Goal: Task Accomplishment & Management: Manage account settings

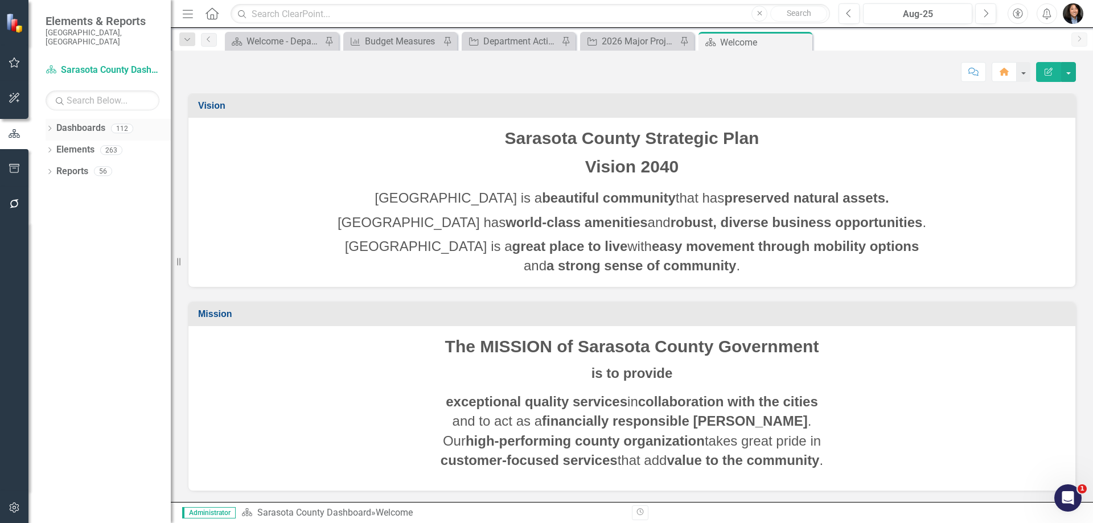
click at [52, 126] on icon "Dropdown" at bounding box center [50, 129] width 8 height 6
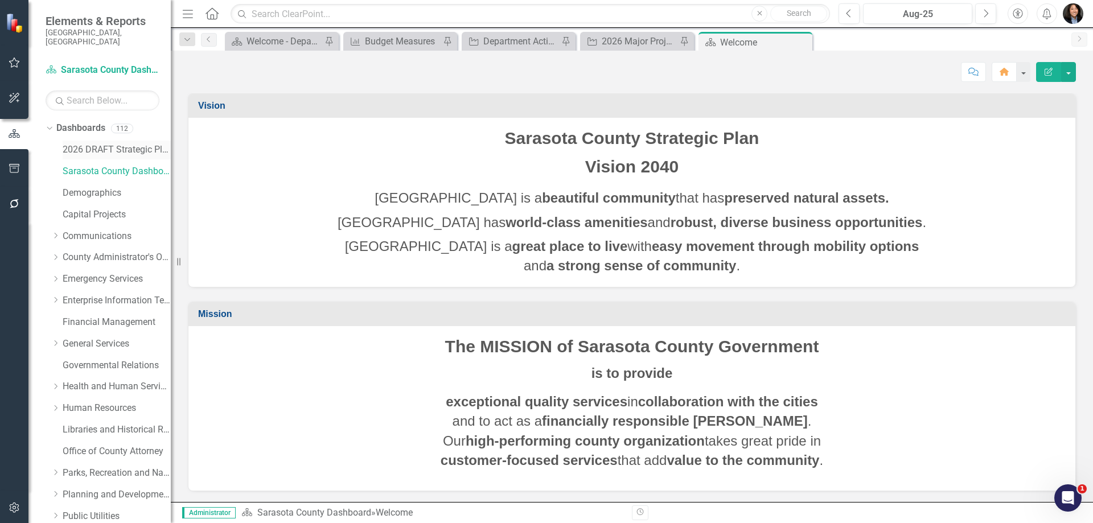
click at [90, 143] on link "2026 DRAFT Strategic Plan" at bounding box center [117, 149] width 108 height 13
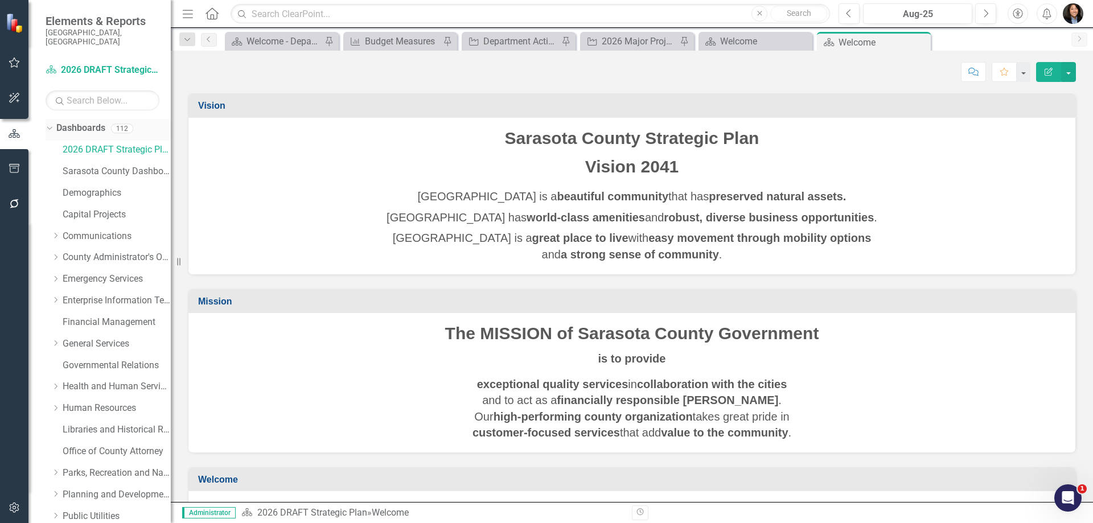
click at [50, 124] on icon "Dropdown" at bounding box center [48, 128] width 6 height 8
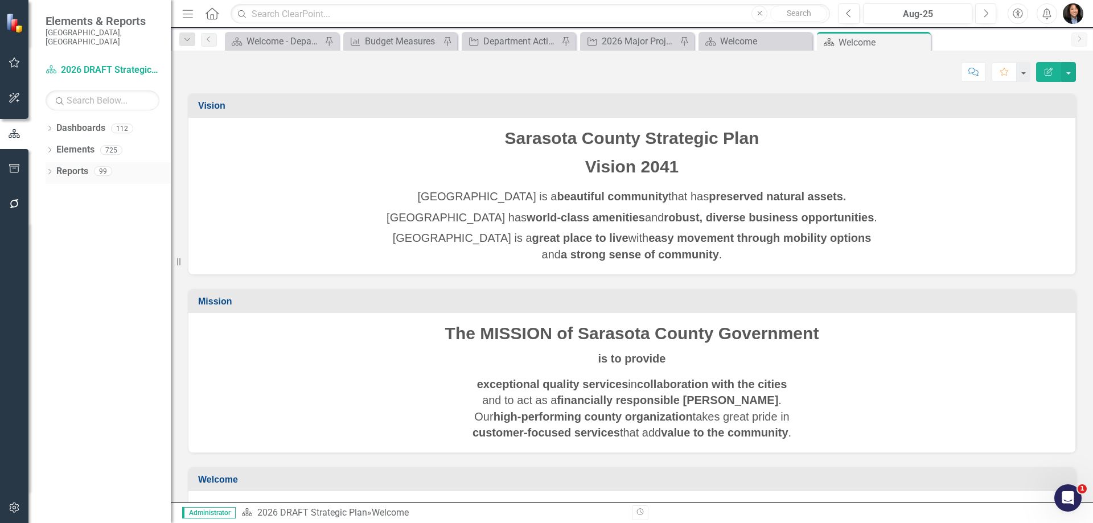
click at [51, 169] on icon at bounding box center [49, 171] width 3 height 5
click at [85, 269] on link "Challenge Challenges" at bounding box center [91, 275] width 61 height 13
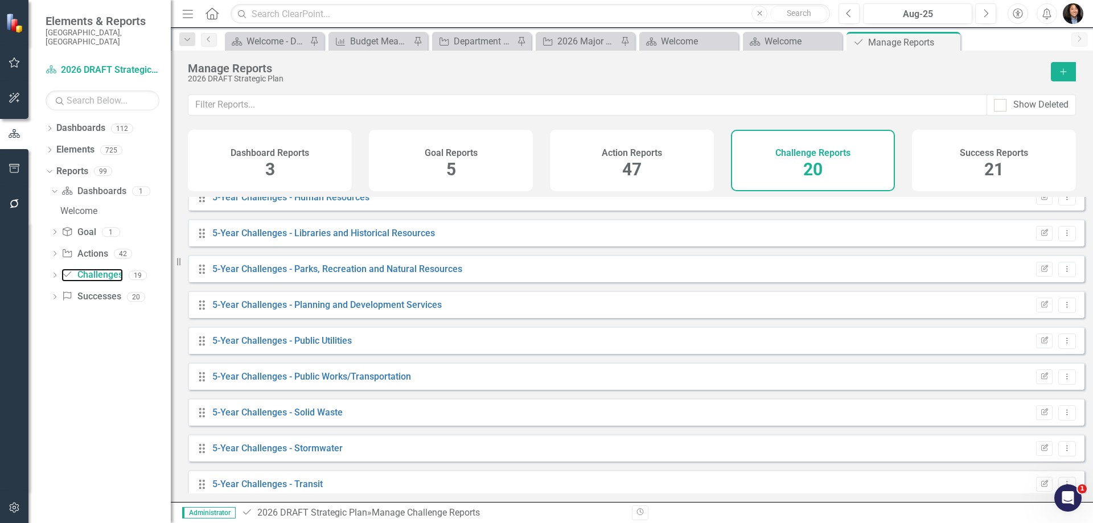
scroll to position [398, 0]
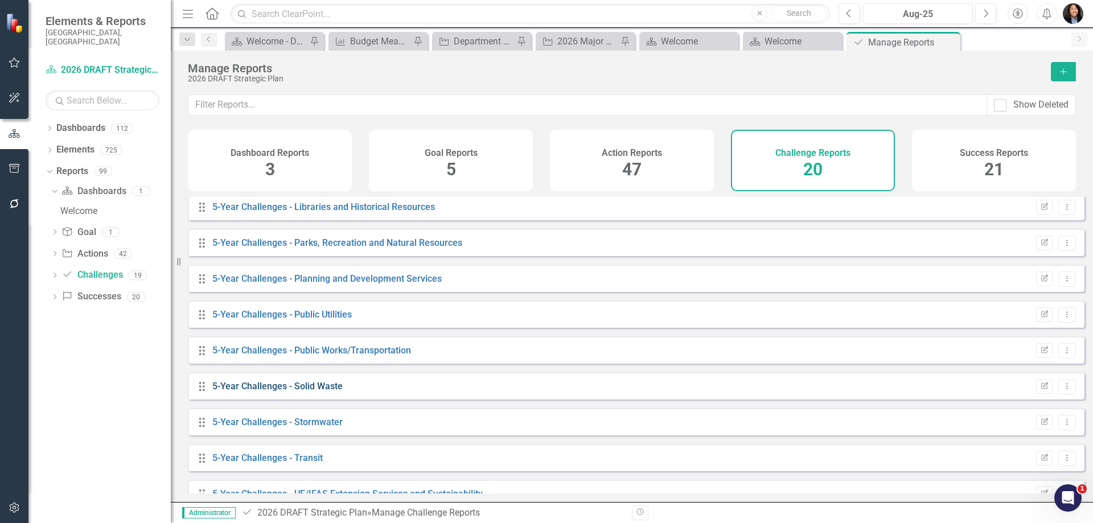
click at [308, 392] on link "5-Year Challenges - Solid Waste" at bounding box center [277, 386] width 130 height 11
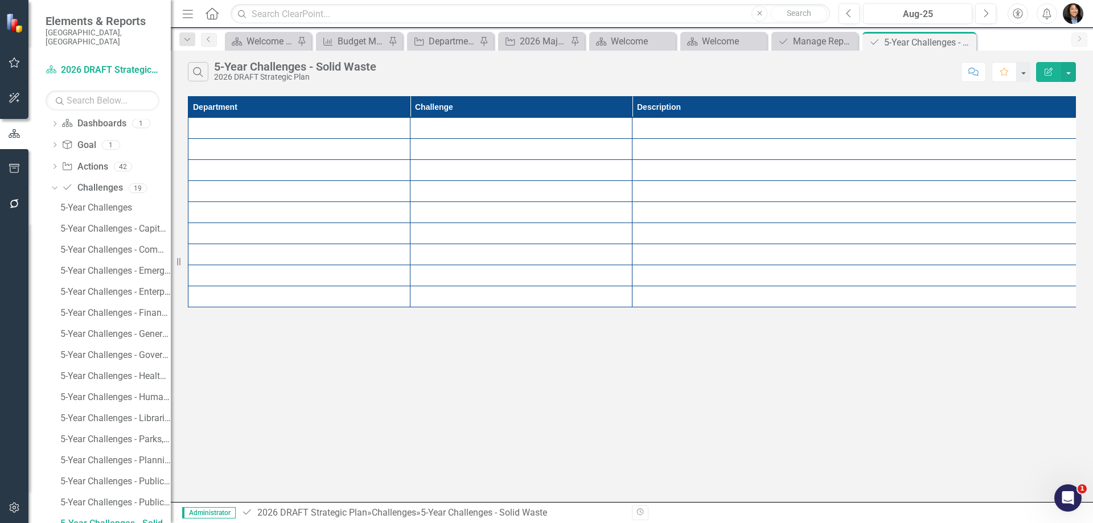
scroll to position [68, 0]
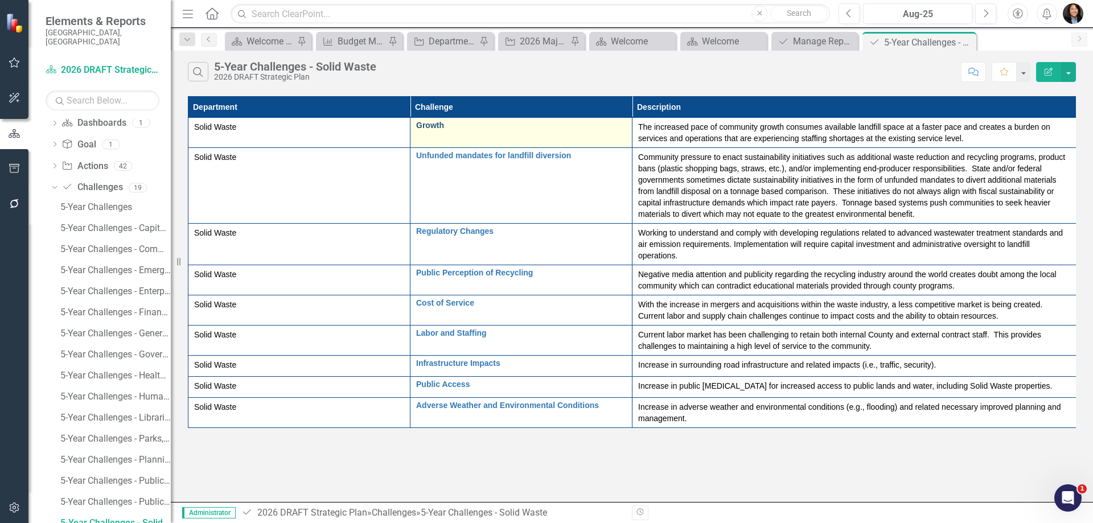
click at [431, 126] on link "Growth" at bounding box center [521, 125] width 210 height 9
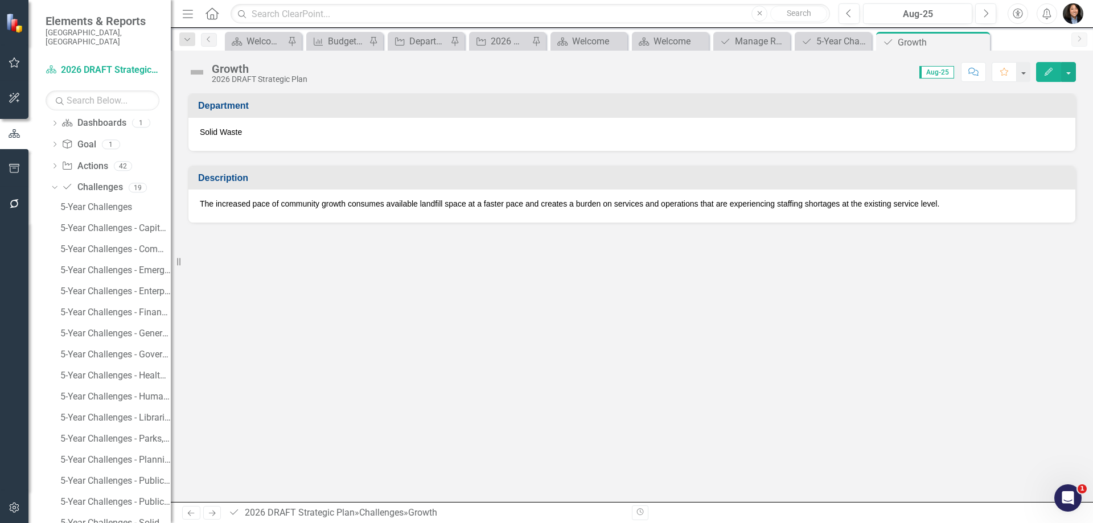
click at [586, 206] on p "The increased pace of community growth consumes available landfill space at a f…" at bounding box center [632, 203] width 864 height 11
click at [587, 206] on p "The increased pace of community growth consumes available landfill space at a f…" at bounding box center [632, 203] width 864 height 11
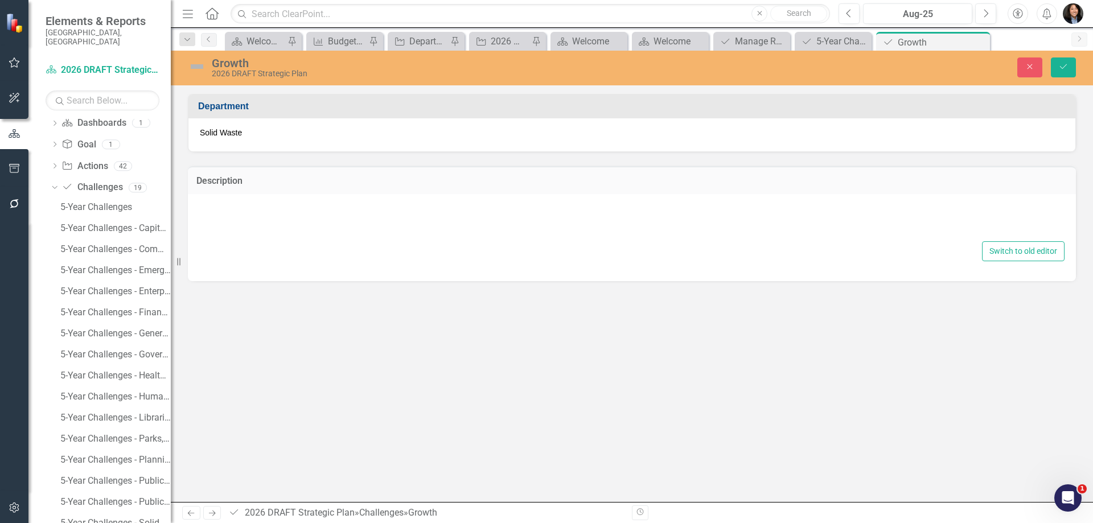
type textarea "<p>The increased pace of community growth consumes available landfill space at …"
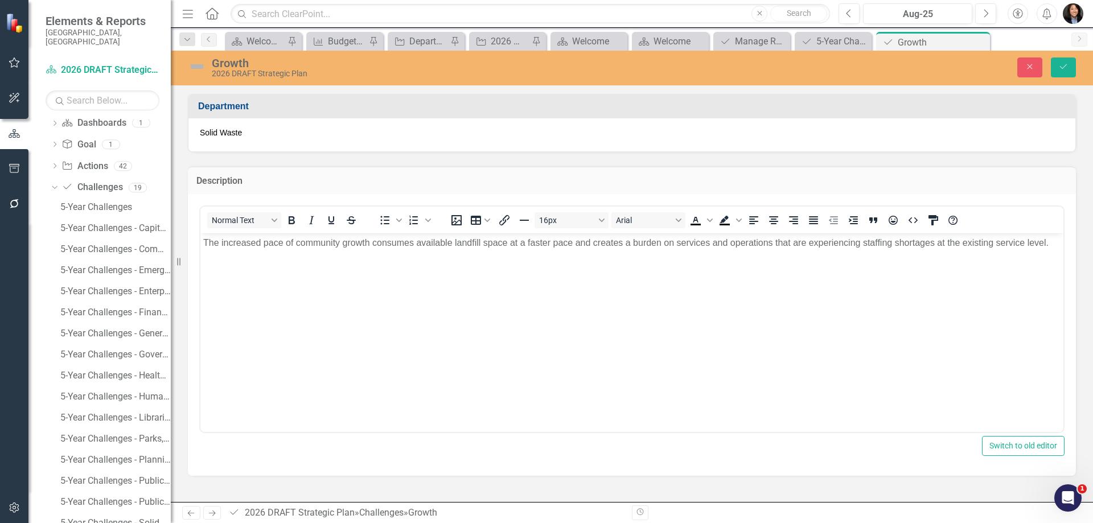
click at [565, 251] on body "The increased pace of community growth consumes available landfill space at a f…" at bounding box center [631, 318] width 863 height 171
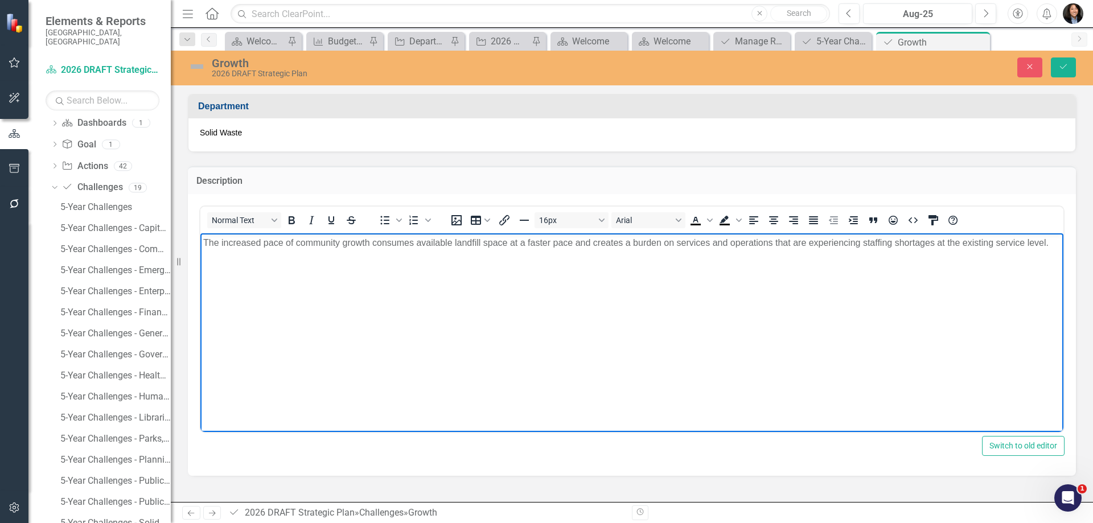
paste body "Rich Text Area. Press ALT-0 for help."
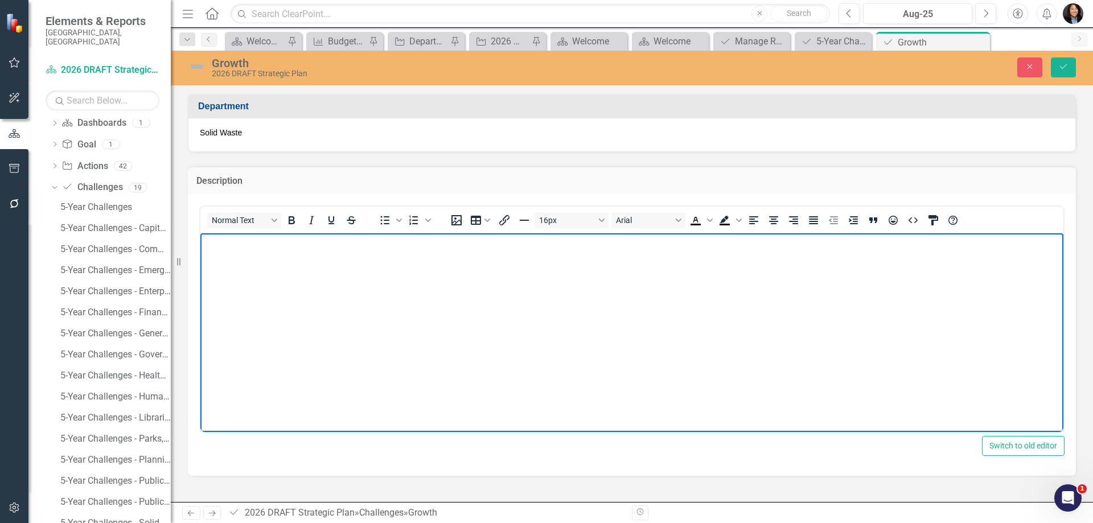
click at [326, 319] on body "Rich Text Area. Press ALT-0 for help." at bounding box center [631, 318] width 863 height 171
click at [1068, 70] on icon "Save" at bounding box center [1063, 67] width 10 height 8
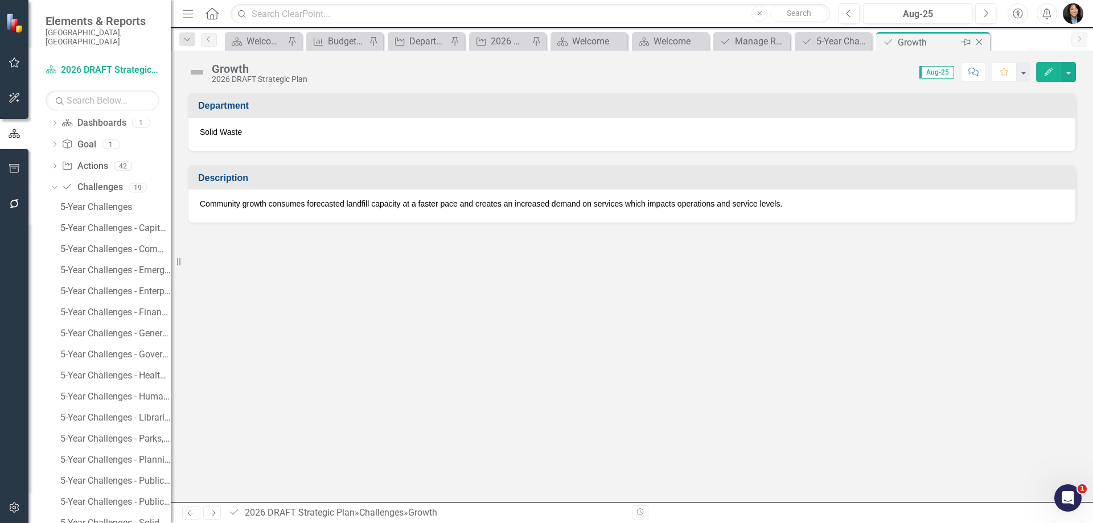
click at [983, 40] on icon "Close" at bounding box center [978, 42] width 11 height 9
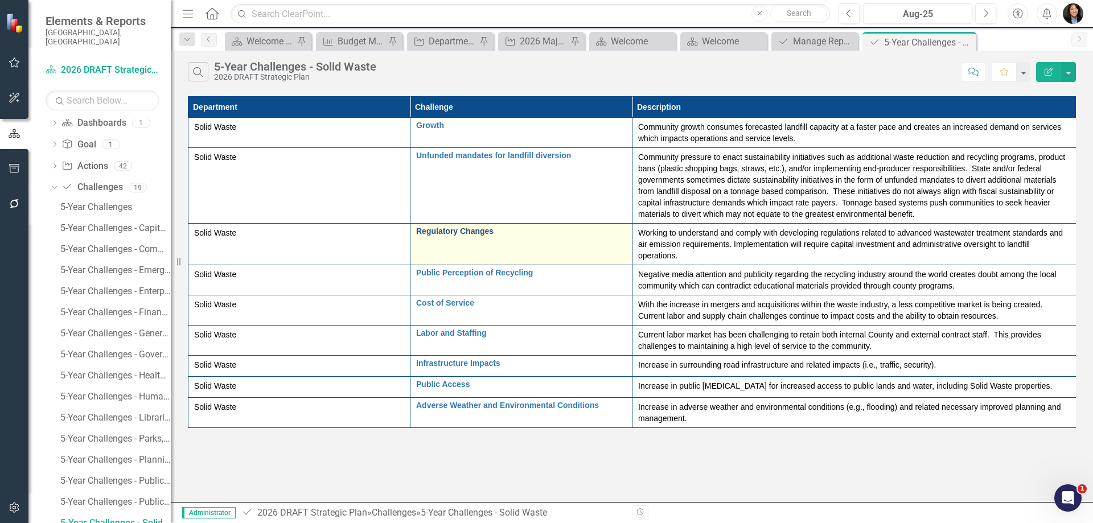
click at [434, 234] on link "Regulatory Changes" at bounding box center [521, 231] width 210 height 9
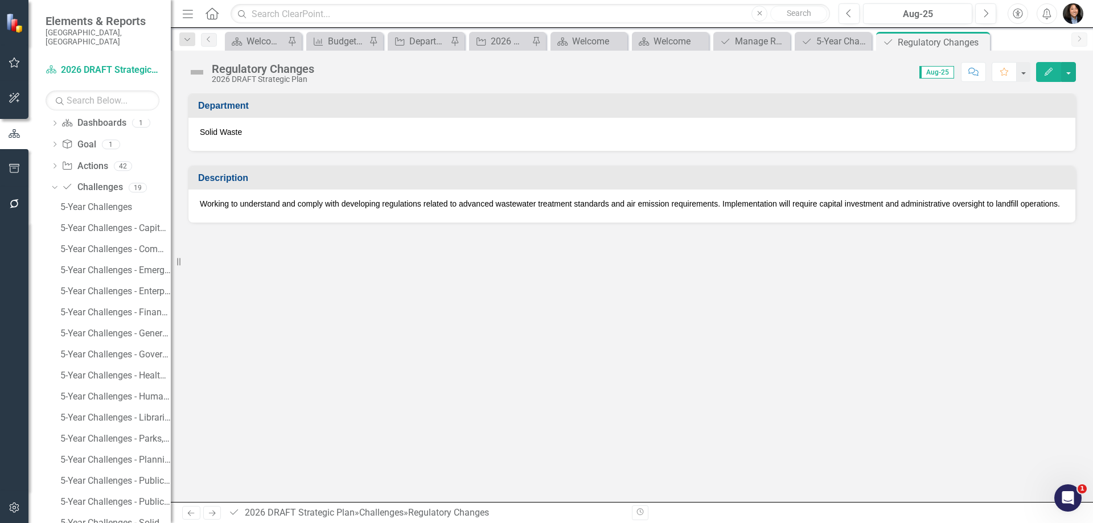
click at [442, 207] on p "Working to understand and comply with developing regulations related to advance…" at bounding box center [632, 203] width 864 height 11
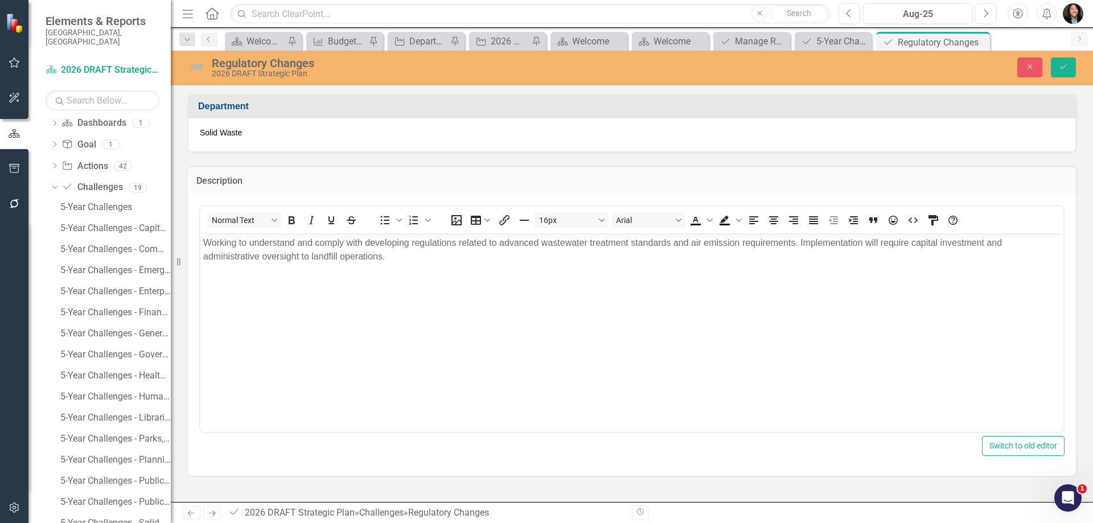
click at [453, 263] on body "Working to understand and comply with developing regulations related to advance…" at bounding box center [631, 318] width 863 height 171
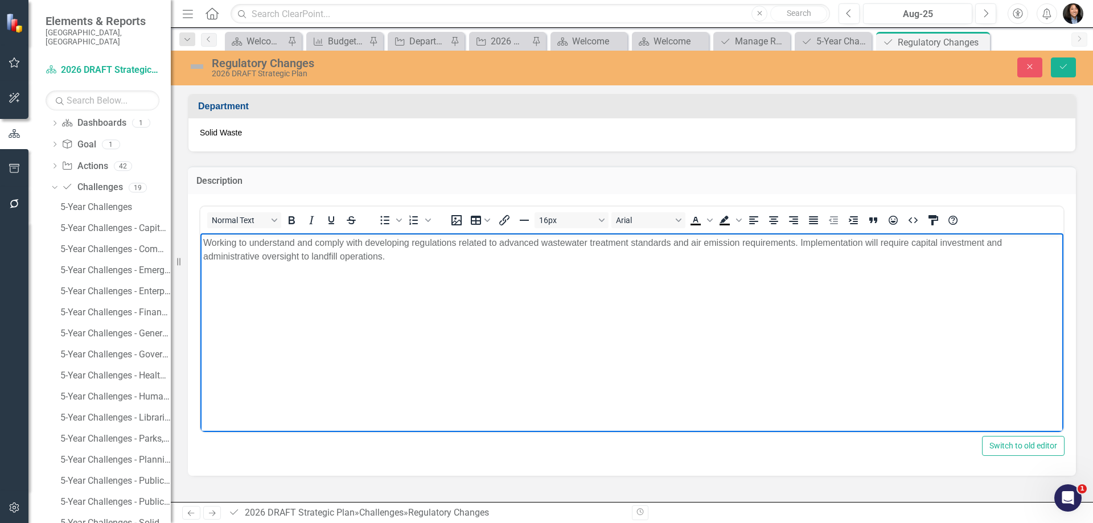
paste body "Rich Text Area. Press ALT-0 for help."
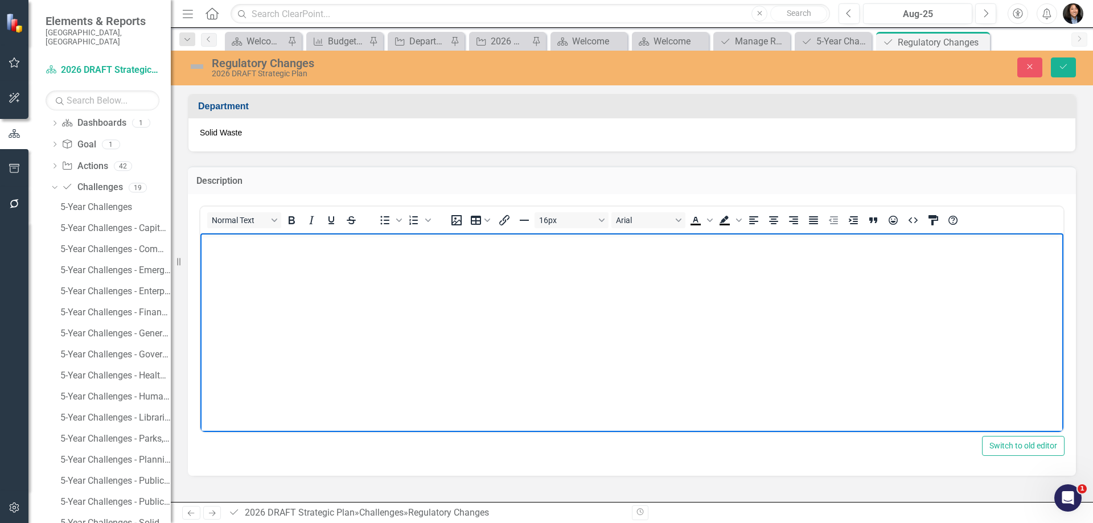
click at [417, 295] on body "Rich Text Area. Press ALT-0 for help." at bounding box center [631, 318] width 863 height 171
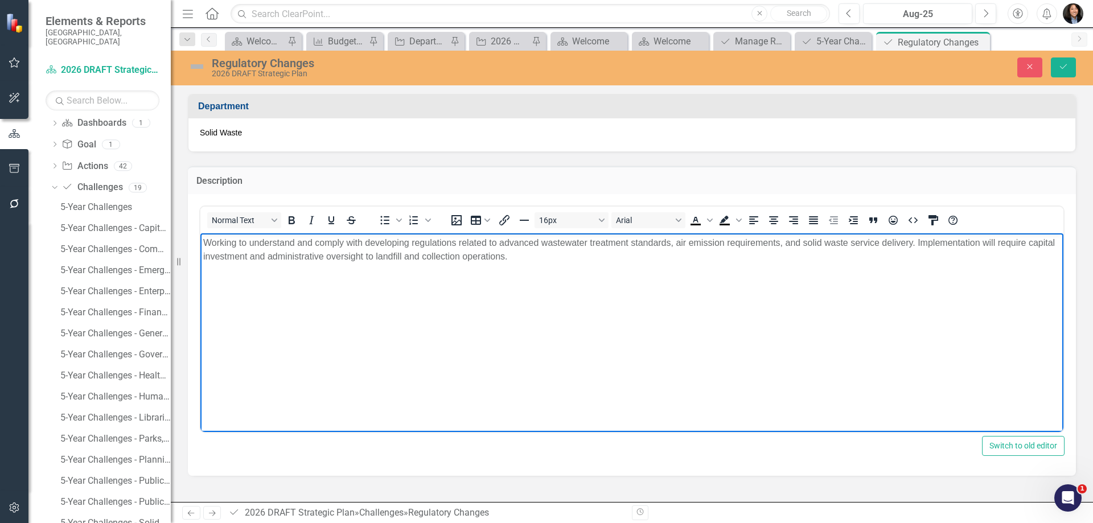
click at [327, 332] on body "Working to understand and comply with developing regulations related to advance…" at bounding box center [631, 318] width 863 height 171
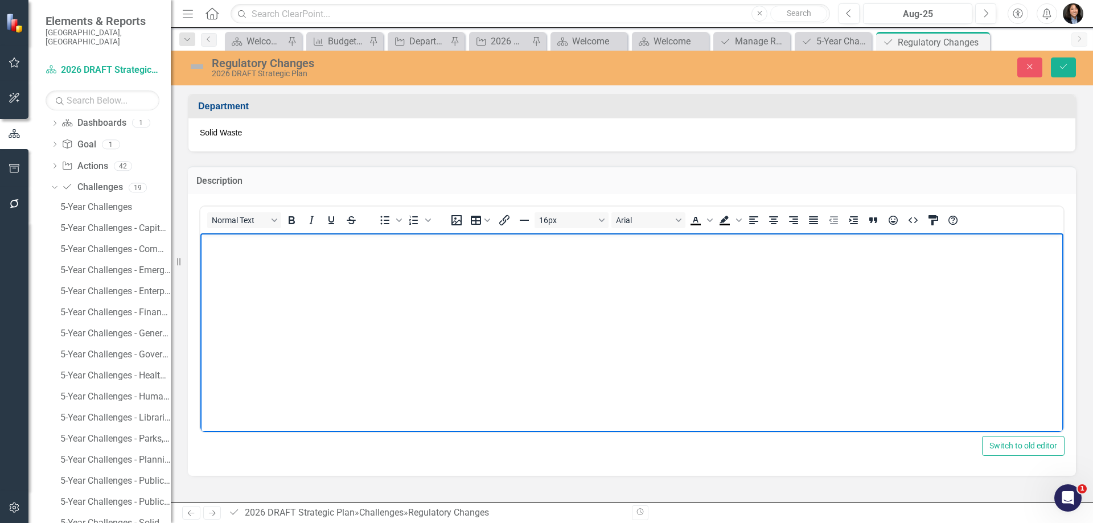
click at [618, 293] on body "Rich Text Area. Press ALT-0 for help." at bounding box center [631, 318] width 863 height 171
click at [383, 285] on body "Rich Text Area. Press ALT-0 for help." at bounding box center [631, 318] width 863 height 171
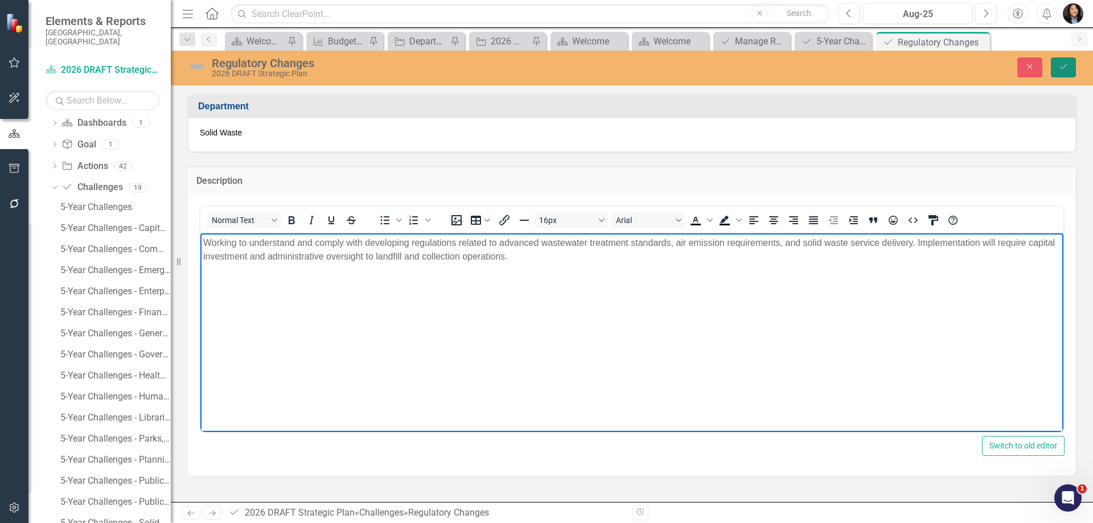
click at [1067, 64] on icon "Save" at bounding box center [1063, 67] width 10 height 8
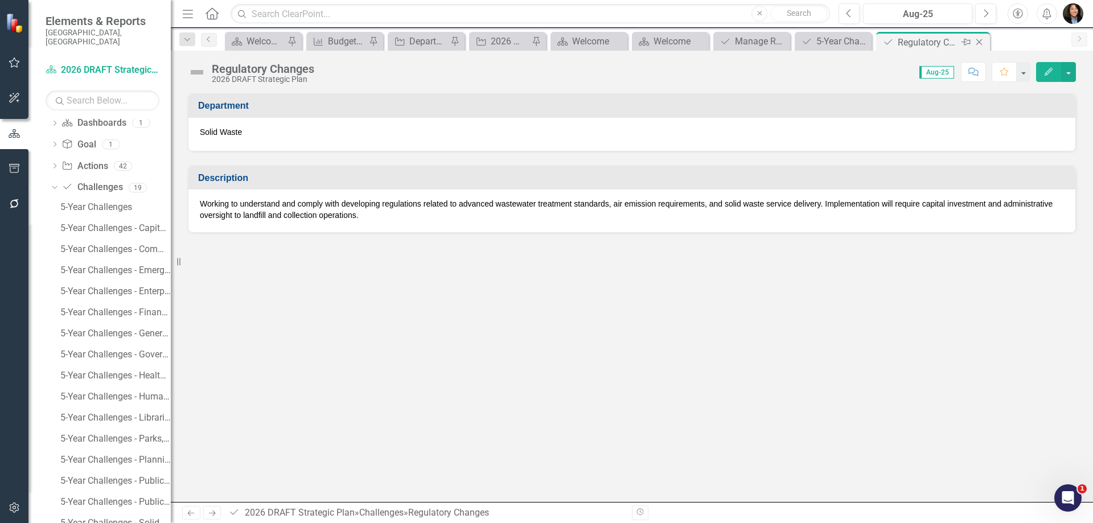
click at [982, 41] on icon "Close" at bounding box center [978, 42] width 11 height 9
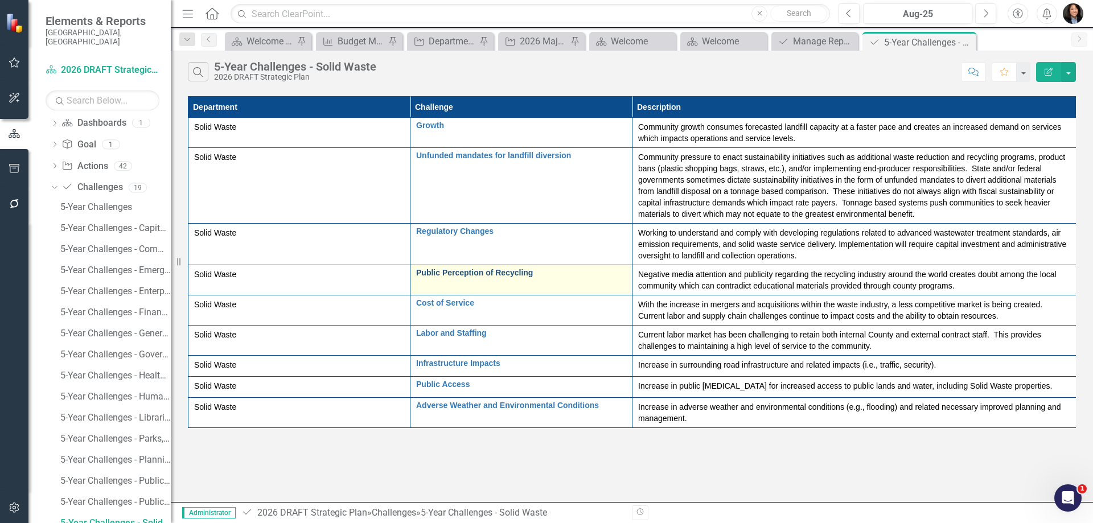
click at [447, 270] on link "Public Perception of Recycling" at bounding box center [521, 273] width 210 height 9
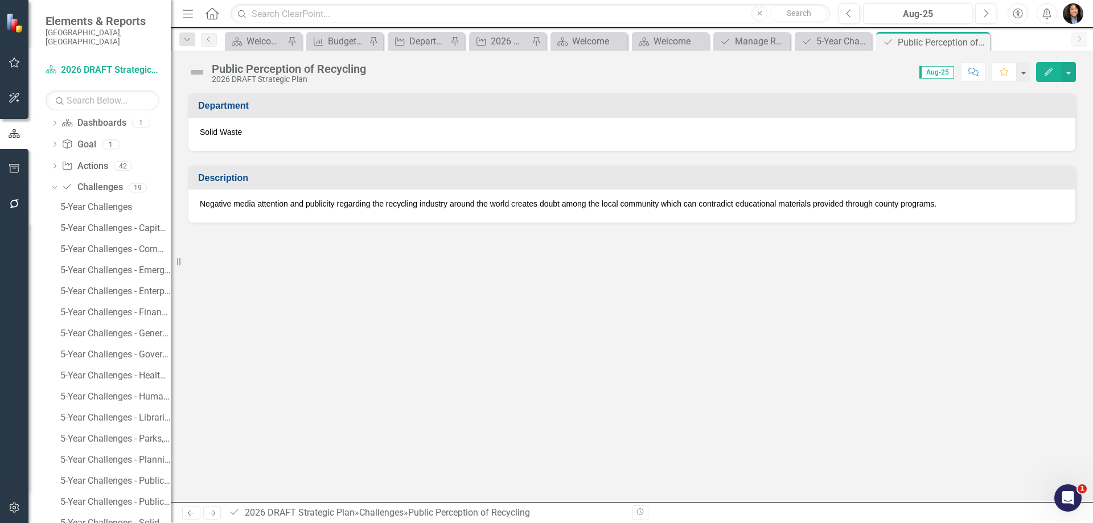
click at [472, 204] on p "Negative media attention and publicity regarding the recycling industry around …" at bounding box center [632, 203] width 864 height 11
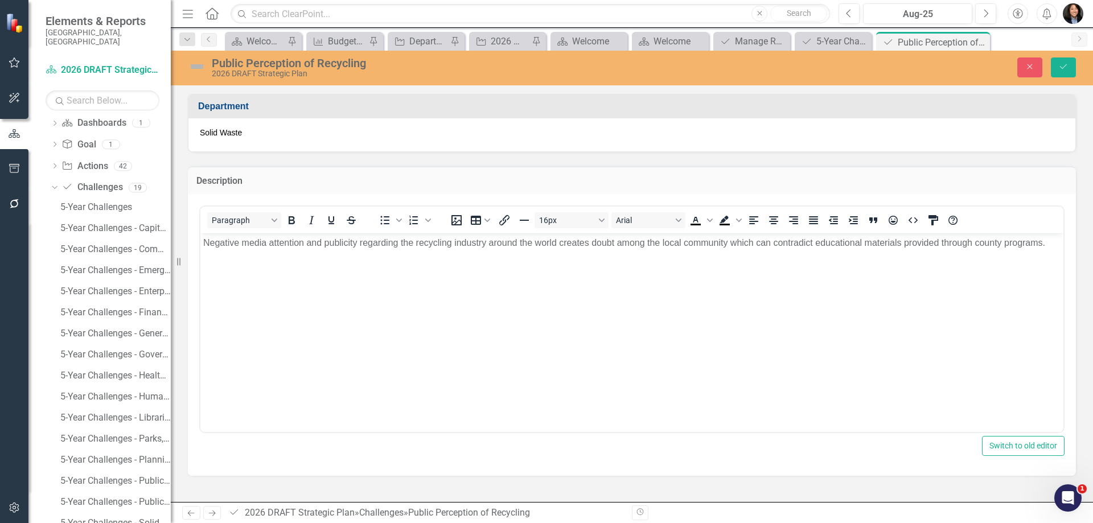
click at [475, 276] on body "Negative media attention and publicity regarding the recycling industry around …" at bounding box center [631, 318] width 863 height 171
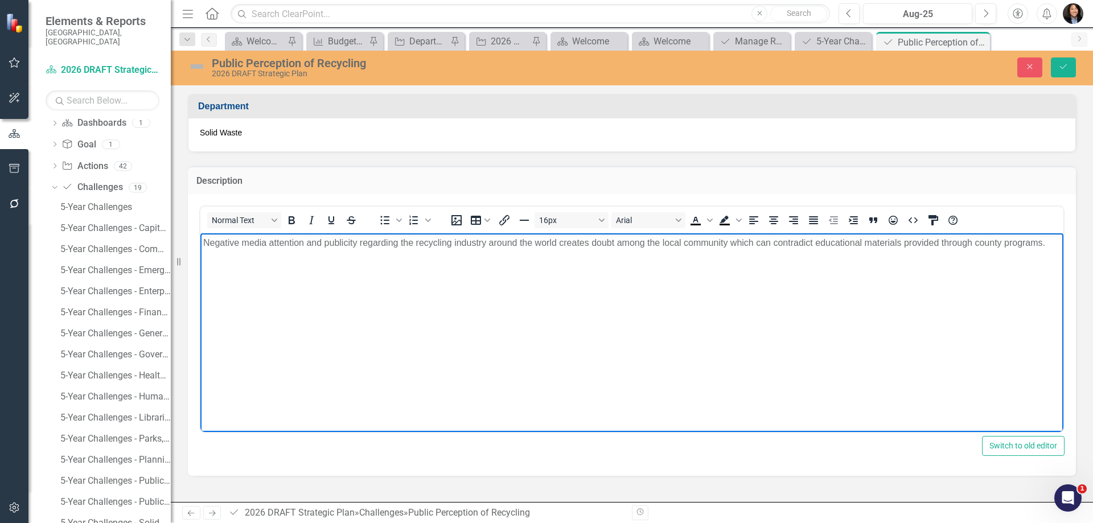
paste body "Rich Text Area. Press ALT-0 for help."
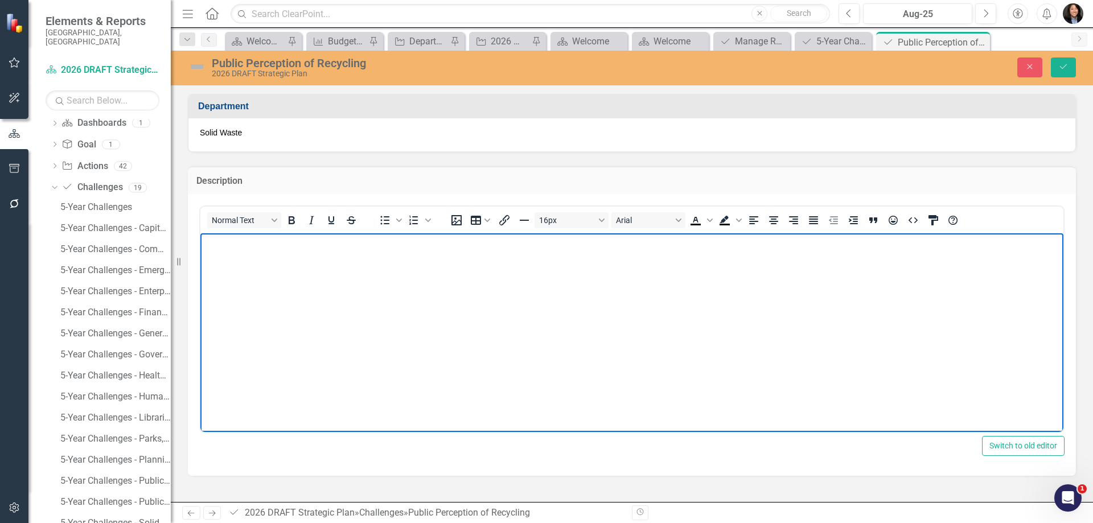
click at [489, 313] on body "Rich Text Area. Press ALT-0 for help." at bounding box center [631, 318] width 863 height 171
click at [1067, 64] on icon "Save" at bounding box center [1063, 67] width 10 height 8
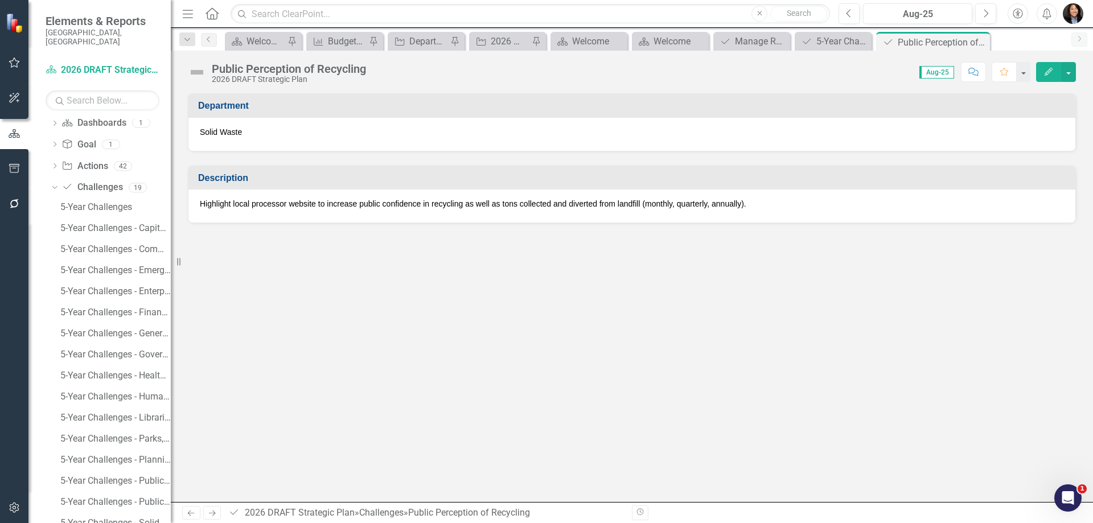
click at [780, 203] on p "Highlight local processor website to increase public confidence in recycling as…" at bounding box center [632, 203] width 864 height 11
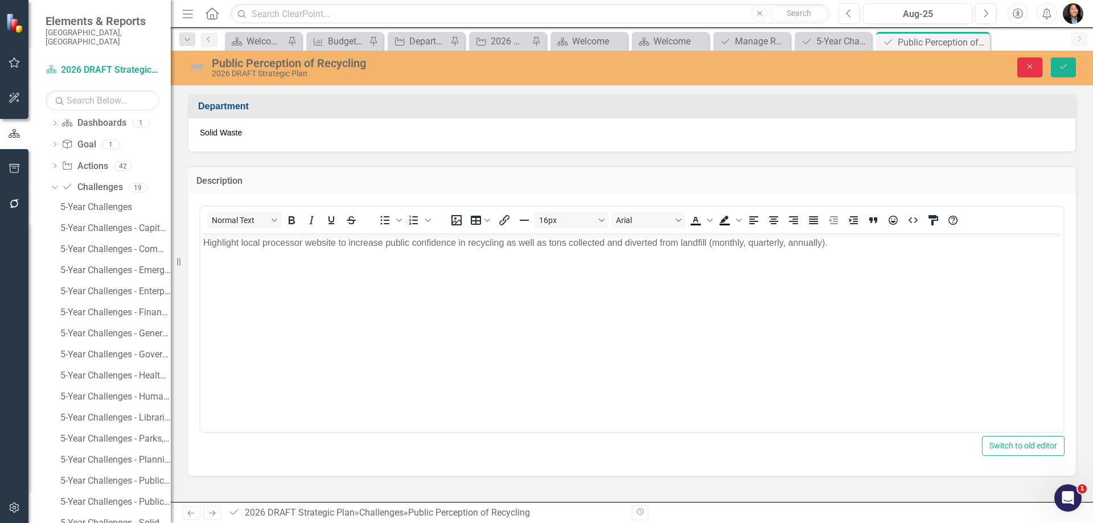
click at [1024, 76] on button "Close" at bounding box center [1029, 67] width 25 height 20
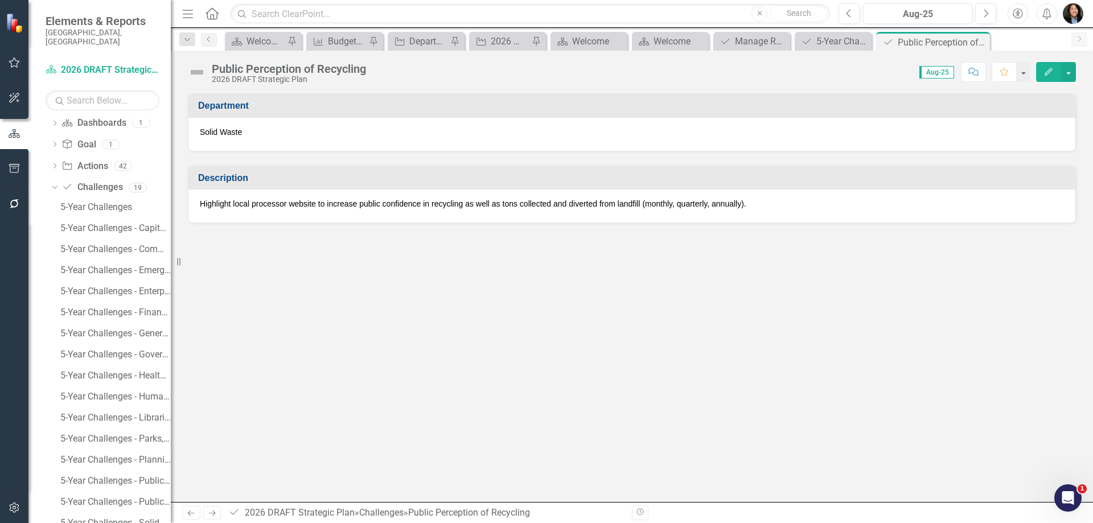
click at [475, 204] on p "Highlight local processor website to increase public confidence in recycling as…" at bounding box center [632, 203] width 864 height 11
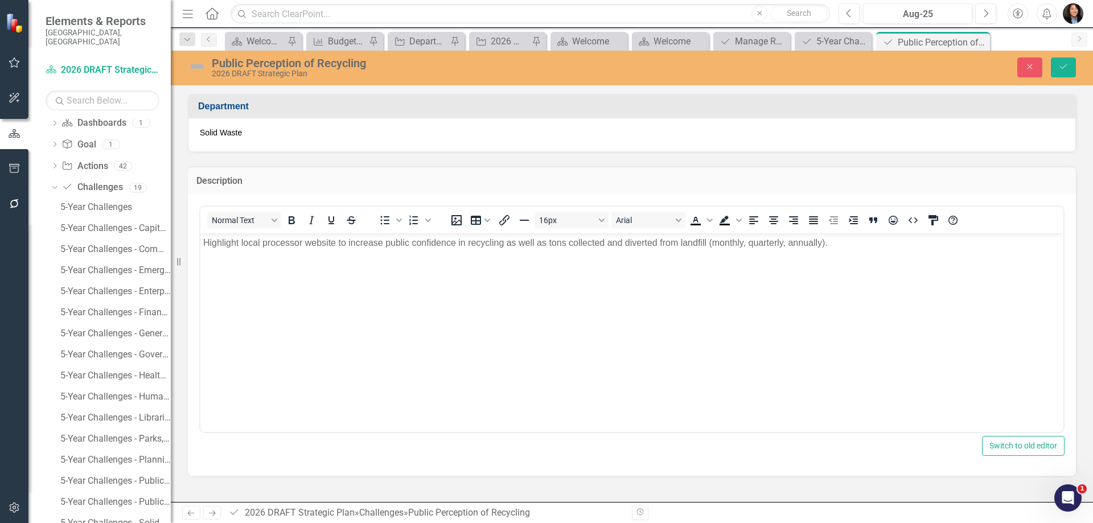
click at [547, 281] on body "Highlight local processor website to increase public confidence in recycling as…" at bounding box center [631, 318] width 863 height 171
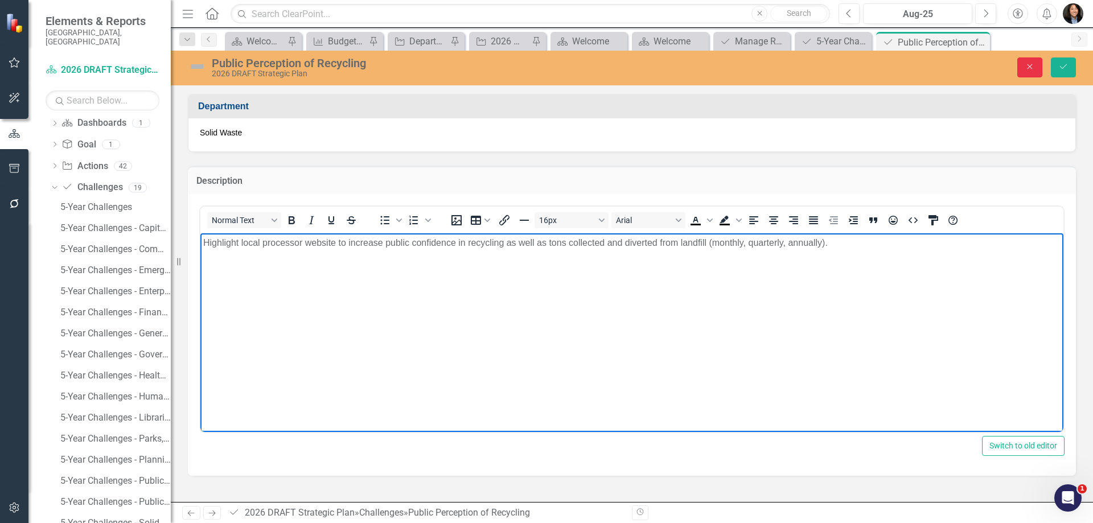
click at [1032, 63] on icon "Close" at bounding box center [1029, 67] width 10 height 8
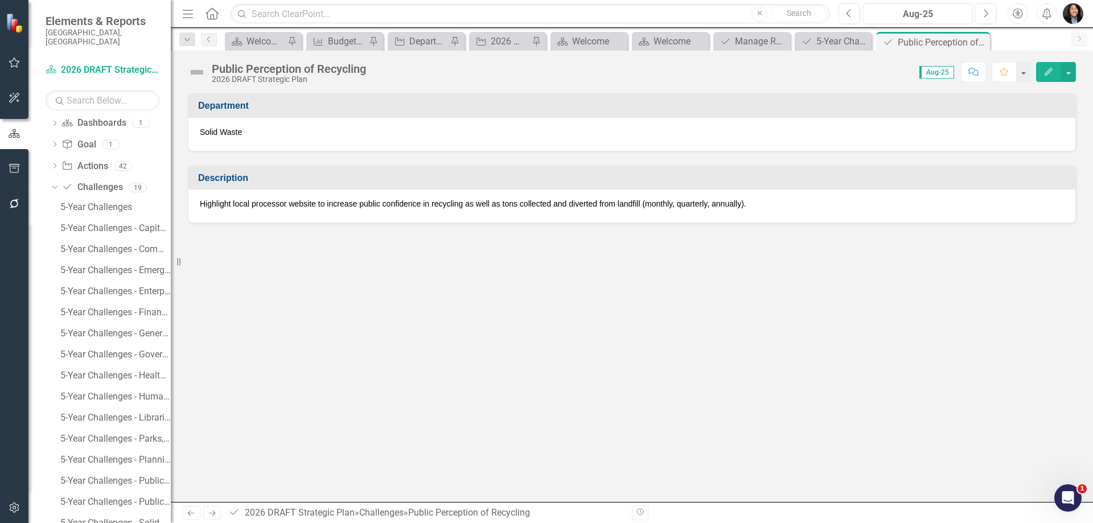
click at [1052, 71] on icon "Edit" at bounding box center [1048, 72] width 10 height 8
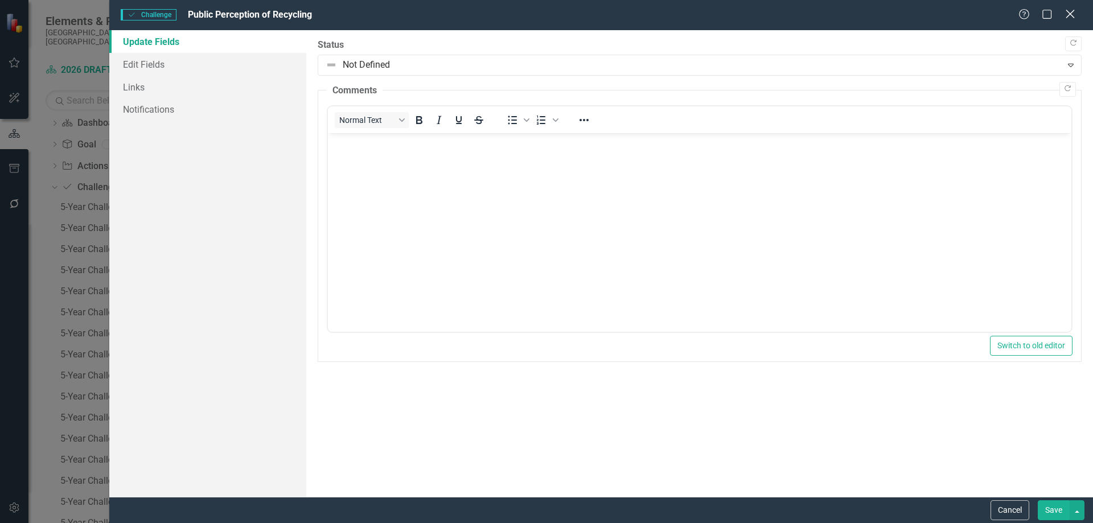
click at [1072, 12] on icon at bounding box center [1069, 14] width 9 height 9
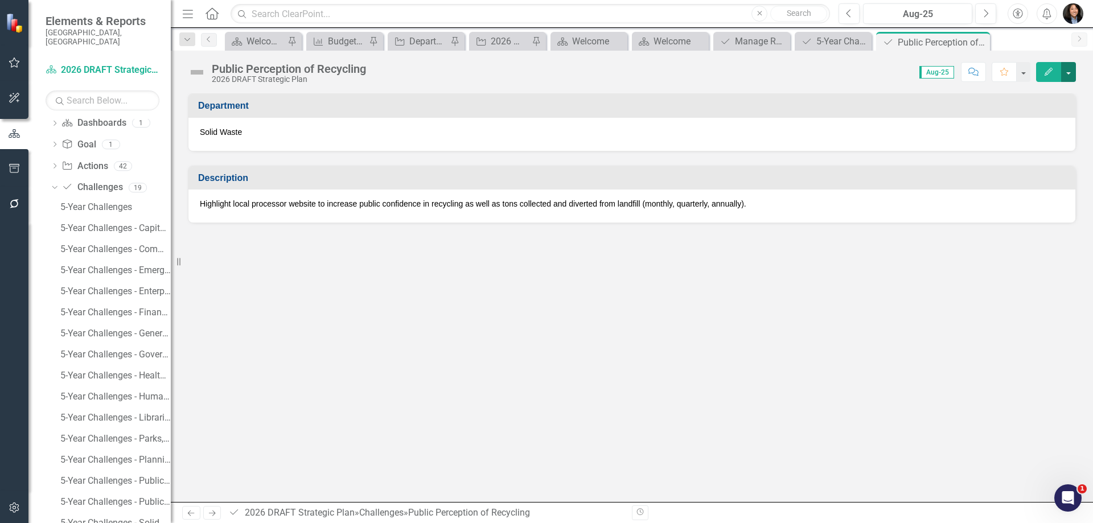
click at [1069, 73] on button "button" at bounding box center [1068, 72] width 15 height 20
click at [1046, 135] on link "Revision History Revision History" at bounding box center [1029, 136] width 92 height 21
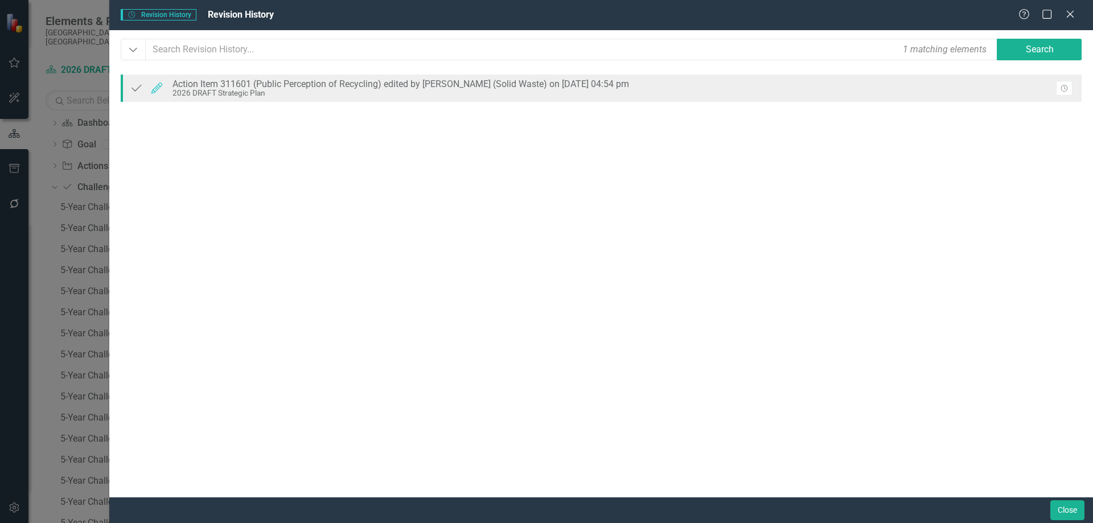
click at [135, 89] on icon "Challenge" at bounding box center [136, 88] width 15 height 11
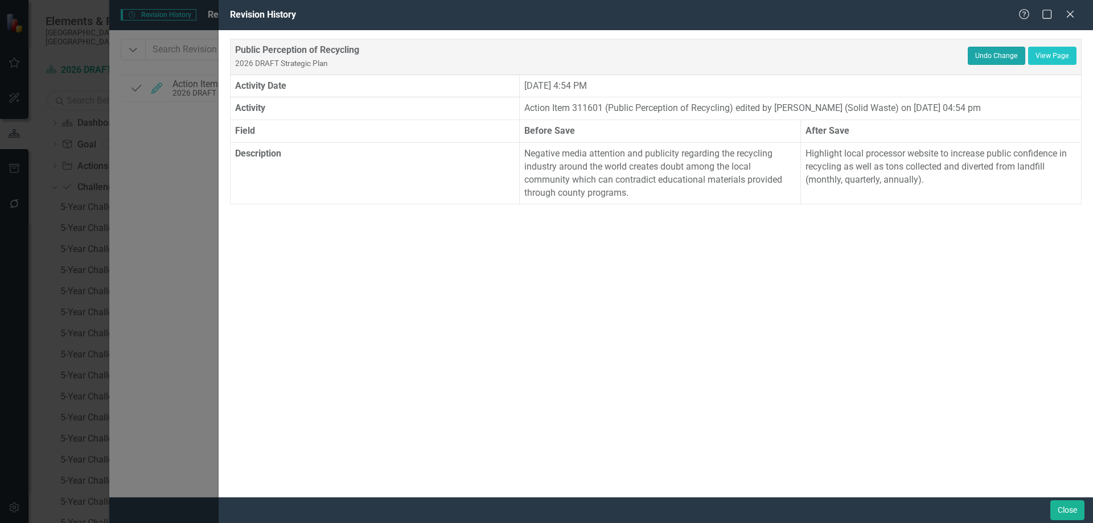
click at [990, 52] on button "Undo Change" at bounding box center [995, 56] width 57 height 18
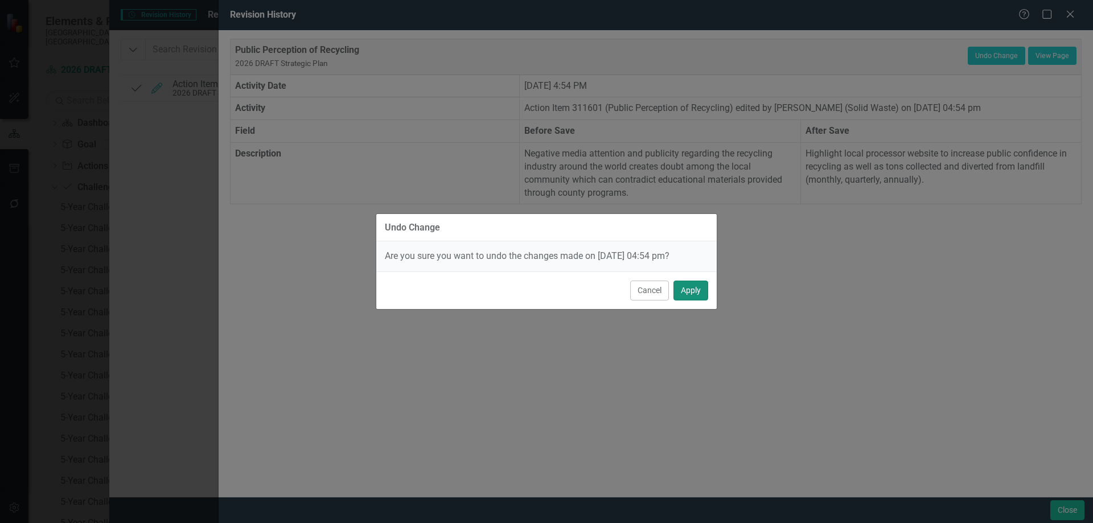
click at [691, 286] on button "Apply" at bounding box center [690, 291] width 35 height 20
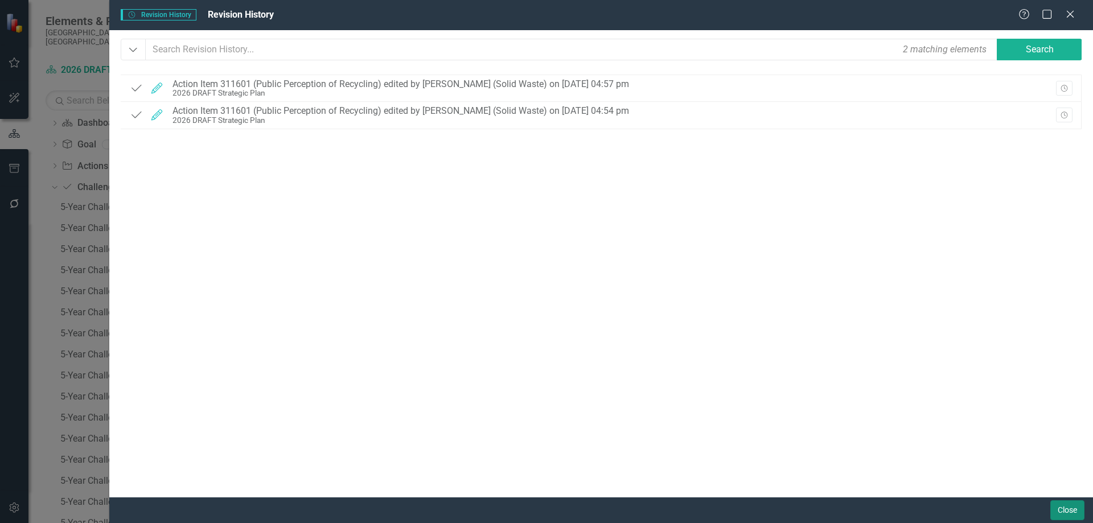
drag, startPoint x: 1070, startPoint y: 508, endPoint x: 2, endPoint y: 17, distance: 1176.0
click at [1070, 508] on button "Close" at bounding box center [1067, 510] width 34 height 20
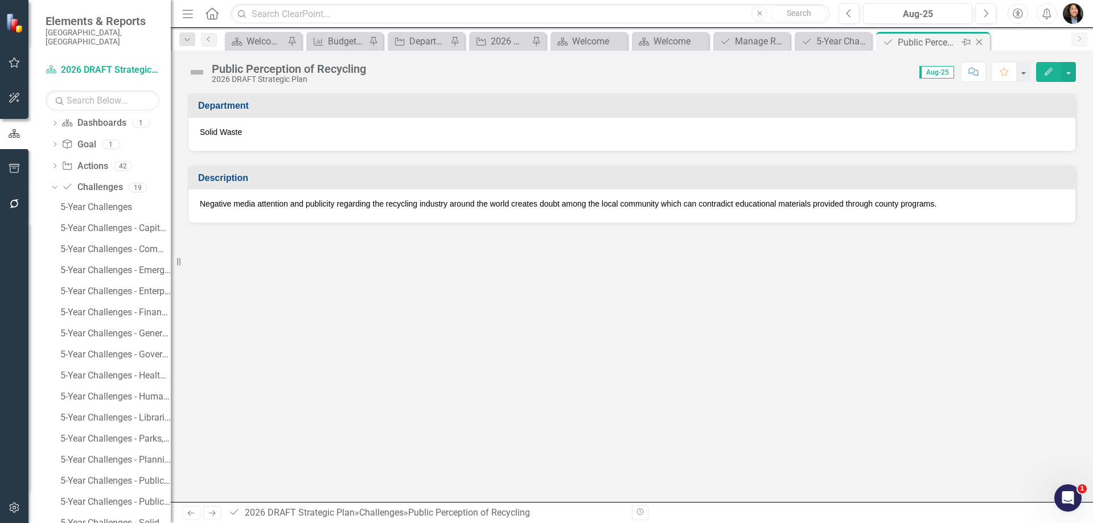
click at [979, 40] on icon "Close" at bounding box center [978, 42] width 11 height 9
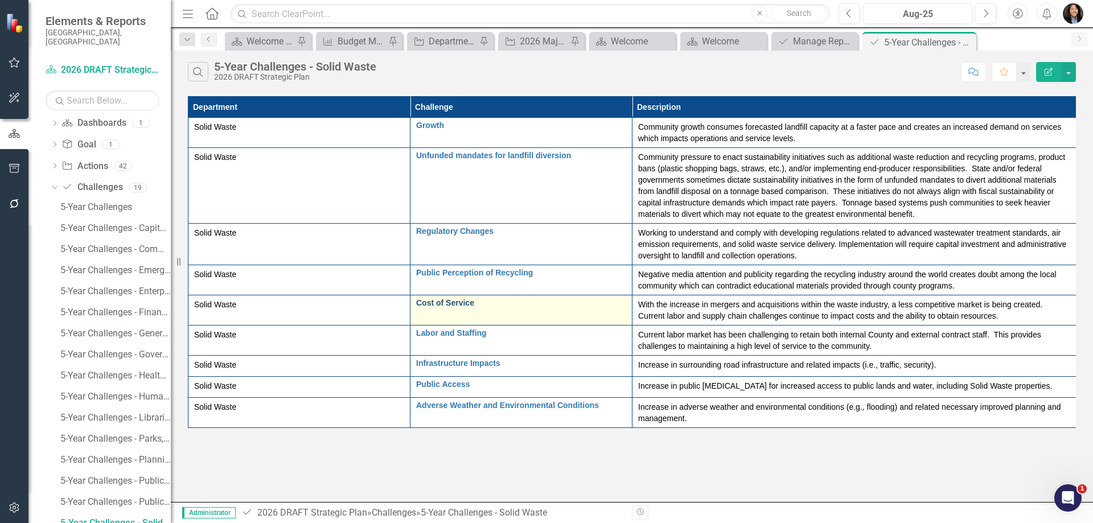
click at [440, 306] on link "Cost of Service" at bounding box center [521, 303] width 210 height 9
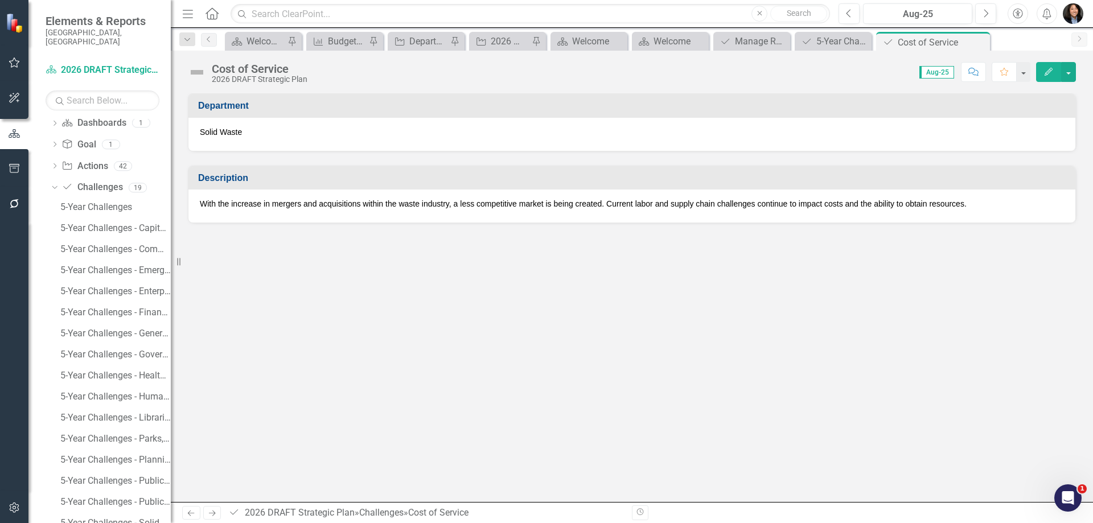
click at [429, 203] on p "With the increase in mergers and acquisitions within the waste industry, a less…" at bounding box center [632, 203] width 864 height 11
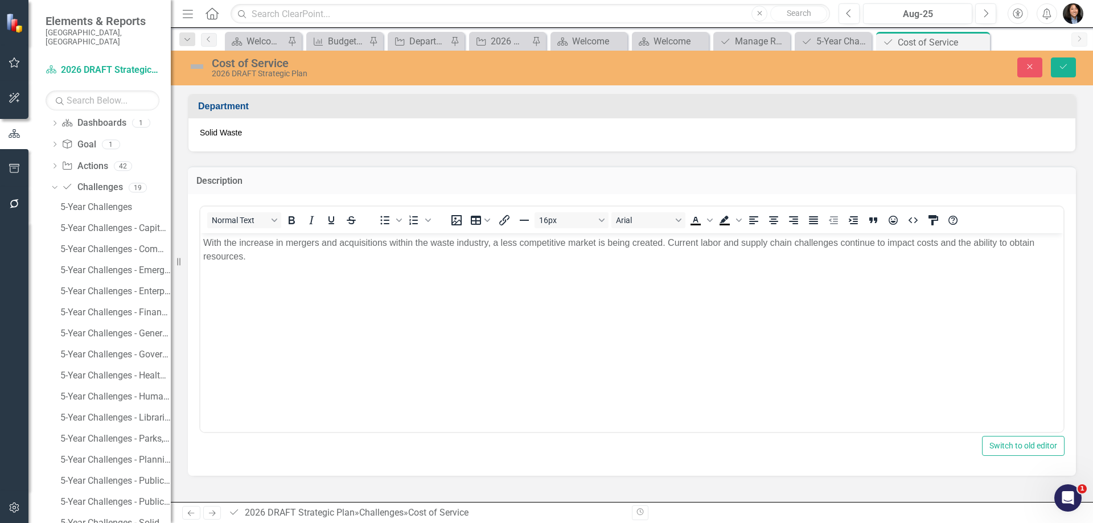
click at [423, 258] on p "With the increase in mergers and acquisitions within the waste industry, a less…" at bounding box center [631, 249] width 857 height 27
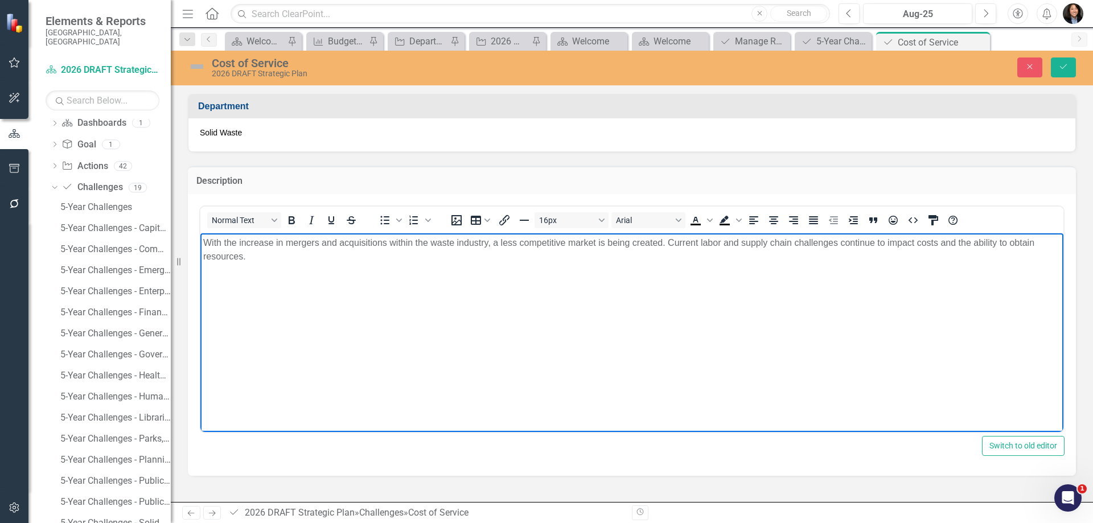
paste body "Rich Text Area. Press ALT-0 for help."
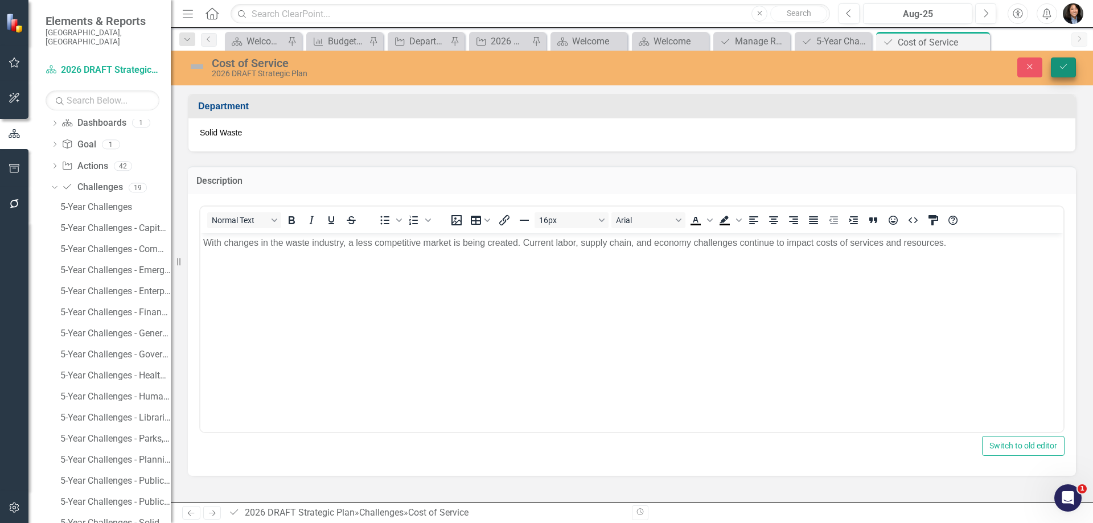
click at [1066, 57] on button "Save" at bounding box center [1063, 67] width 25 height 20
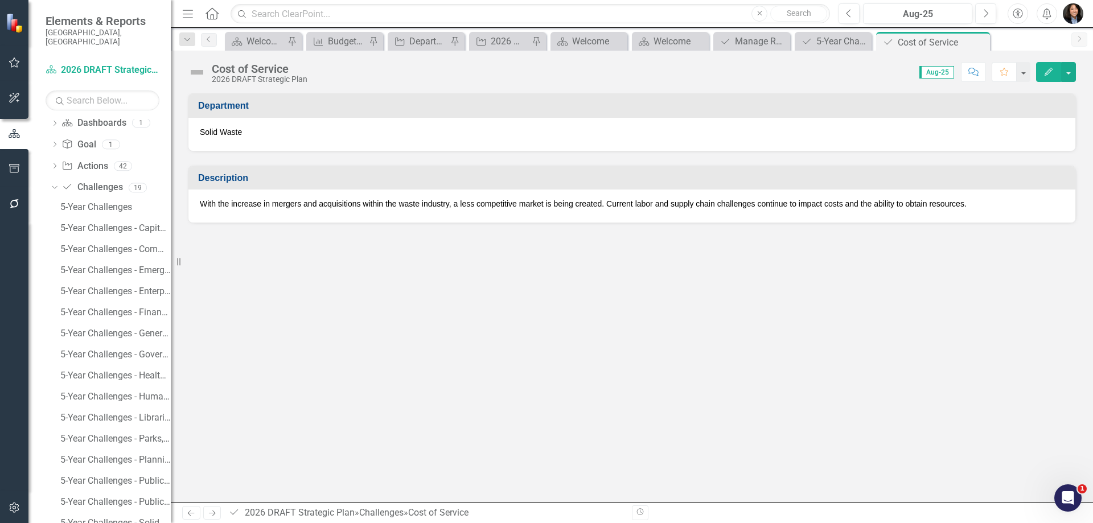
click at [0, 0] on icon "Close" at bounding box center [0, 0] width 0 height 0
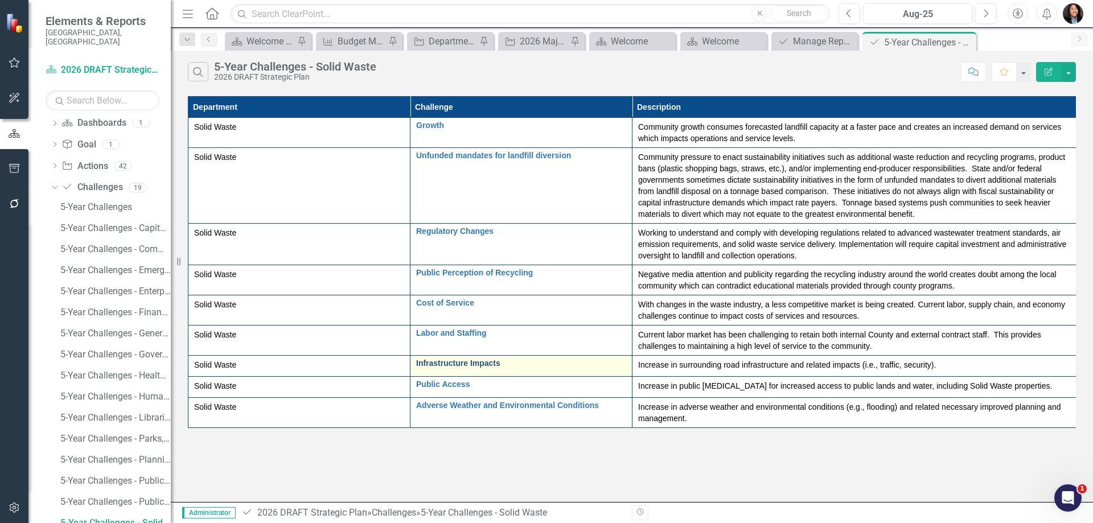
click at [439, 367] on link "Infrastructure Impacts" at bounding box center [521, 363] width 210 height 9
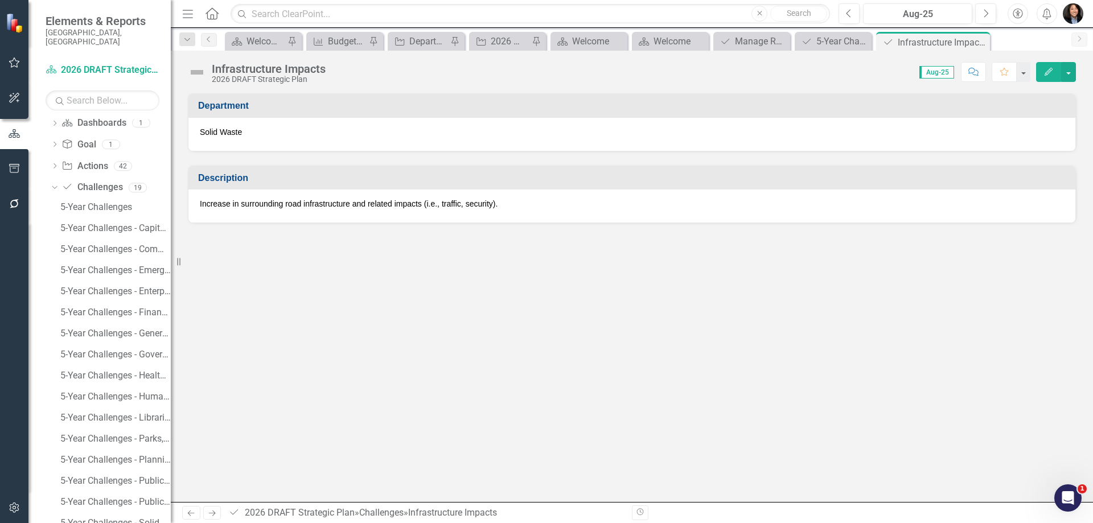
click at [331, 206] on p "Increase in surrounding road infrastructure and related impacts (i.e., traffic,…" at bounding box center [632, 203] width 864 height 11
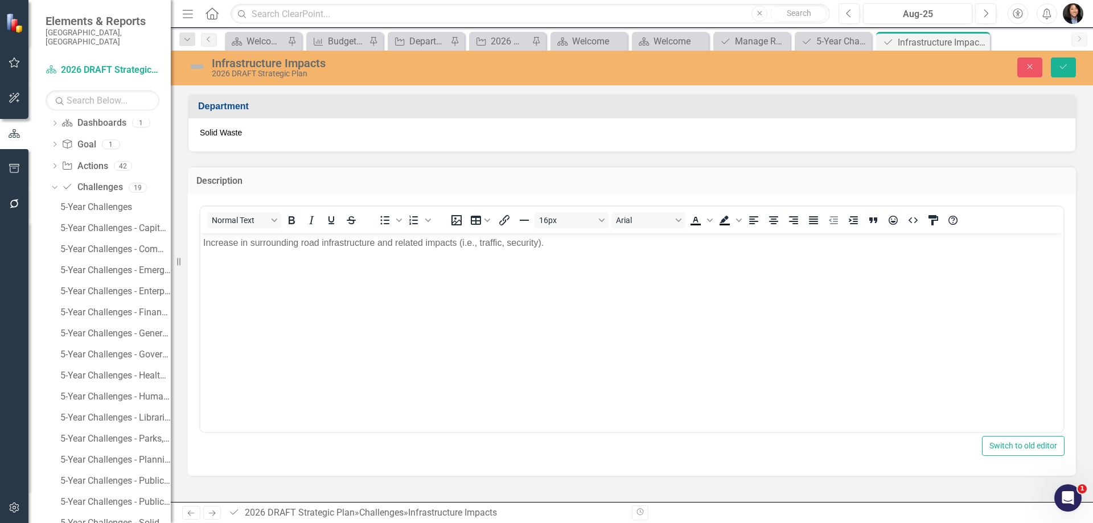
click at [486, 290] on body "Increase in surrounding road infrastructure and related impacts (i.e., traffic,…" at bounding box center [631, 318] width 863 height 171
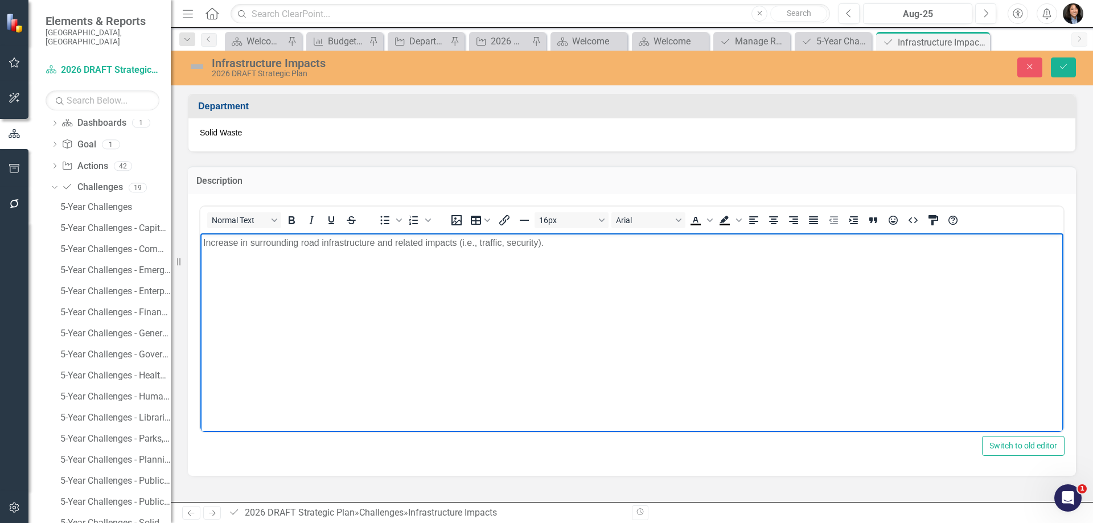
paste body "Rich Text Area. Press ALT-0 for help."
click at [1070, 64] on button "Save" at bounding box center [1063, 67] width 25 height 20
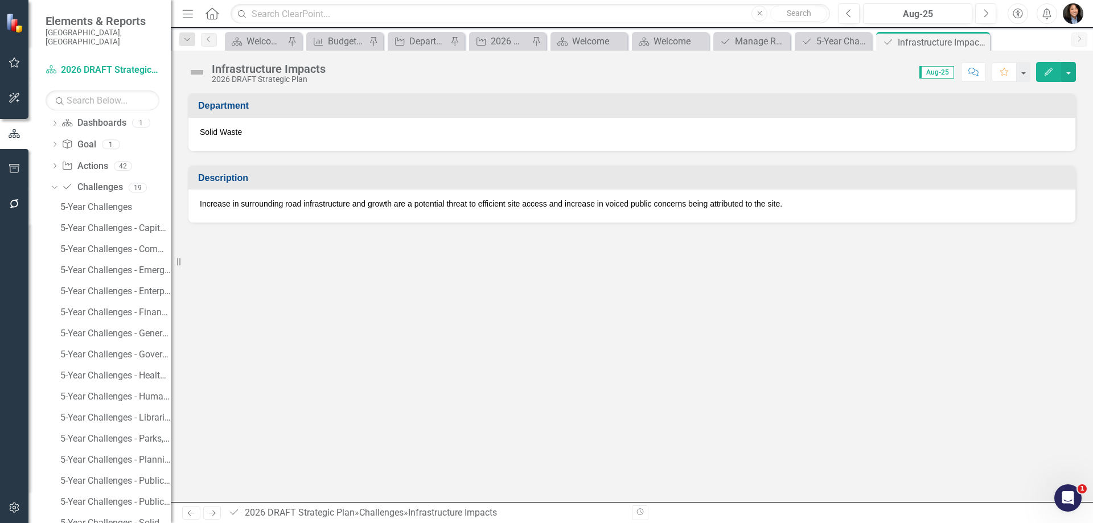
click at [0, 0] on icon "Close" at bounding box center [0, 0] width 0 height 0
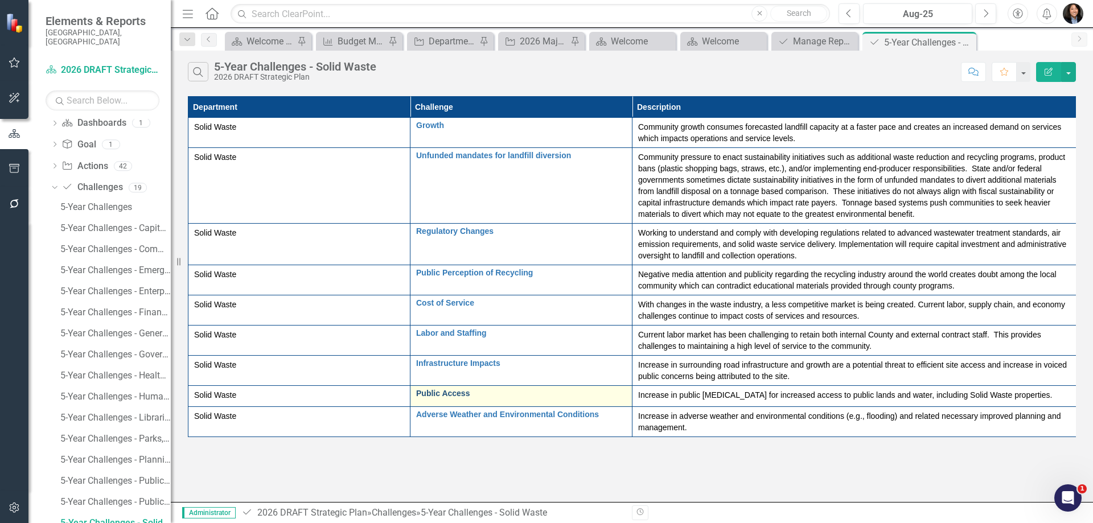
click at [451, 393] on link "Public Access" at bounding box center [521, 393] width 210 height 9
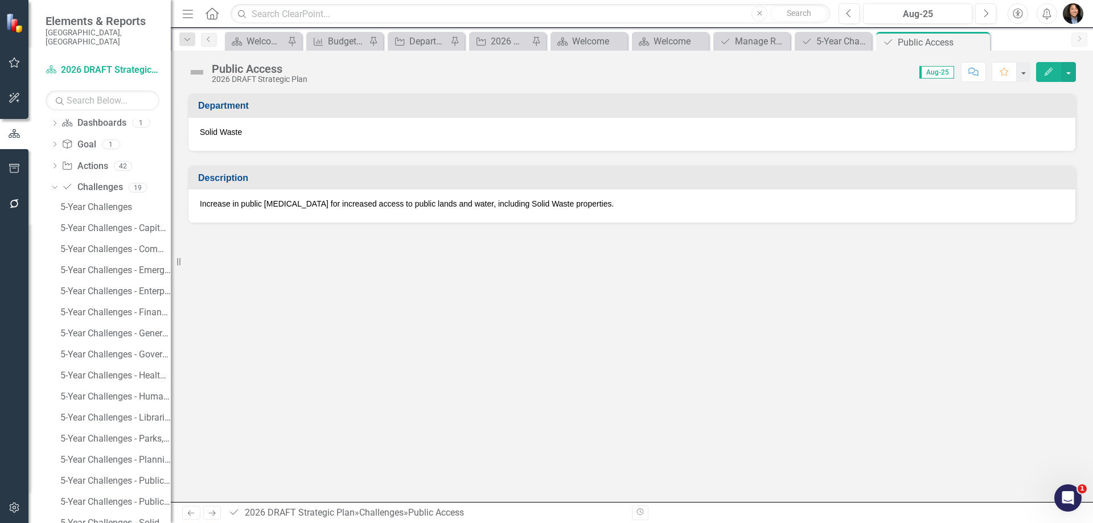
click at [523, 204] on p "Increase in public [MEDICAL_DATA] for increased access to public lands and wate…" at bounding box center [632, 203] width 864 height 11
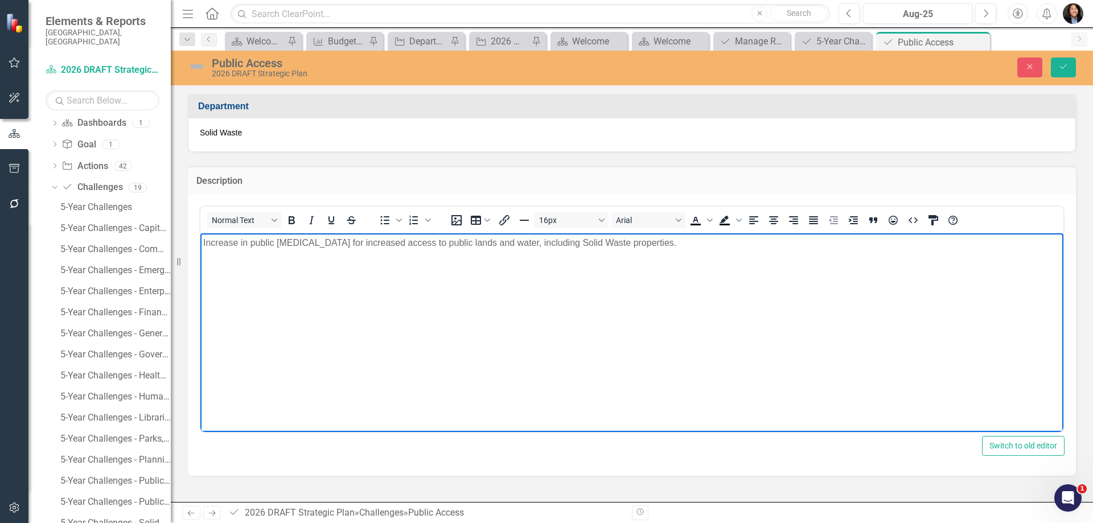
click at [602, 259] on body "Increase in public [MEDICAL_DATA] for increased access to public lands and wate…" at bounding box center [631, 318] width 863 height 171
paste body "Rich Text Area. Press ALT-0 for help."
click at [1066, 65] on icon "Save" at bounding box center [1063, 67] width 10 height 8
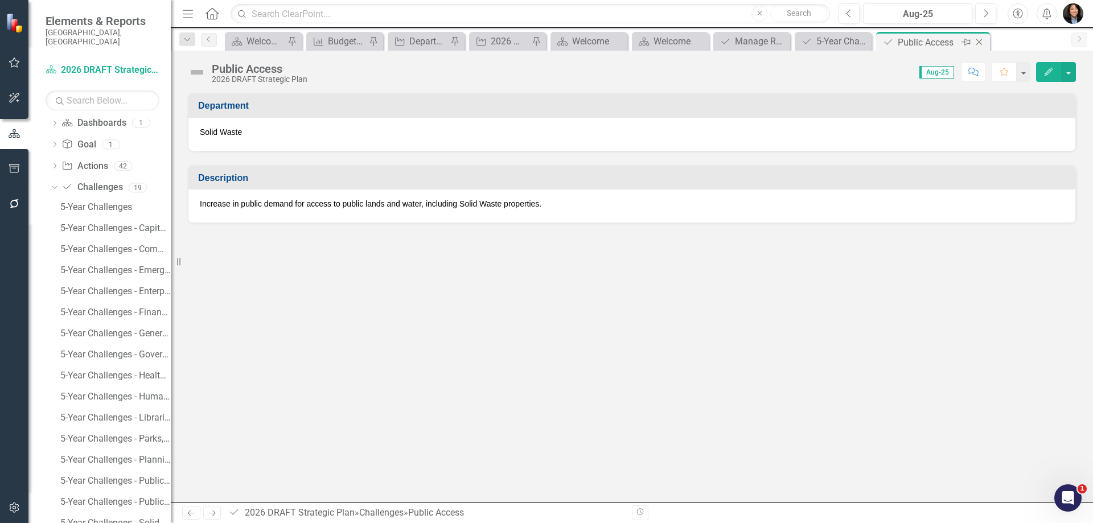
click at [979, 38] on icon "Close" at bounding box center [978, 42] width 11 height 9
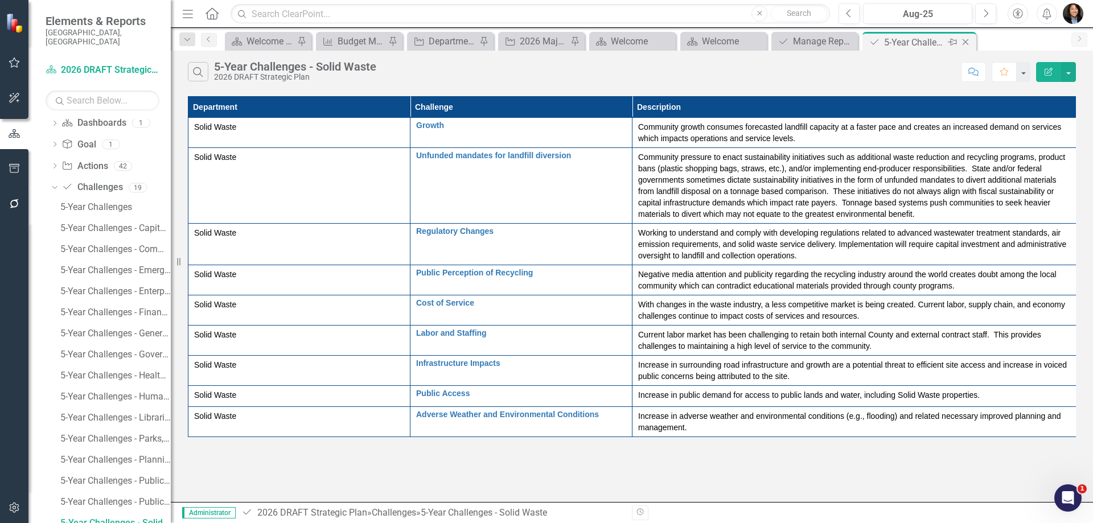
click at [966, 42] on icon "Close" at bounding box center [965, 42] width 11 height 9
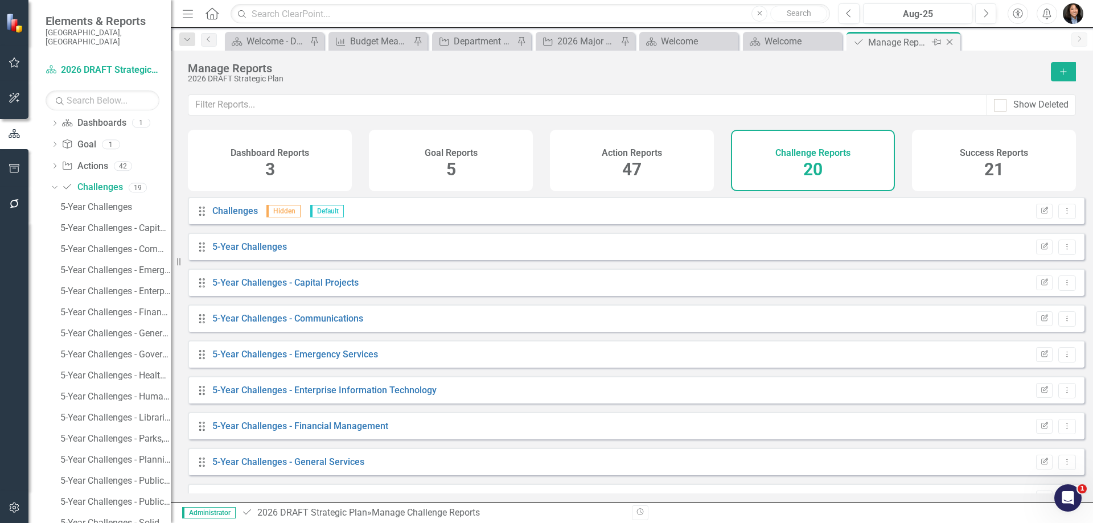
click at [953, 42] on icon "Close" at bounding box center [949, 42] width 11 height 9
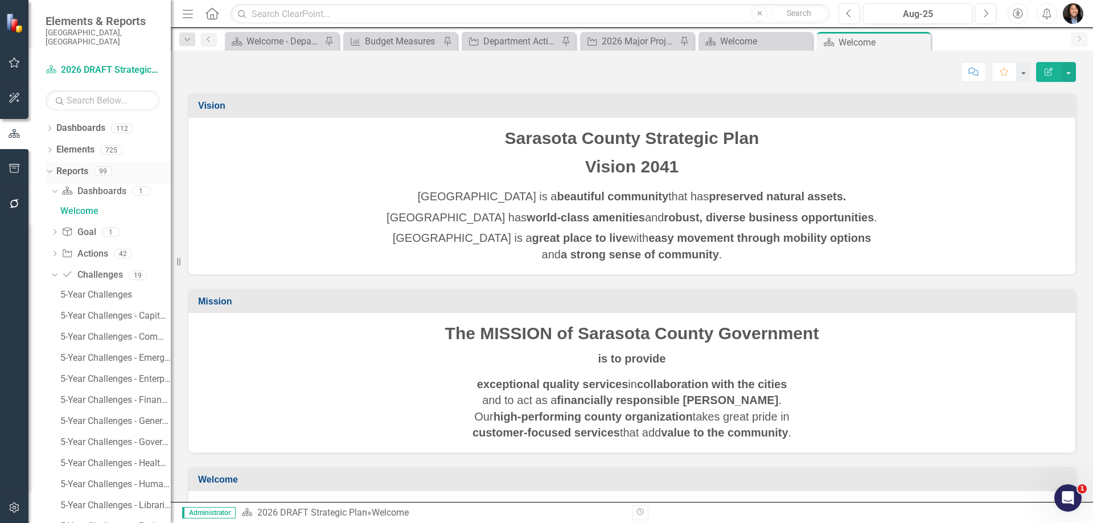
click at [47, 167] on icon "Dropdown" at bounding box center [48, 171] width 6 height 8
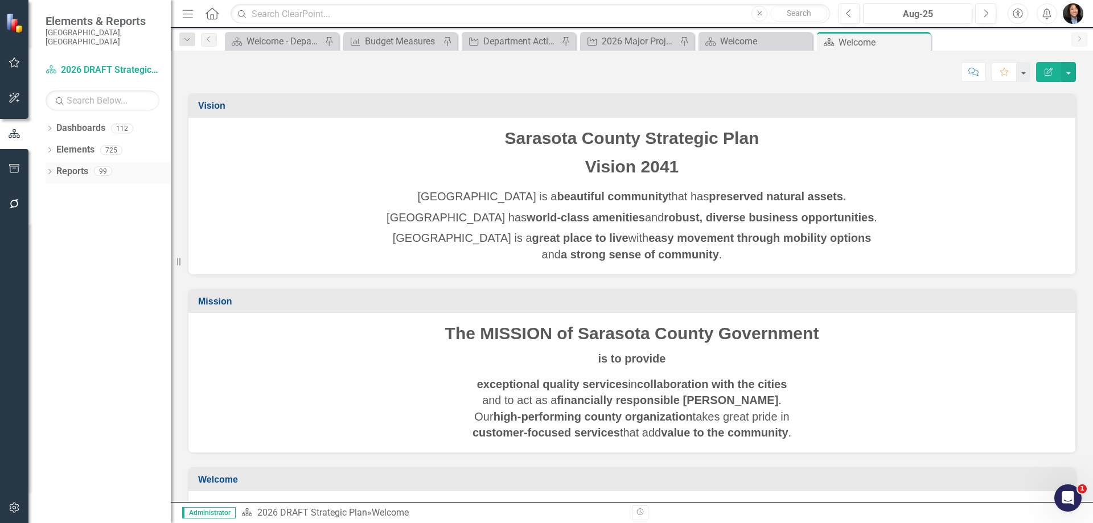
click at [46, 167] on div "Dropdown Dashboards 112 2026 DRAFT Strategic Plan Sarasota County Dashboard Dem…" at bounding box center [99, 321] width 142 height 404
click at [46, 170] on icon "Dropdown" at bounding box center [50, 173] width 8 height 6
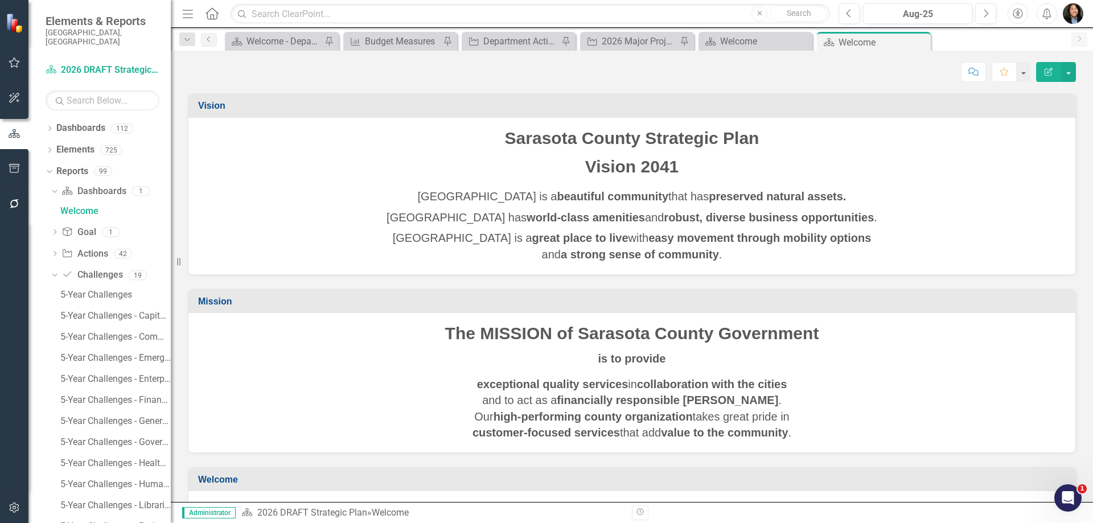
click at [50, 265] on div "Dropdown Dashboard Dashboards 1 Welcome Dropdown Goal Goal 1 Goals Dropdown Act…" at bounding box center [108, 444] width 125 height 525
click at [53, 271] on icon "Dropdown" at bounding box center [53, 275] width 6 height 8
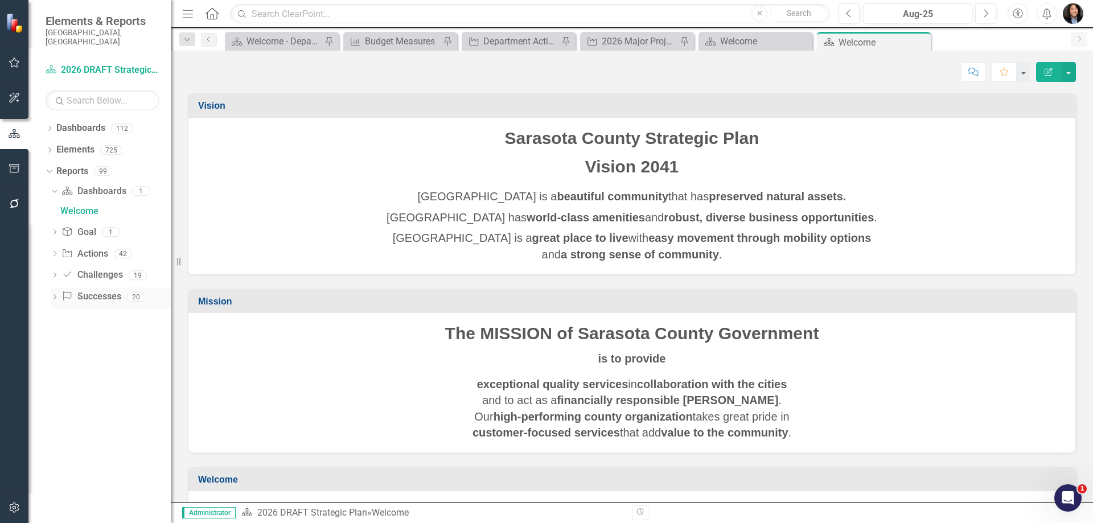
click at [95, 290] on link "Success Successes" at bounding box center [90, 296] width 59 height 13
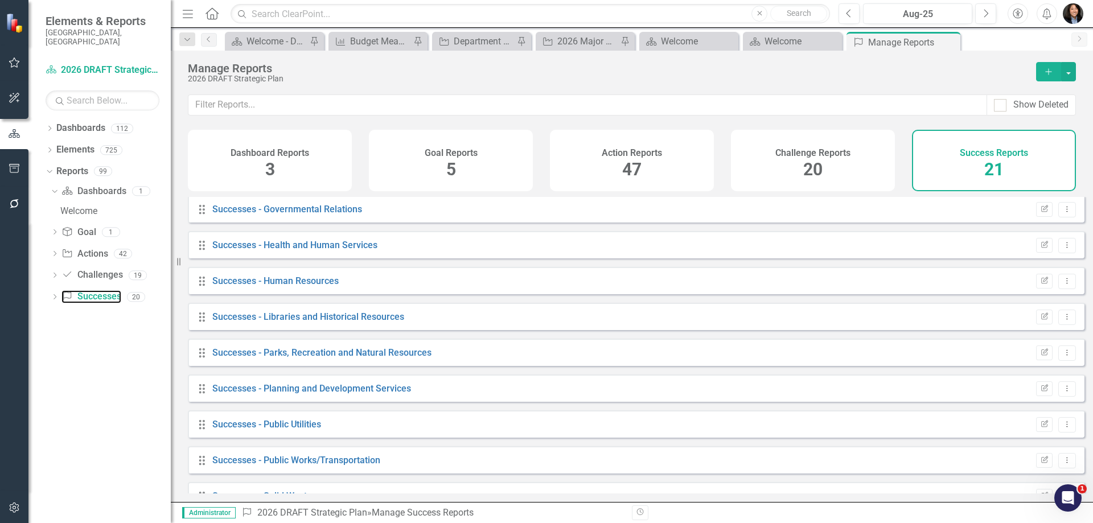
scroll to position [455, 0]
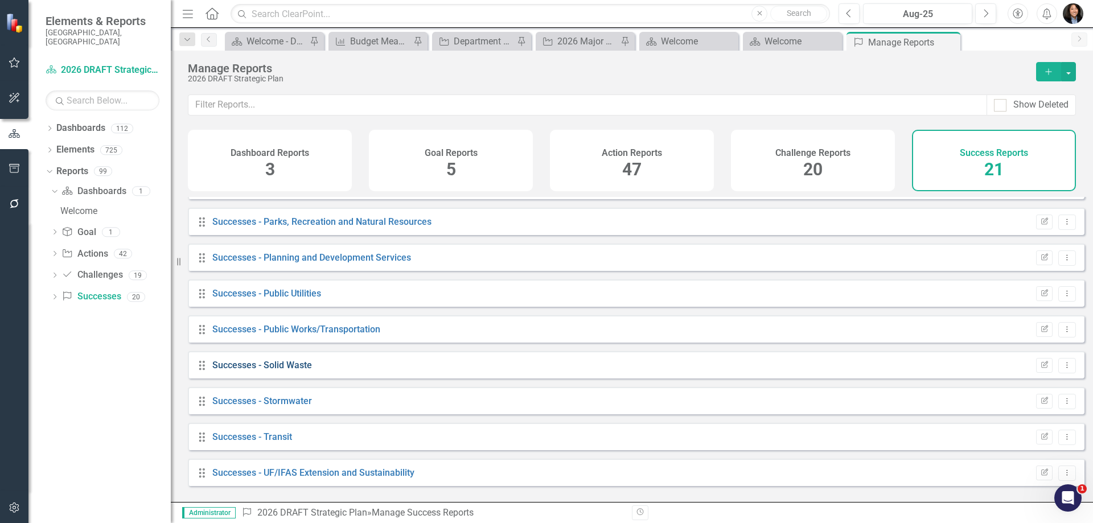
click at [289, 370] on link "Successes - Solid Waste" at bounding box center [262, 365] width 100 height 11
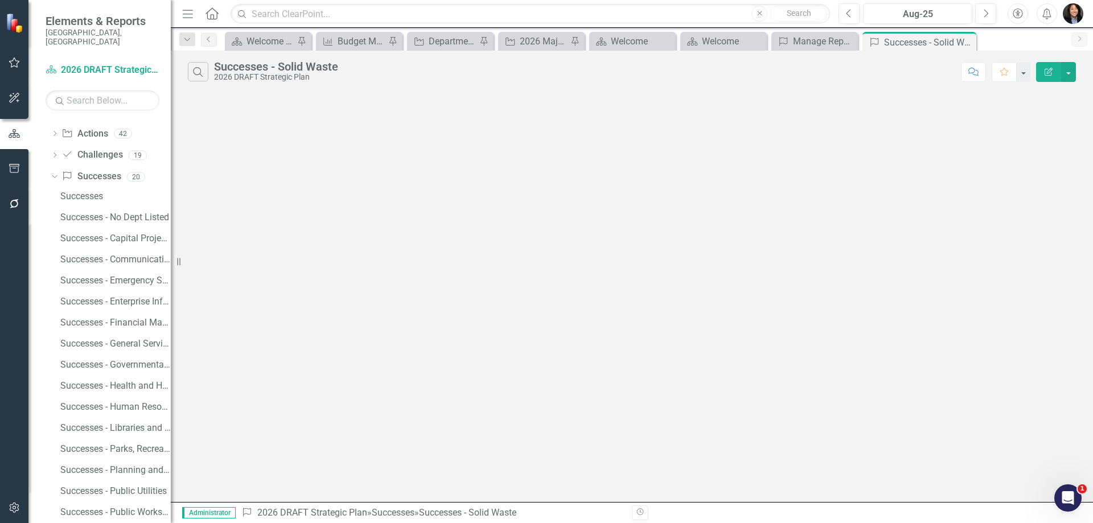
scroll to position [111, 0]
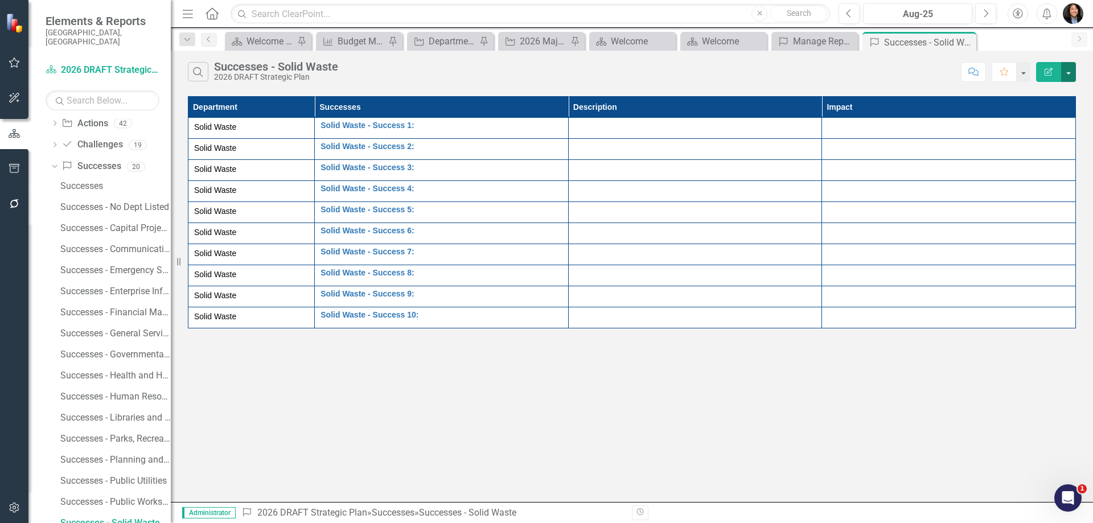
click at [1072, 73] on button "button" at bounding box center [1068, 72] width 15 height 20
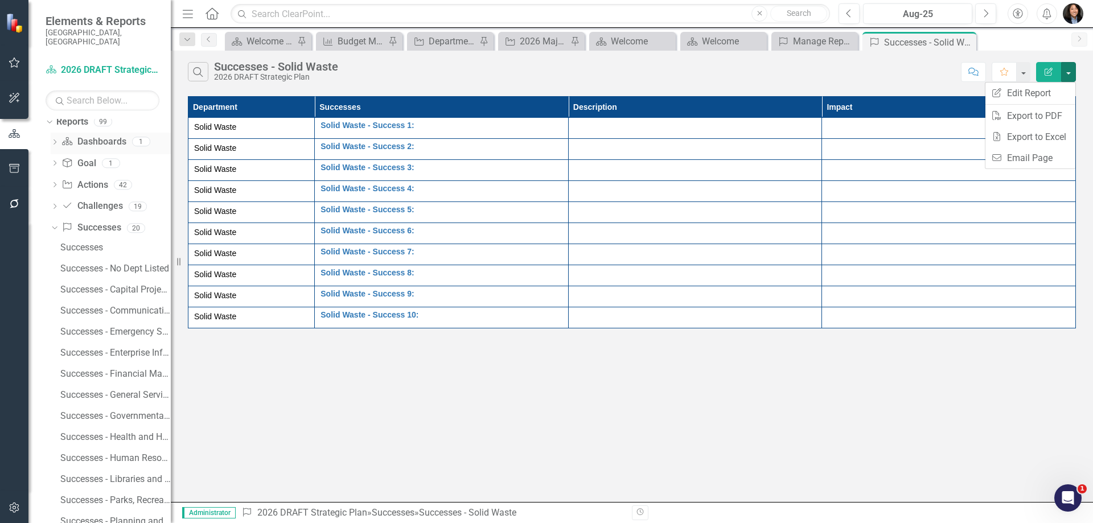
scroll to position [0, 0]
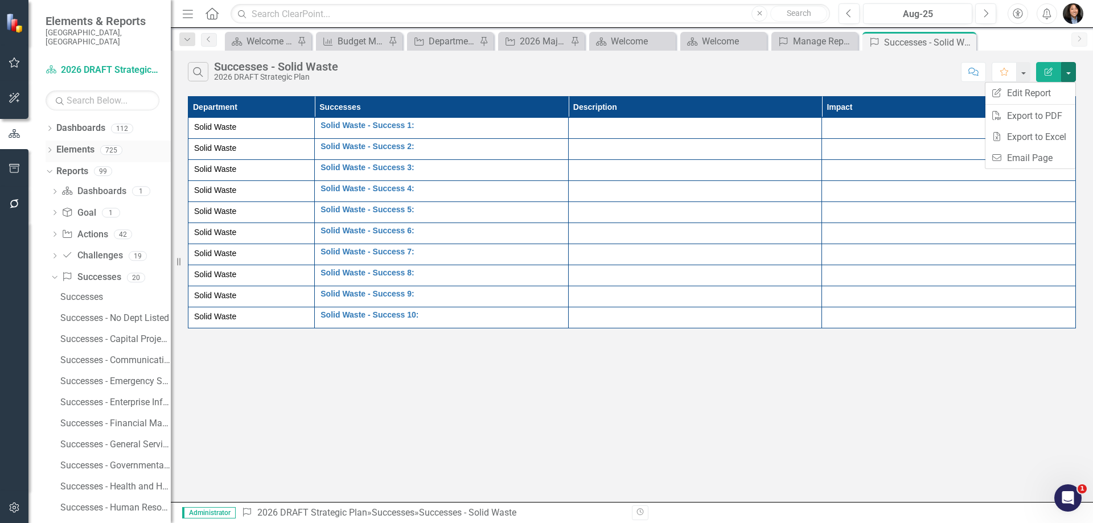
click at [51, 148] on icon "Dropdown" at bounding box center [50, 151] width 8 height 6
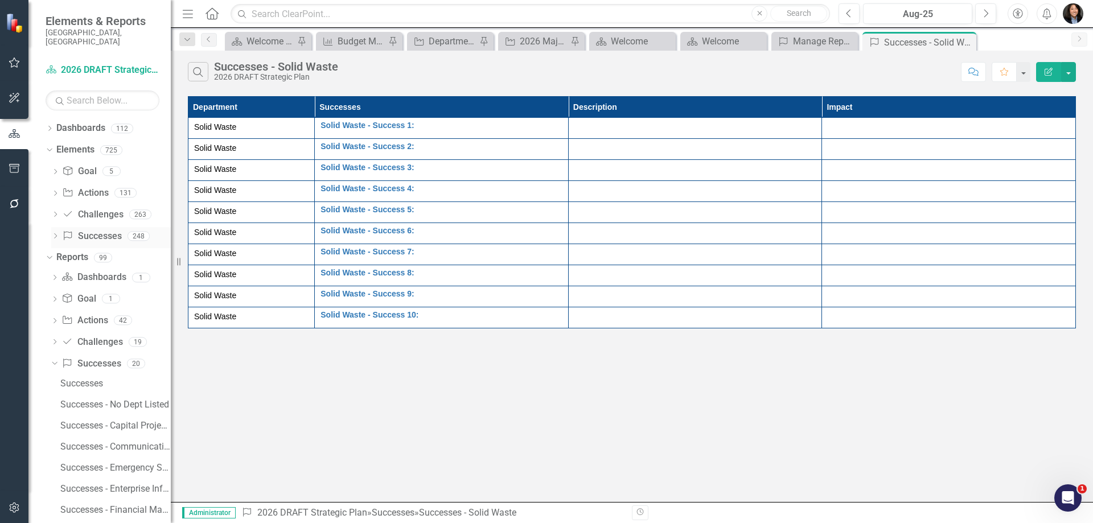
click at [83, 230] on link "Success Successes" at bounding box center [91, 236] width 59 height 13
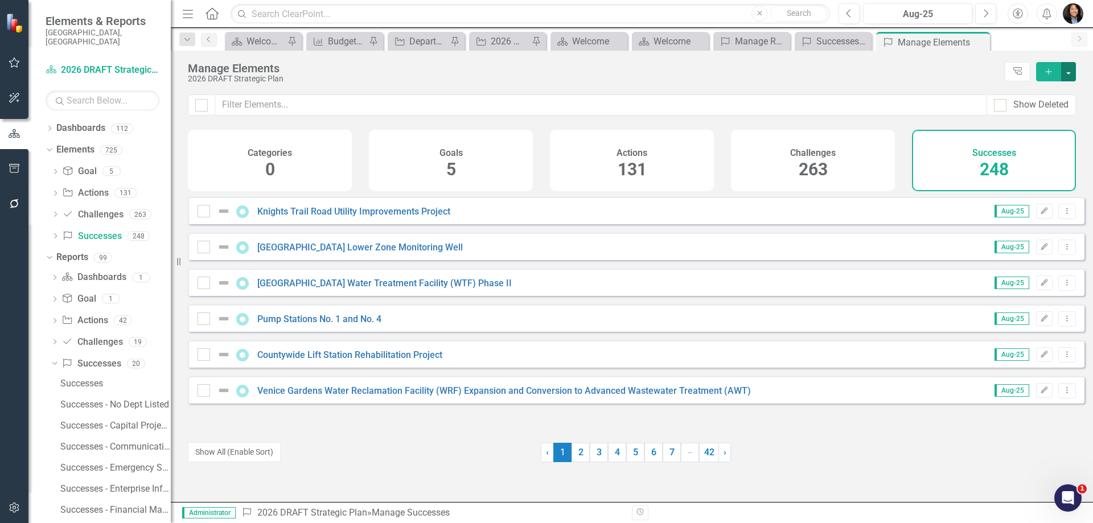
click at [1073, 74] on button "button" at bounding box center [1068, 71] width 15 height 19
click at [665, 453] on link "7" at bounding box center [671, 452] width 18 height 19
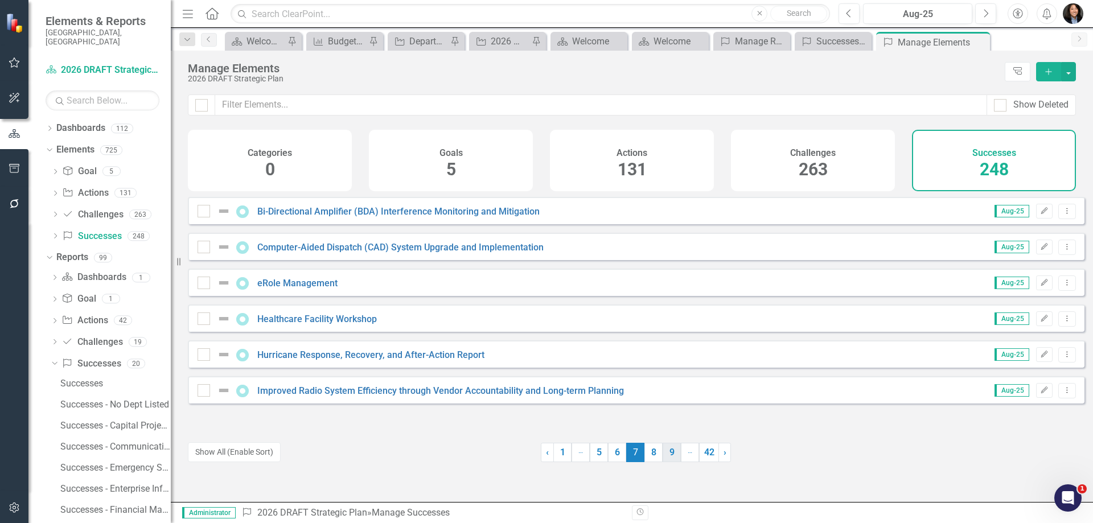
click at [668, 456] on link "9" at bounding box center [671, 452] width 18 height 19
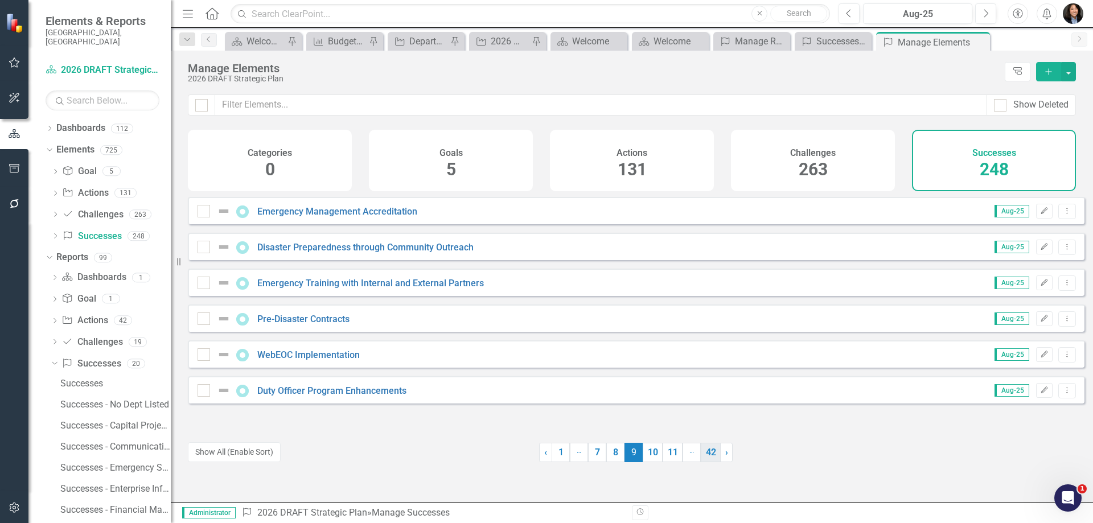
click at [708, 455] on link "42" at bounding box center [711, 452] width 20 height 19
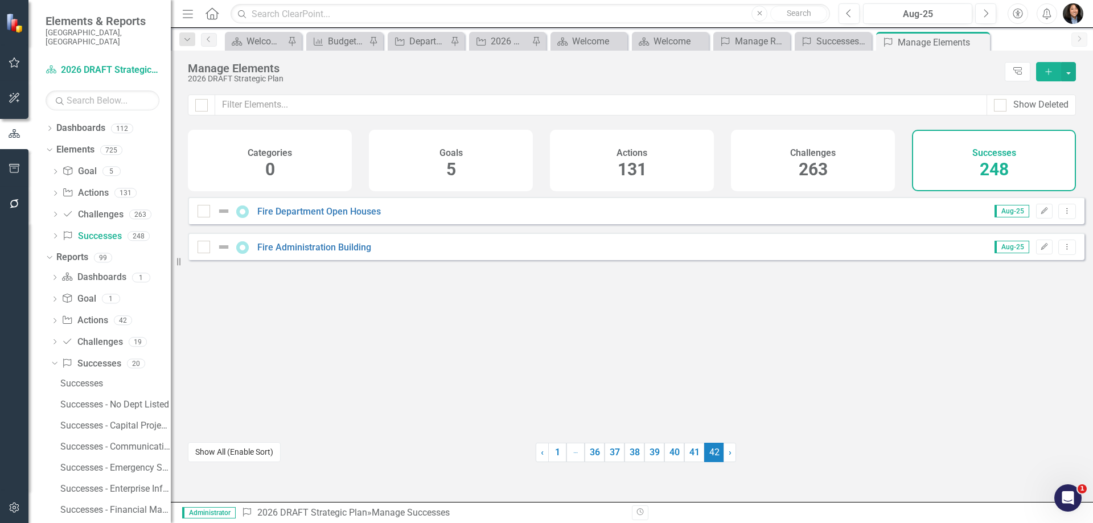
click at [242, 451] on button "Show All (Enable Sort)" at bounding box center [234, 452] width 93 height 20
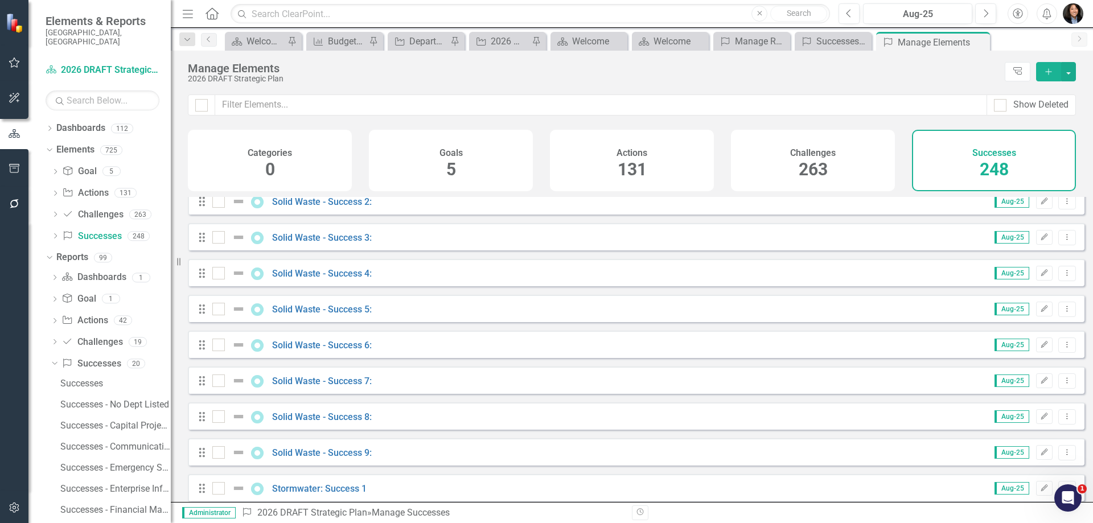
scroll to position [6659, 0]
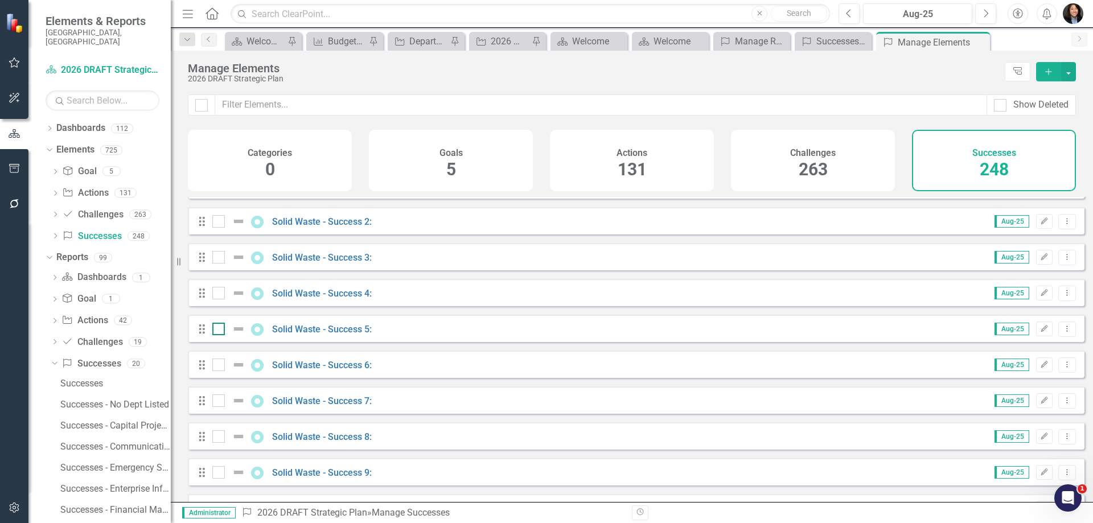
click at [223, 335] on div at bounding box center [218, 329] width 13 height 13
click at [220, 330] on input "checkbox" at bounding box center [215, 326] width 7 height 7
checkbox input "true"
click at [218, 366] on input "checkbox" at bounding box center [215, 362] width 7 height 7
checkbox input "true"
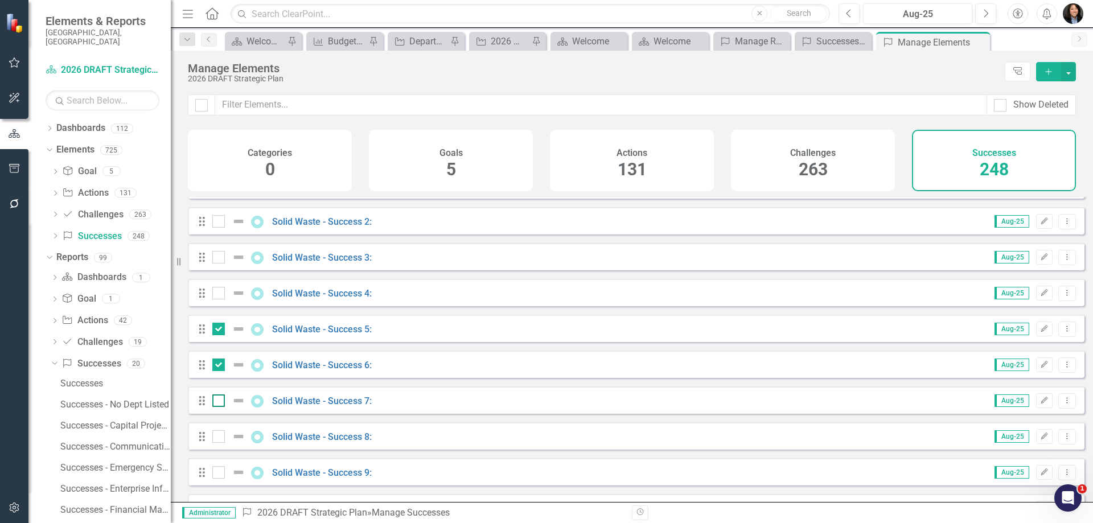
click at [220, 407] on div at bounding box center [218, 400] width 13 height 13
click at [220, 402] on input "checkbox" at bounding box center [215, 397] width 7 height 7
checkbox input "true"
click at [219, 443] on div at bounding box center [218, 436] width 13 height 13
click at [219, 438] on input "checkbox" at bounding box center [215, 433] width 7 height 7
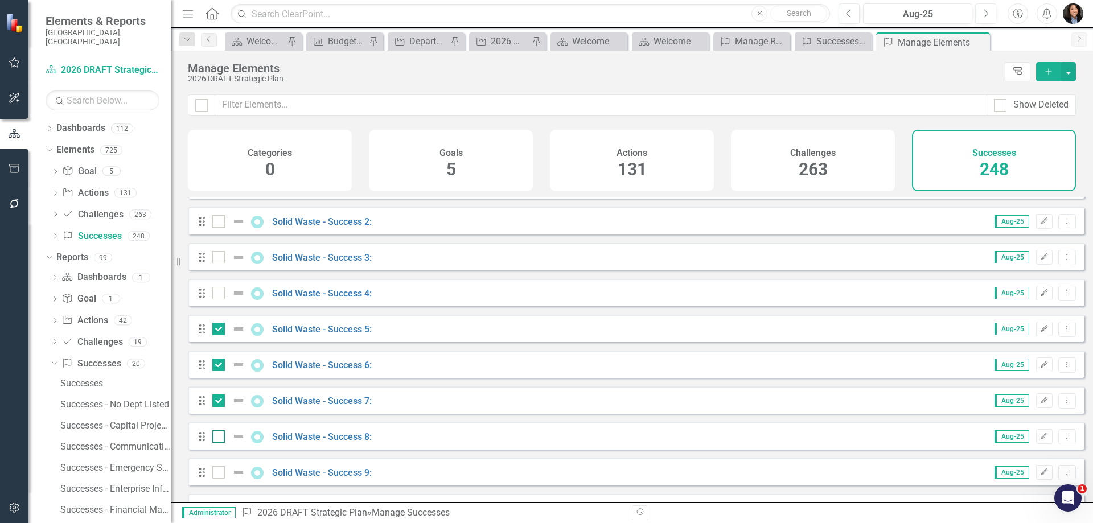
checkbox input "true"
click at [218, 474] on input "checkbox" at bounding box center [215, 469] width 7 height 7
checkbox input "true"
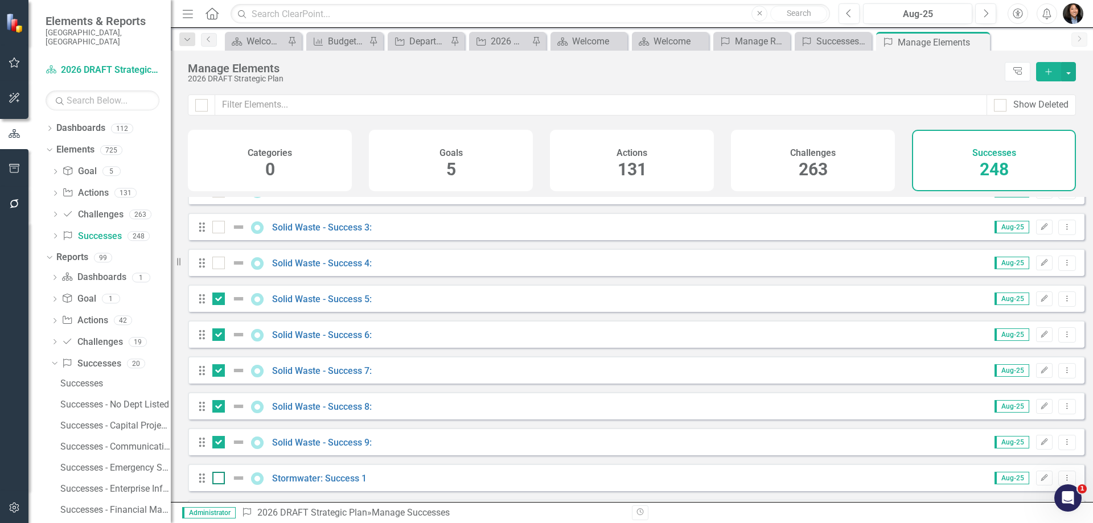
scroll to position [6716, 0]
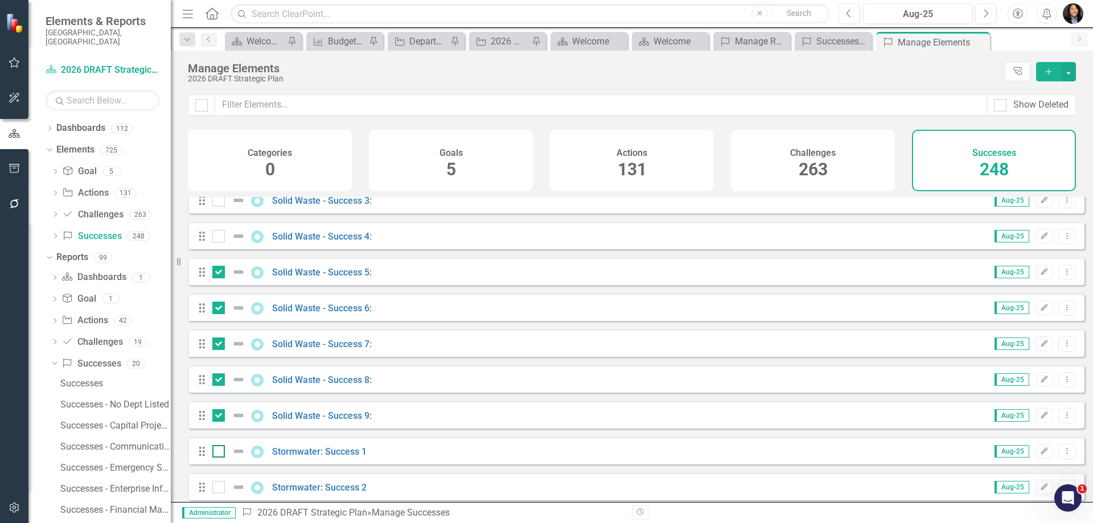
click at [219, 452] on input "checkbox" at bounding box center [215, 448] width 7 height 7
click at [217, 452] on input "checkbox" at bounding box center [215, 448] width 7 height 7
checkbox input "false"
click at [1072, 72] on button "button" at bounding box center [1068, 71] width 15 height 19
click at [1045, 155] on link "Trash Delete Multiple" at bounding box center [1030, 155] width 90 height 21
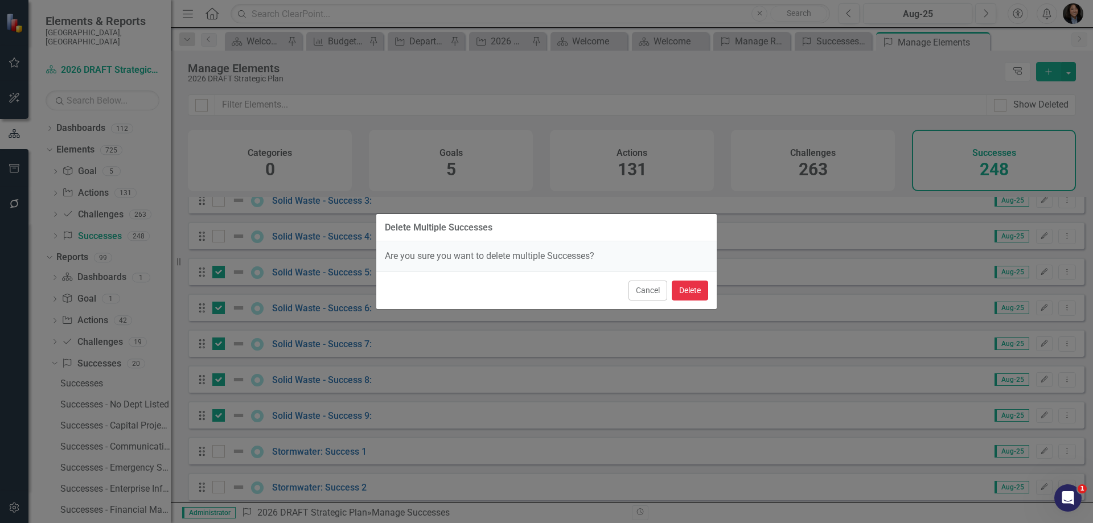
click at [684, 294] on button "Delete" at bounding box center [690, 291] width 36 height 20
checkbox input "false"
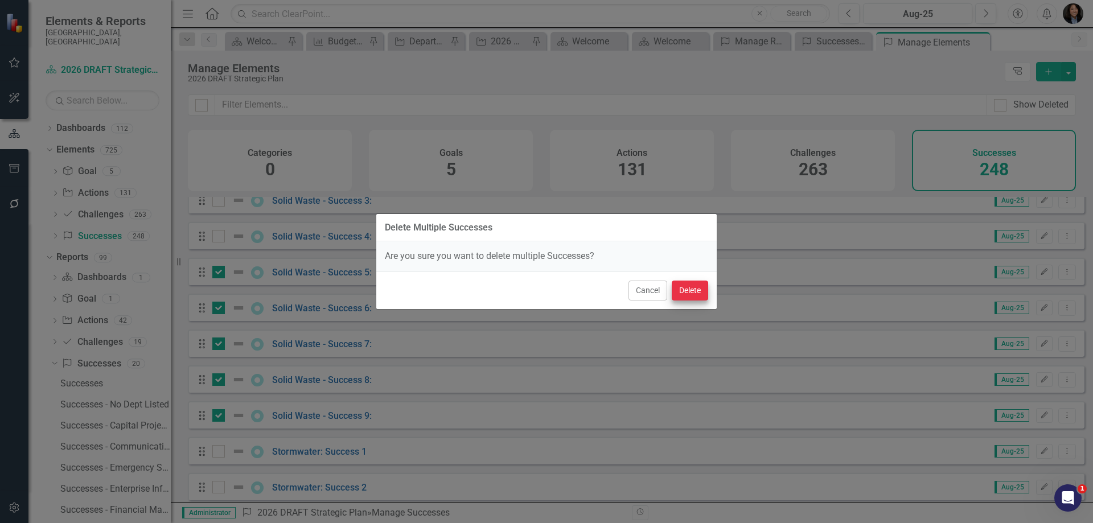
checkbox input "false"
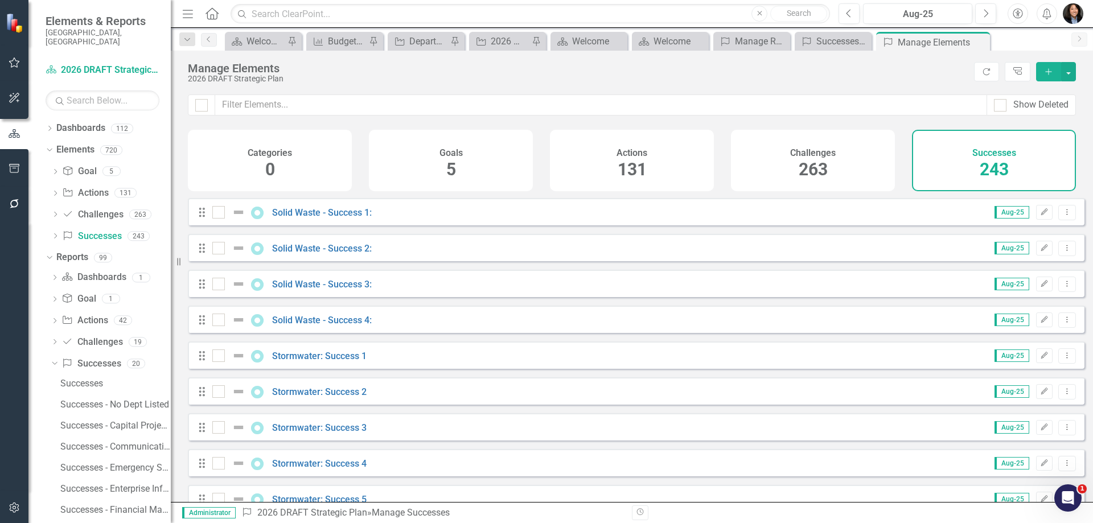
scroll to position [6545, 0]
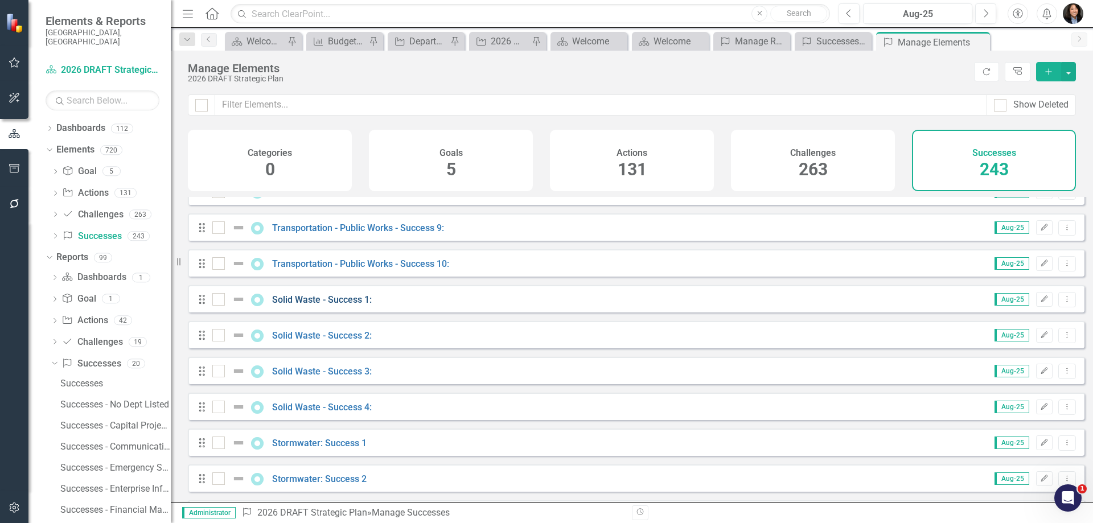
click at [313, 305] on link "Solid Waste - Success 1:" at bounding box center [322, 299] width 100 height 11
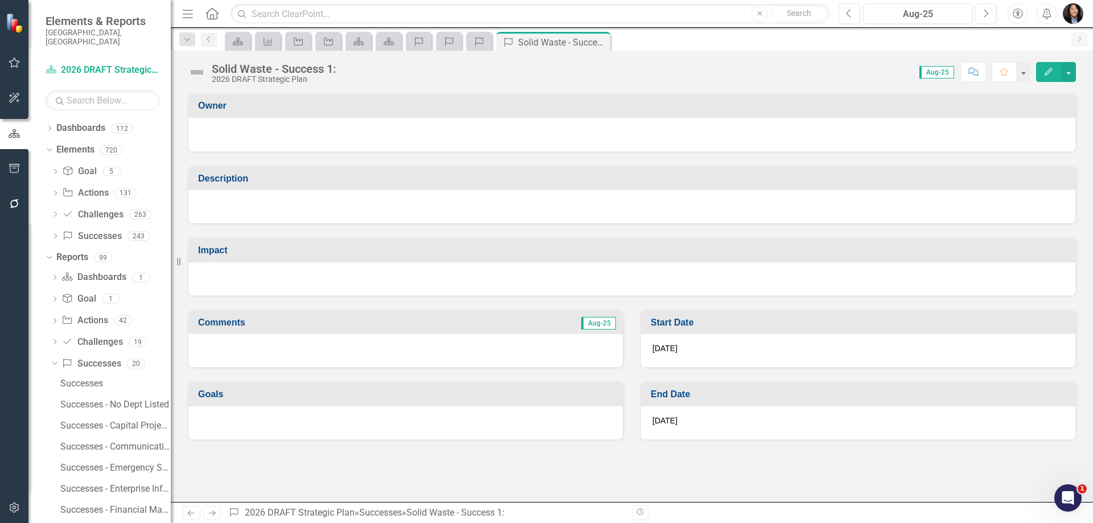
click at [351, 130] on div at bounding box center [632, 133] width 864 height 14
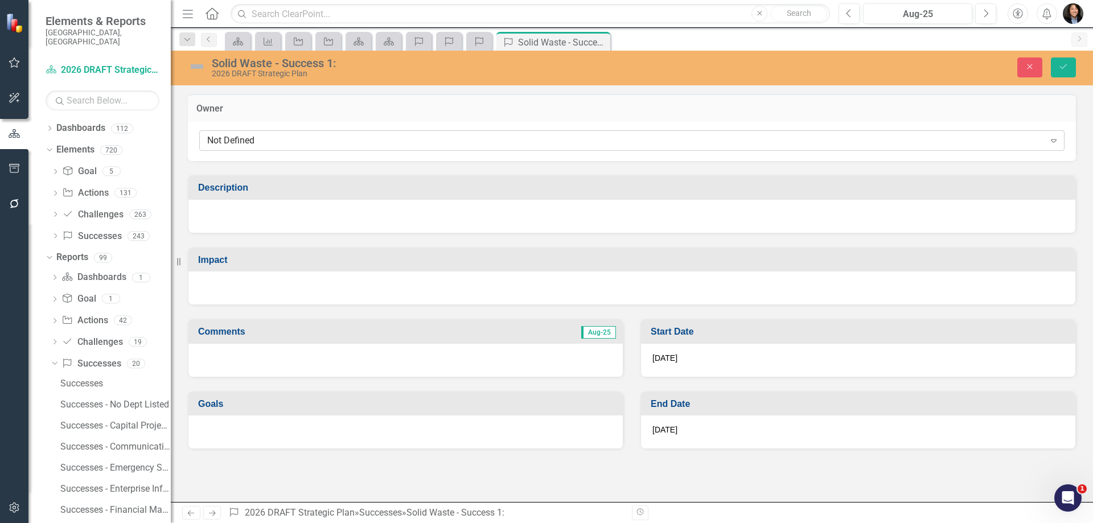
click at [352, 136] on div "Not Defined" at bounding box center [625, 140] width 837 height 13
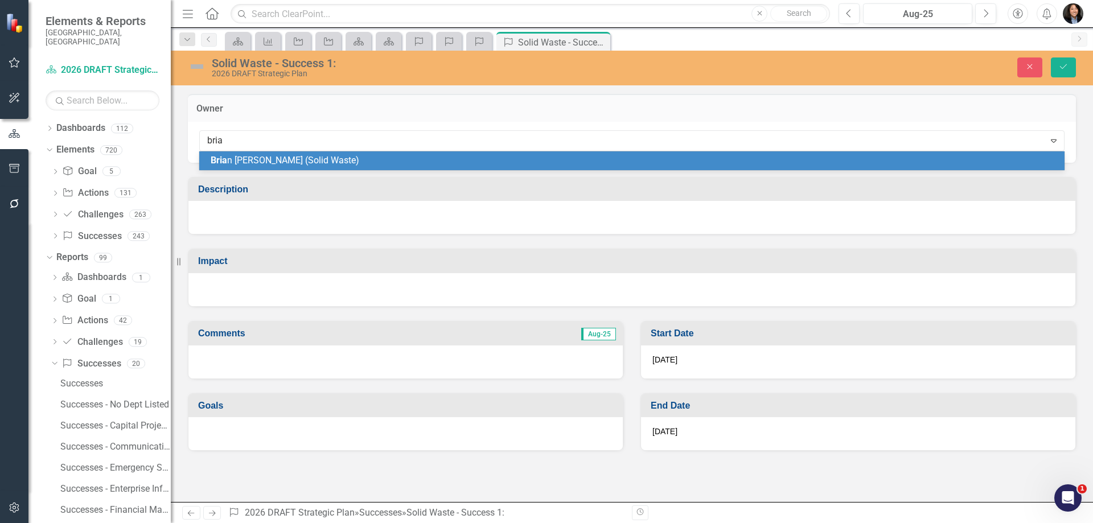
type input "[PERSON_NAME]"
click at [323, 166] on div "[PERSON_NAME] (Solid Waste)" at bounding box center [634, 160] width 847 height 13
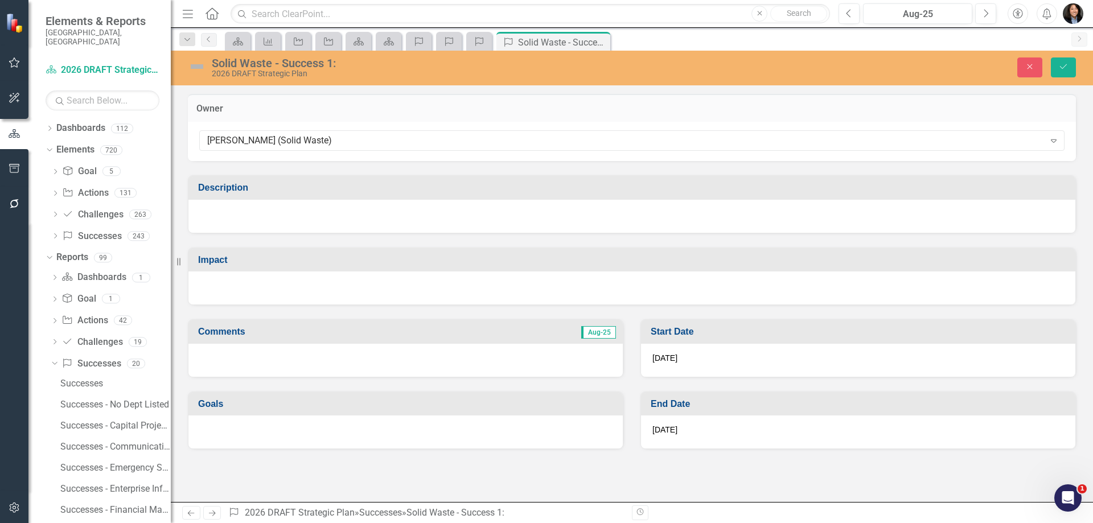
click at [289, 224] on div at bounding box center [631, 216] width 887 height 33
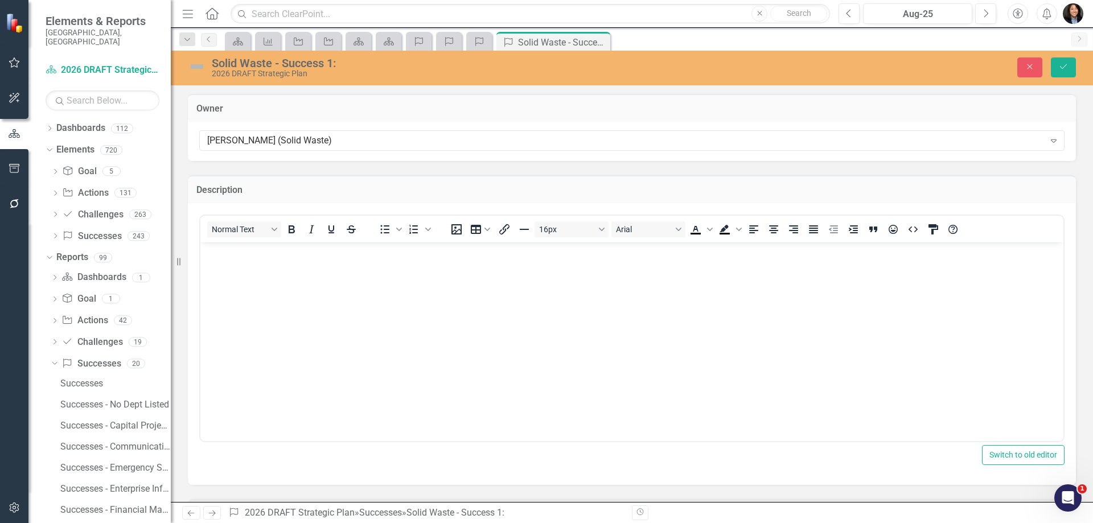
click at [286, 271] on body "Rich Text Area. Press ALT-0 for help." at bounding box center [631, 327] width 863 height 171
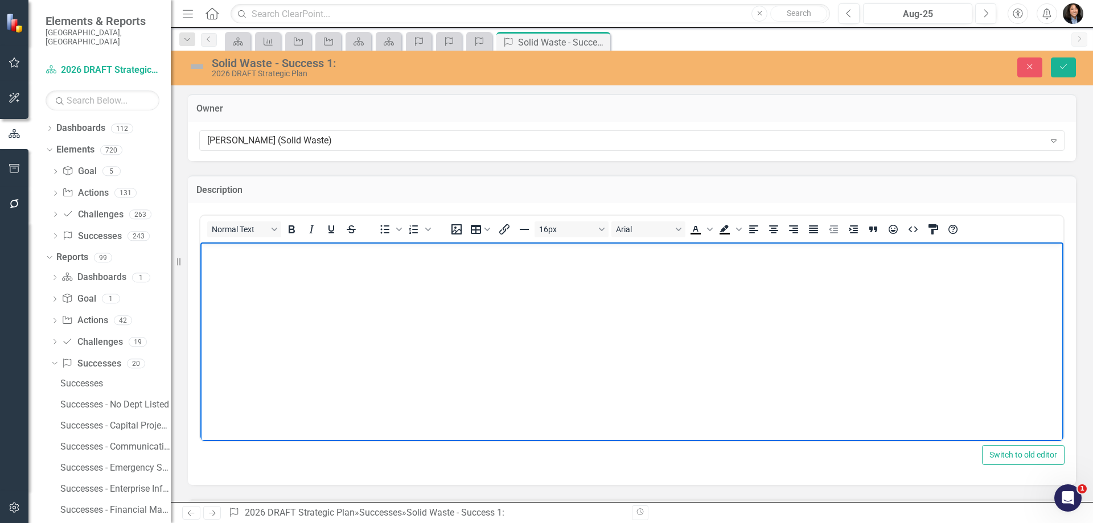
paste body "Rich Text Area. Press ALT-0 for help."
drag, startPoint x: 570, startPoint y: 271, endPoint x: 48, endPoint y: 269, distance: 521.3
click at [200, 269] on html "Solid Waste programs provide a high level of service to the community." at bounding box center [631, 327] width 863 height 171
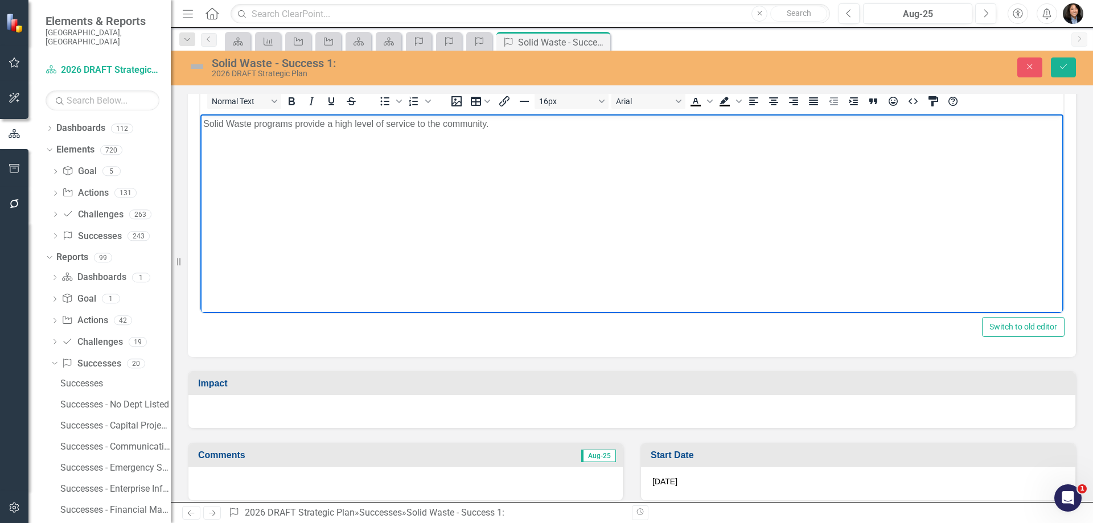
scroll to position [171, 0]
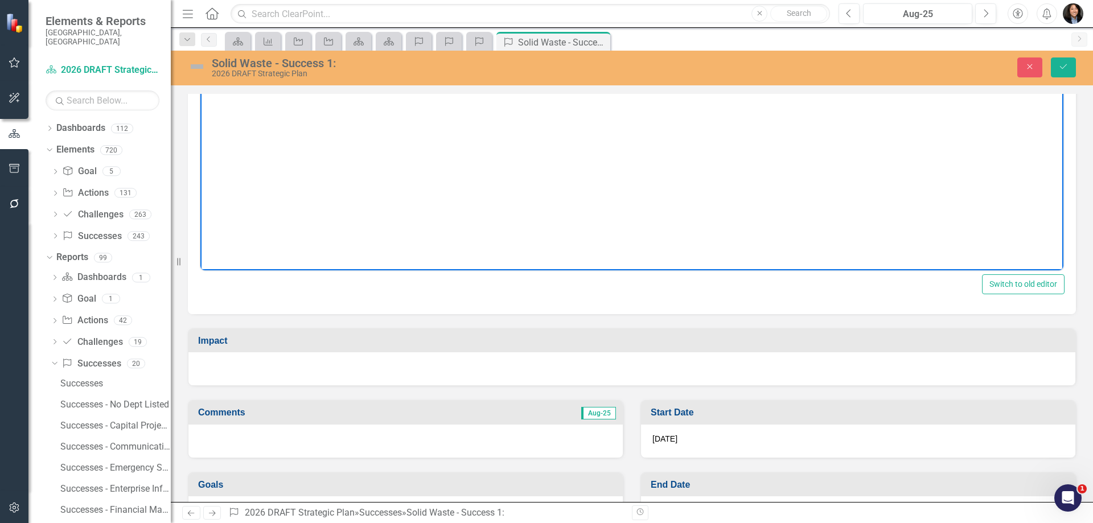
click at [463, 379] on div at bounding box center [631, 368] width 887 height 33
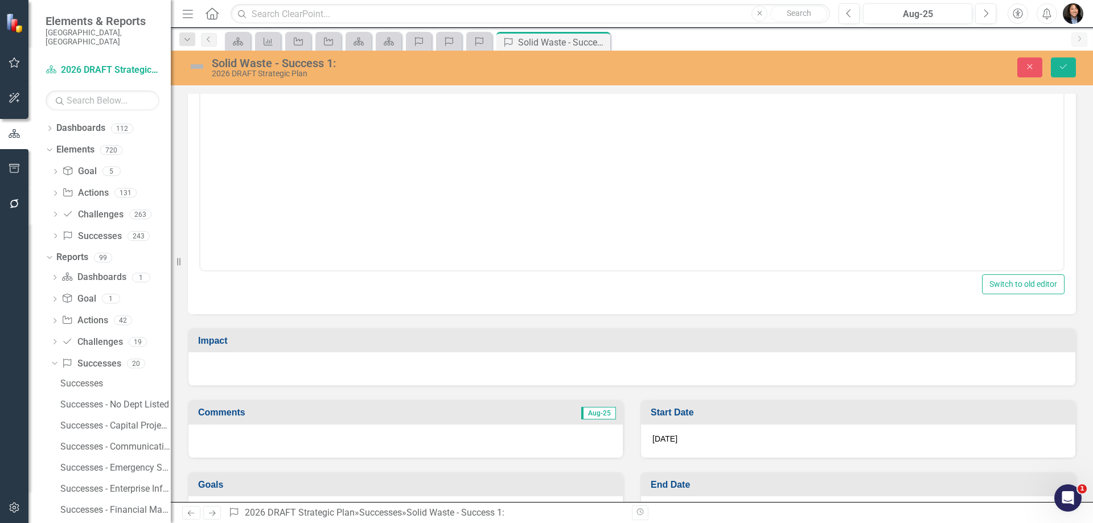
click at [463, 379] on div at bounding box center [631, 368] width 887 height 33
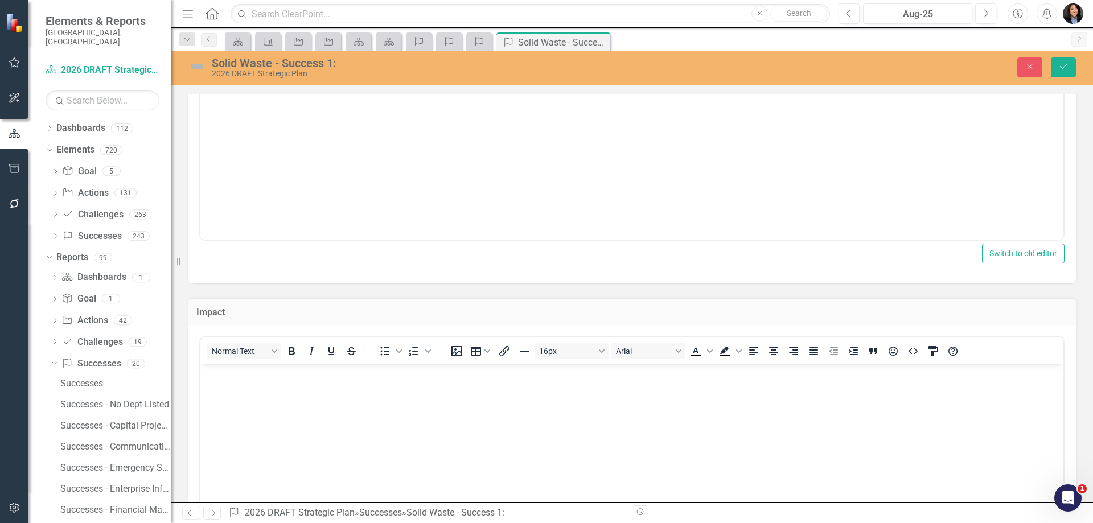
scroll to position [228, 0]
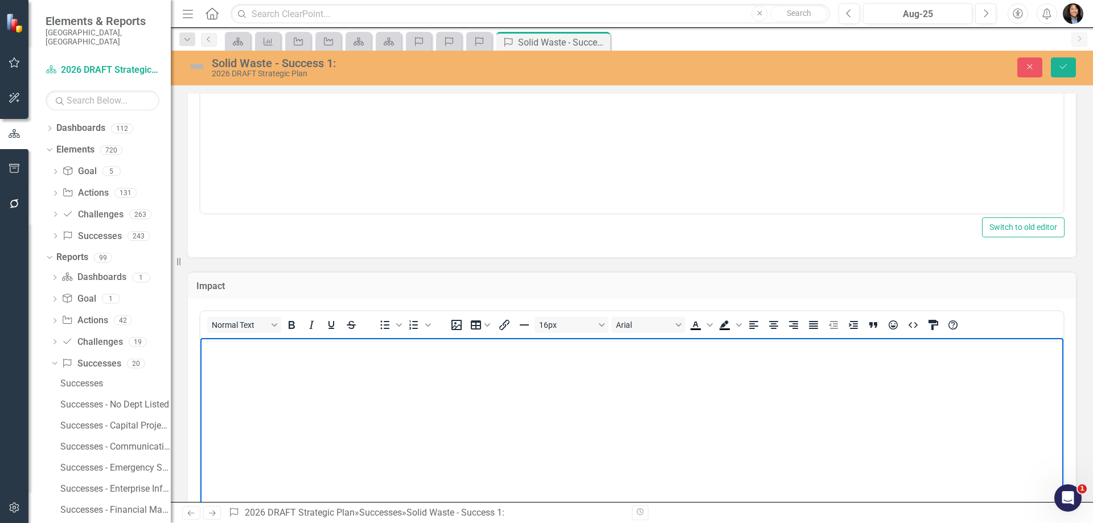
click at [346, 399] on body "Rich Text Area. Press ALT-0 for help." at bounding box center [631, 423] width 863 height 171
paste body "Rich Text Area. Press ALT-0 for help."
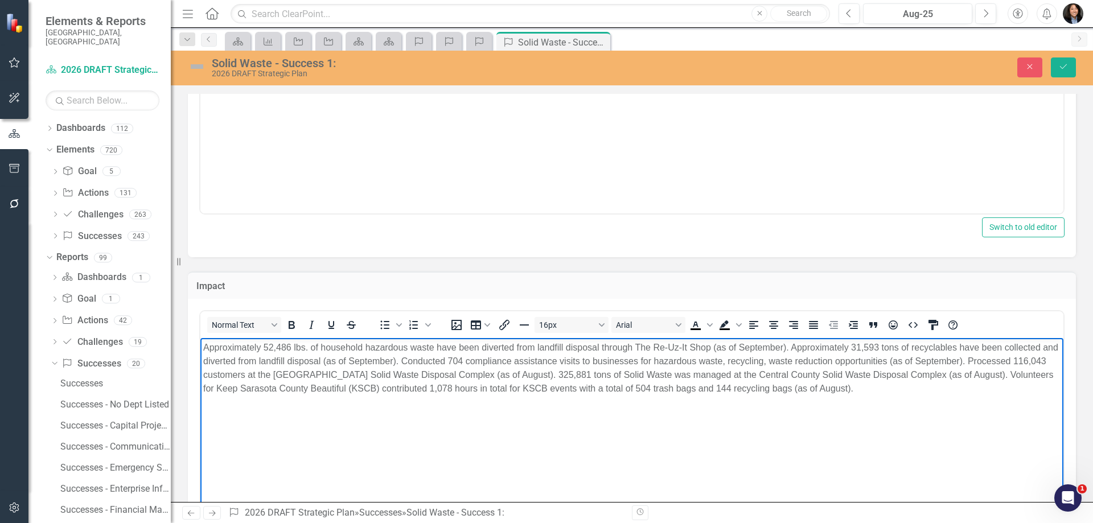
click at [636, 345] on p "Approximately 52,486 lbs. of household hazardous waste have been diverted from …" at bounding box center [631, 368] width 857 height 55
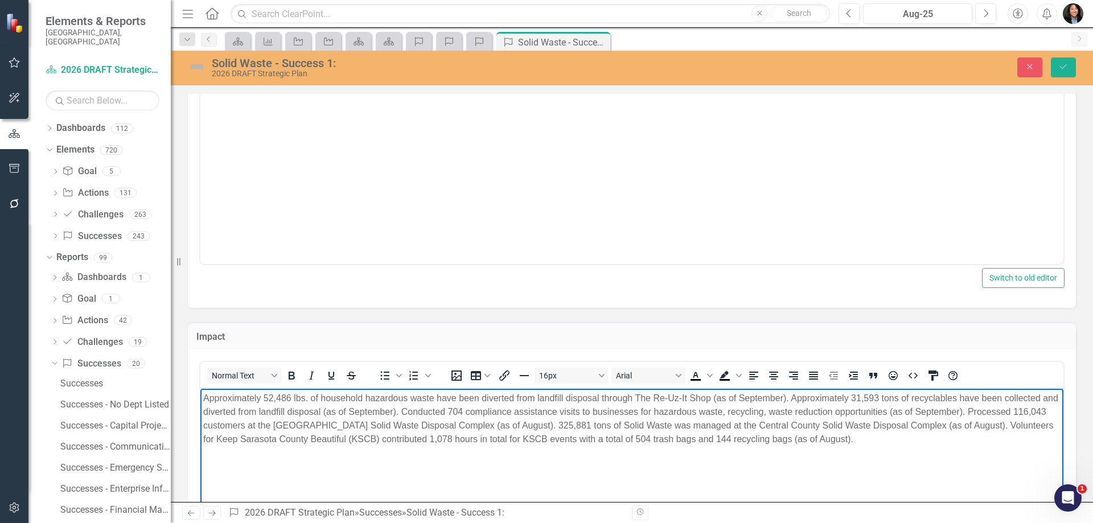
scroll to position [0, 0]
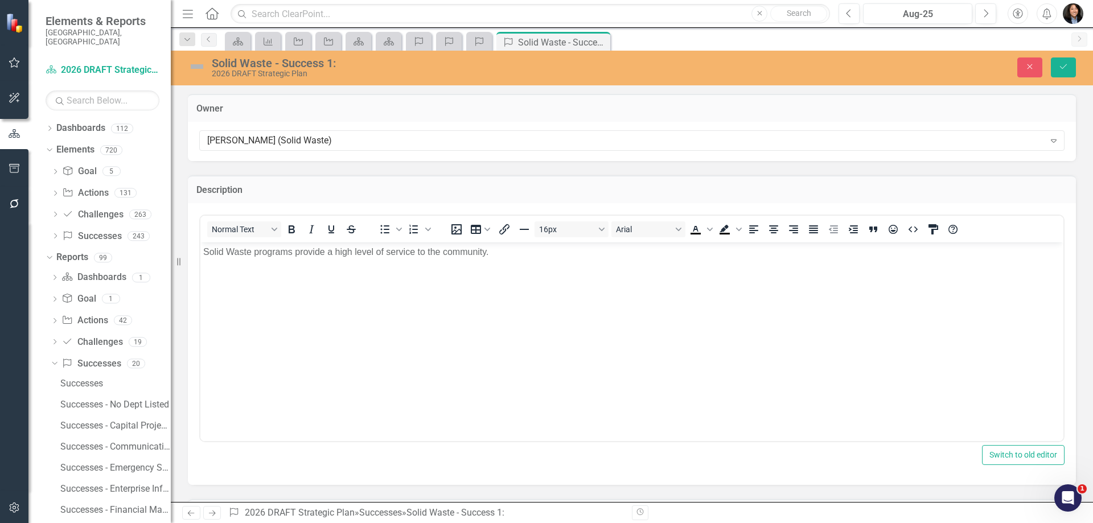
click at [263, 64] on div "Solid Waste - Success 1:" at bounding box center [449, 63] width 474 height 13
click at [1060, 67] on icon "Save" at bounding box center [1063, 67] width 10 height 8
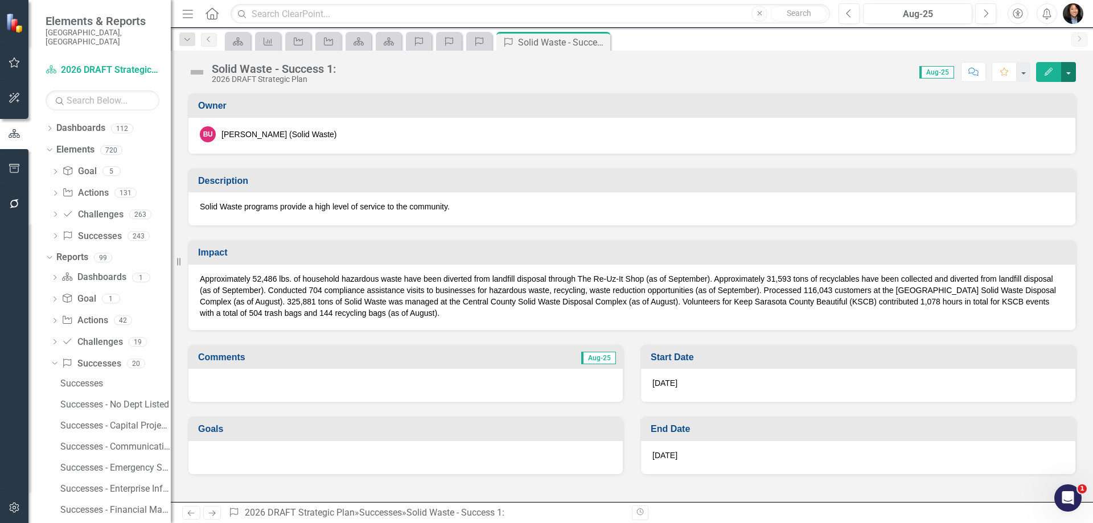
click at [1071, 73] on button "button" at bounding box center [1068, 72] width 15 height 20
click at [1045, 91] on link "Edit Edit Success" at bounding box center [1029, 93] width 92 height 21
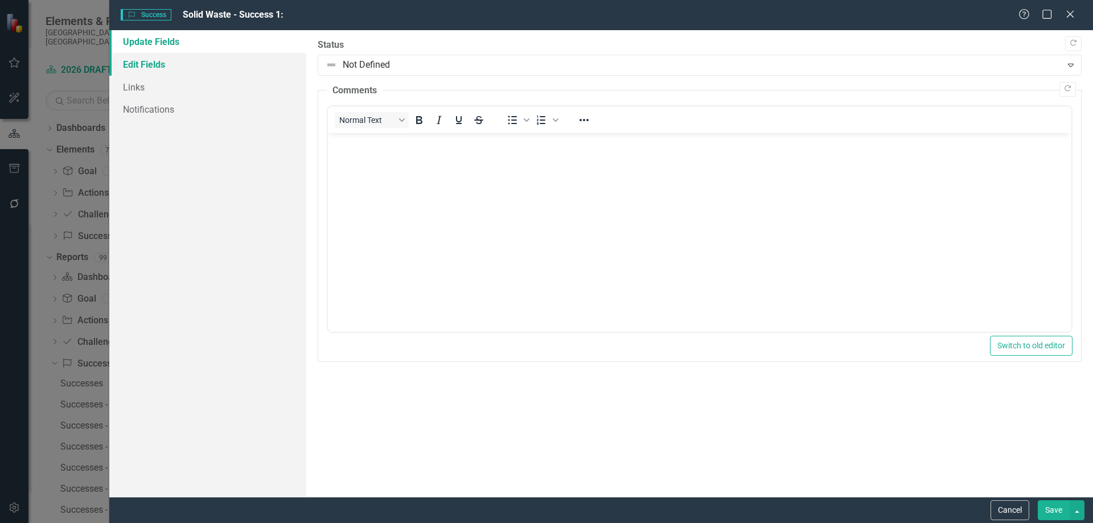
click at [187, 57] on link "Edit Fields" at bounding box center [207, 64] width 197 height 23
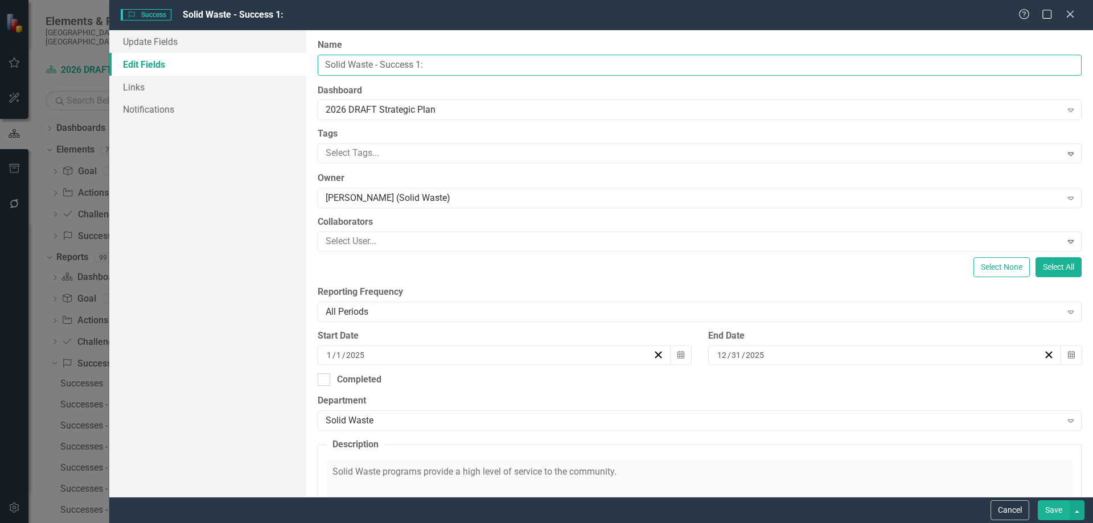
drag, startPoint x: 505, startPoint y: 66, endPoint x: 155, endPoint y: 67, distance: 350.0
click at [155, 67] on div "Update Fields Edit Fields Links Notifications "Update" fields in ClearPoint are…" at bounding box center [600, 263] width 983 height 467
paste input "Program Metrics"
type input "Solid Waste Program Metrics"
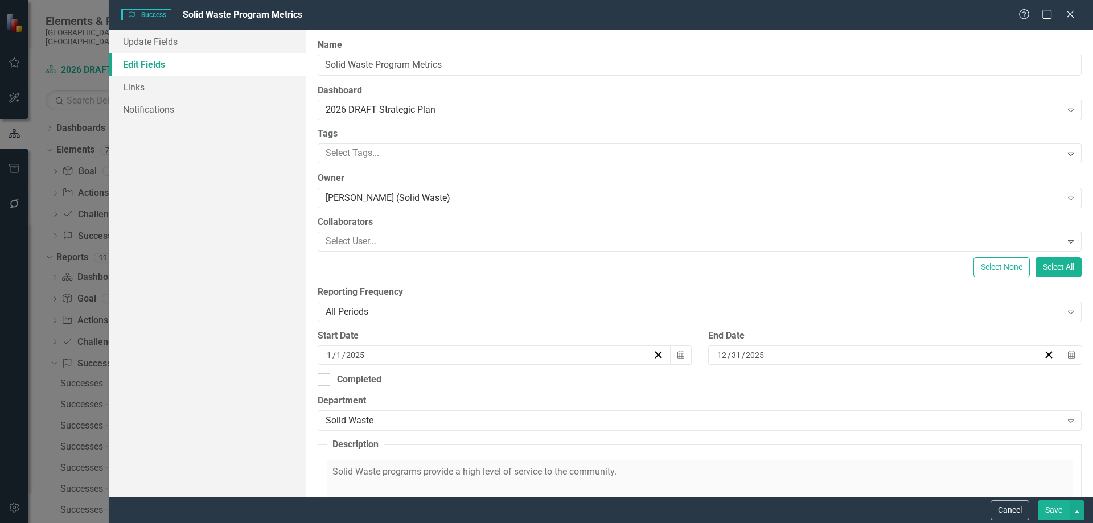
click at [1052, 509] on button "Save" at bounding box center [1053, 510] width 32 height 20
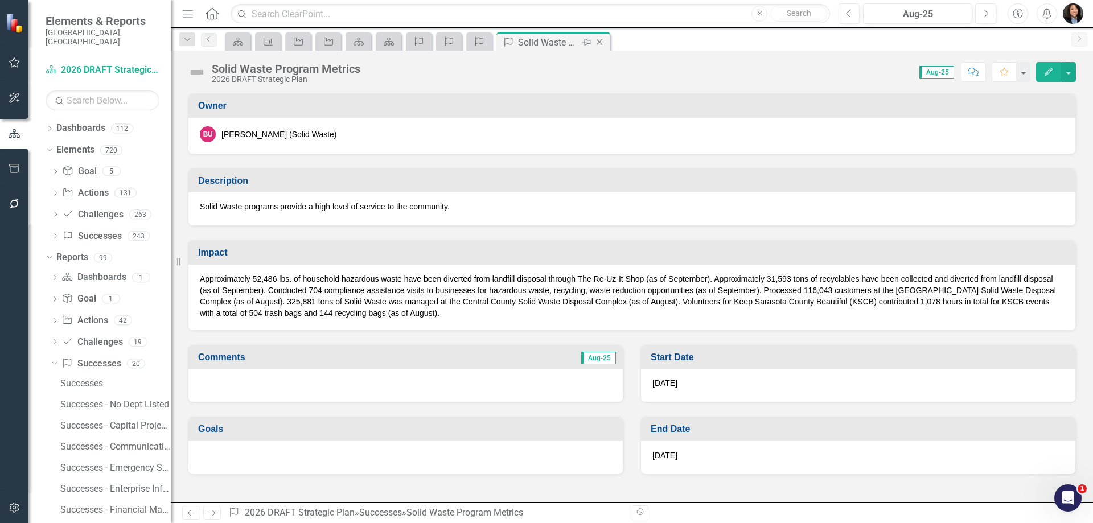
click at [601, 41] on icon "Close" at bounding box center [599, 42] width 11 height 9
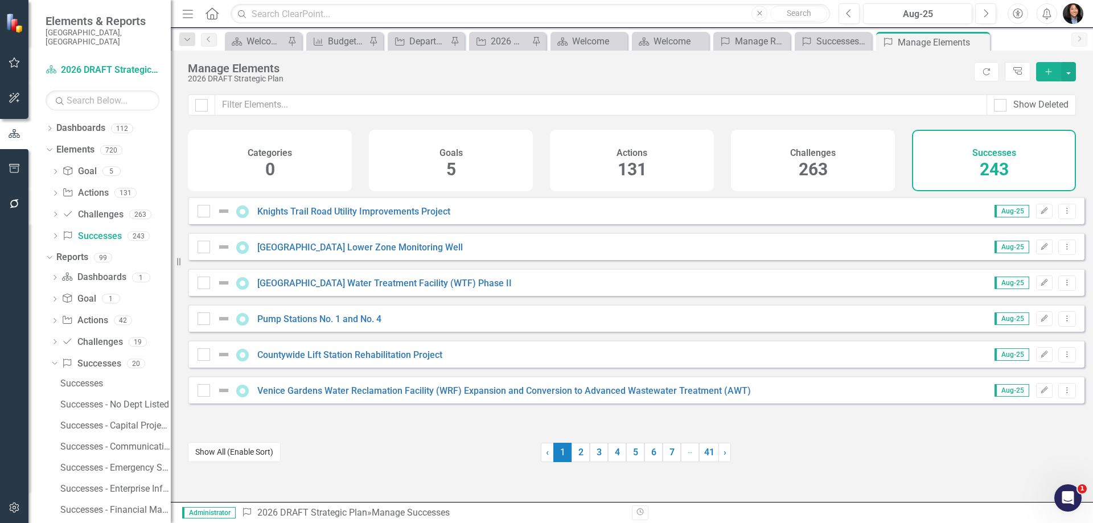
click at [254, 449] on button "Show All (Enable Sort)" at bounding box center [234, 452] width 93 height 20
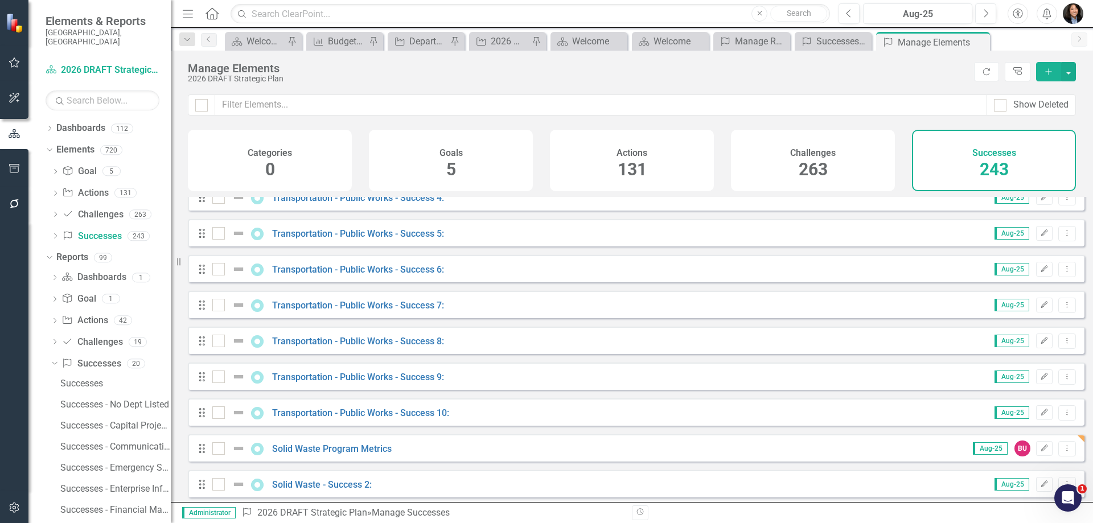
scroll to position [6545, 0]
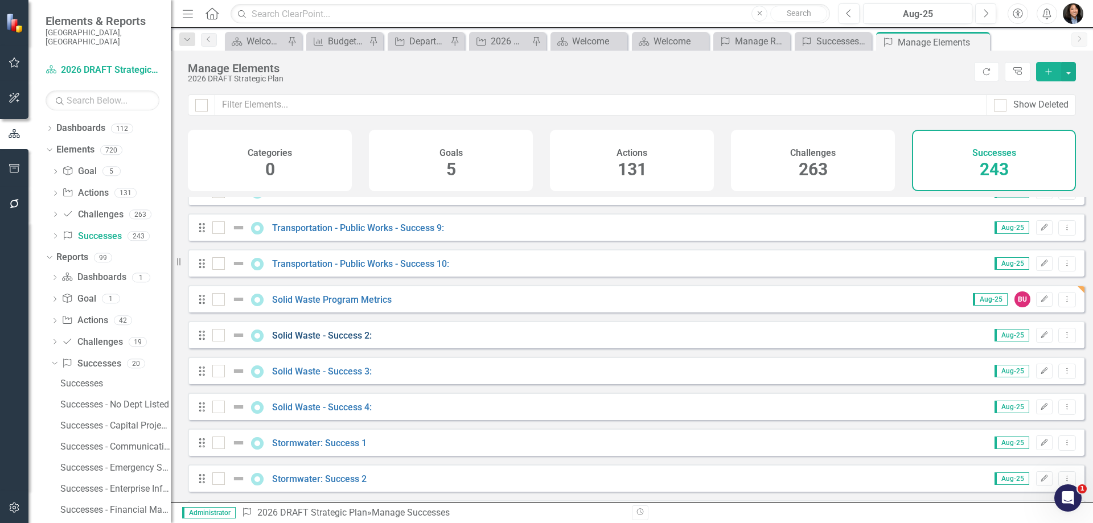
click at [311, 341] on link "Solid Waste - Success 2:" at bounding box center [322, 335] width 100 height 11
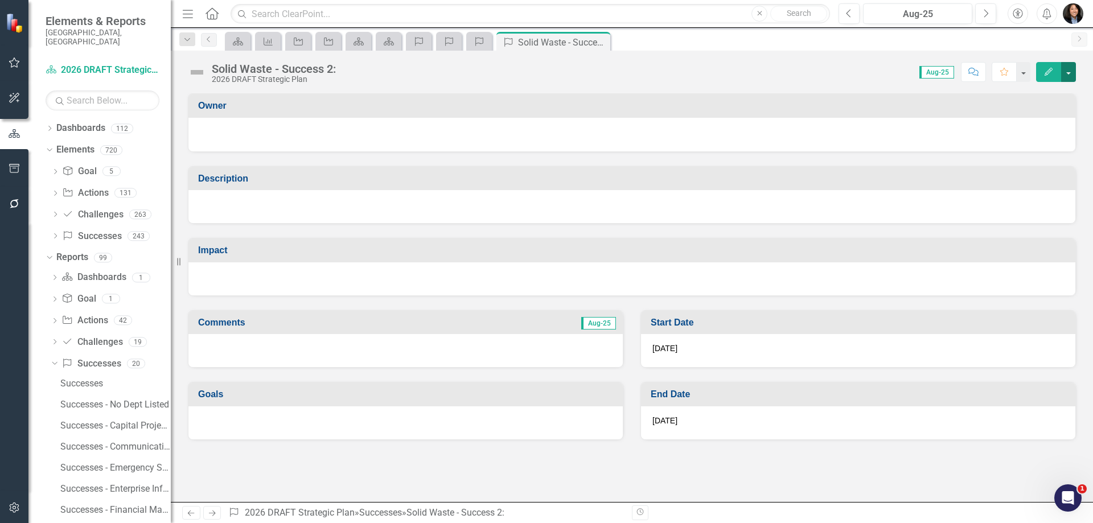
click at [1069, 68] on button "button" at bounding box center [1068, 72] width 15 height 20
click at [1043, 88] on link "Edit Edit Success" at bounding box center [1029, 93] width 92 height 21
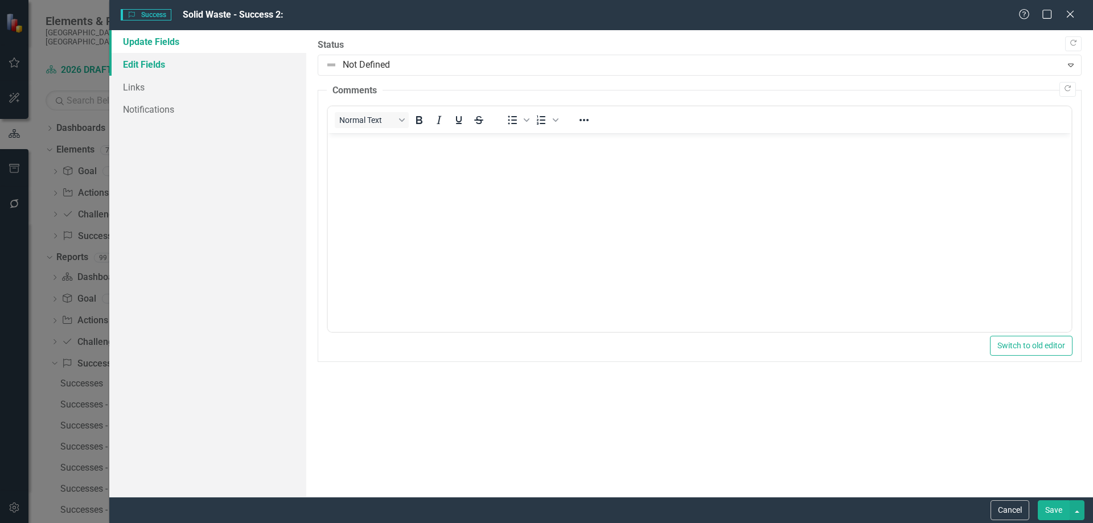
click at [206, 60] on link "Edit Fields" at bounding box center [207, 64] width 197 height 23
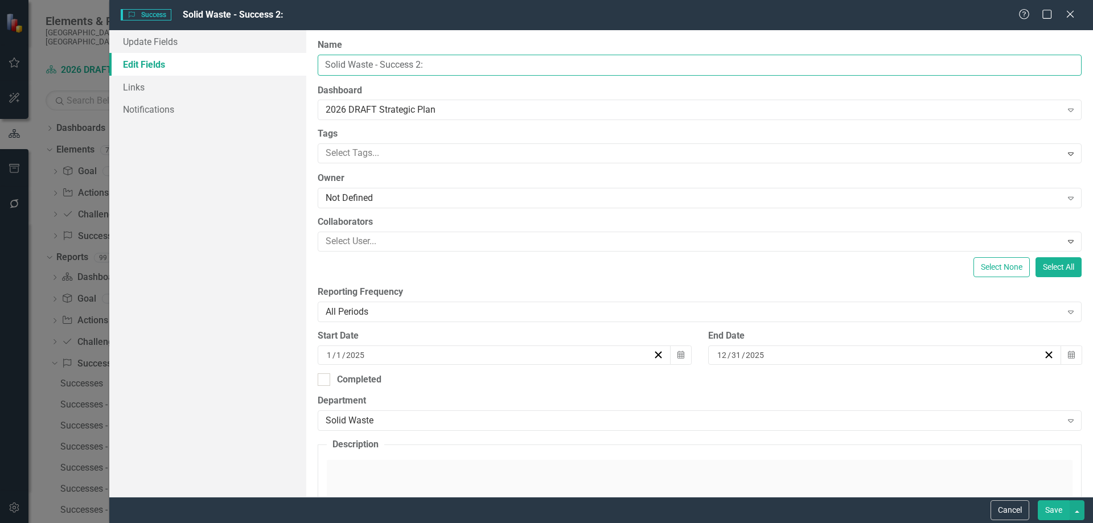
click at [512, 67] on input "Solid Waste - Success 2:" at bounding box center [700, 65] width 764 height 21
paste input "Community Outreach"
type input "Solid Waste Community Outreach"
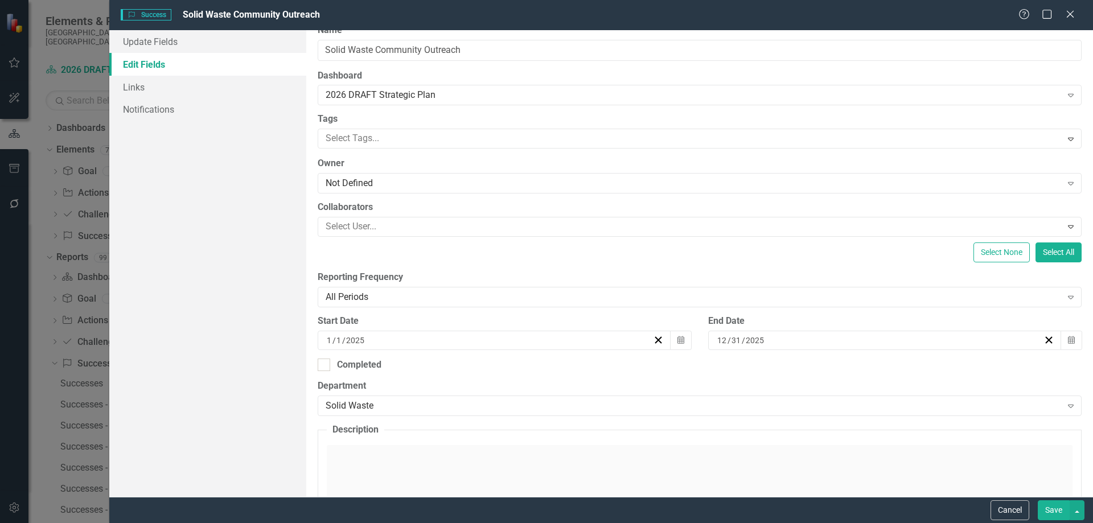
scroll to position [57, 0]
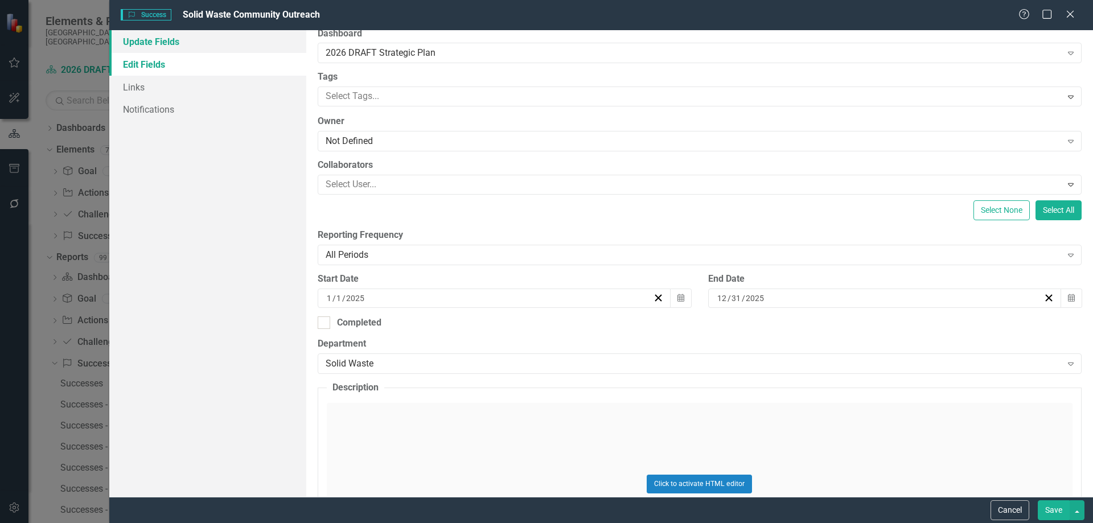
click at [139, 42] on link "Update Fields" at bounding box center [207, 41] width 197 height 23
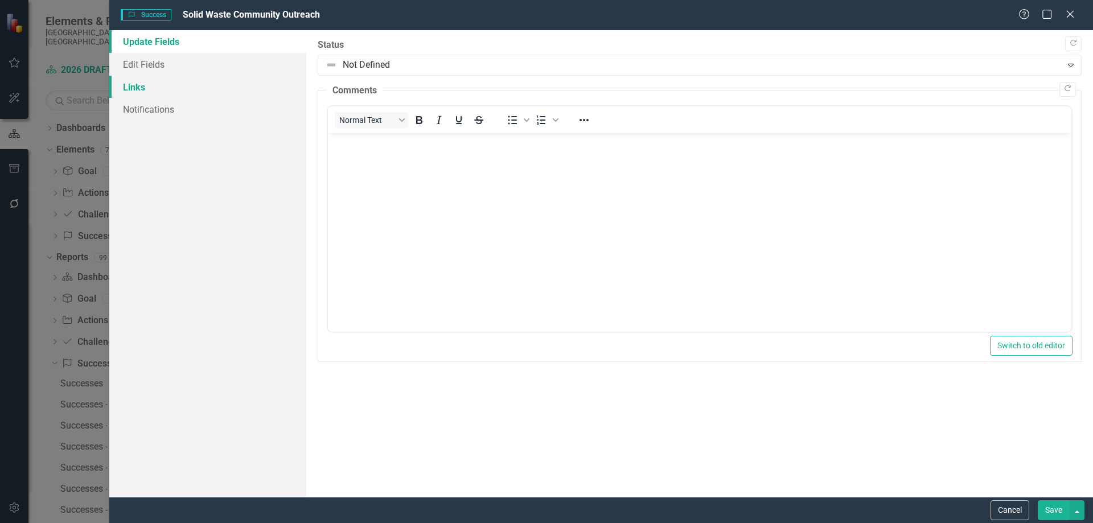
click at [190, 76] on link "Links" at bounding box center [207, 87] width 197 height 23
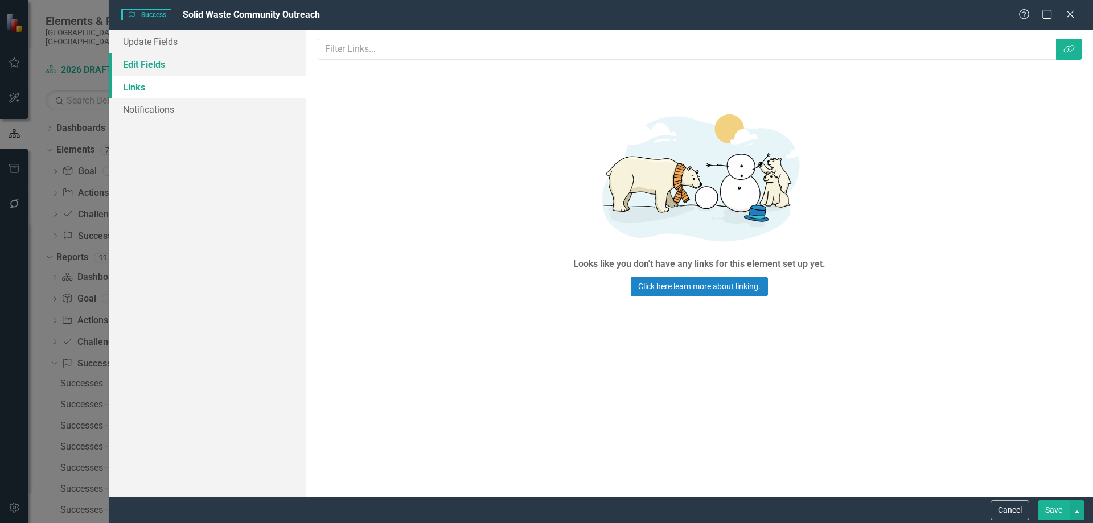
click at [178, 64] on link "Edit Fields" at bounding box center [207, 64] width 197 height 23
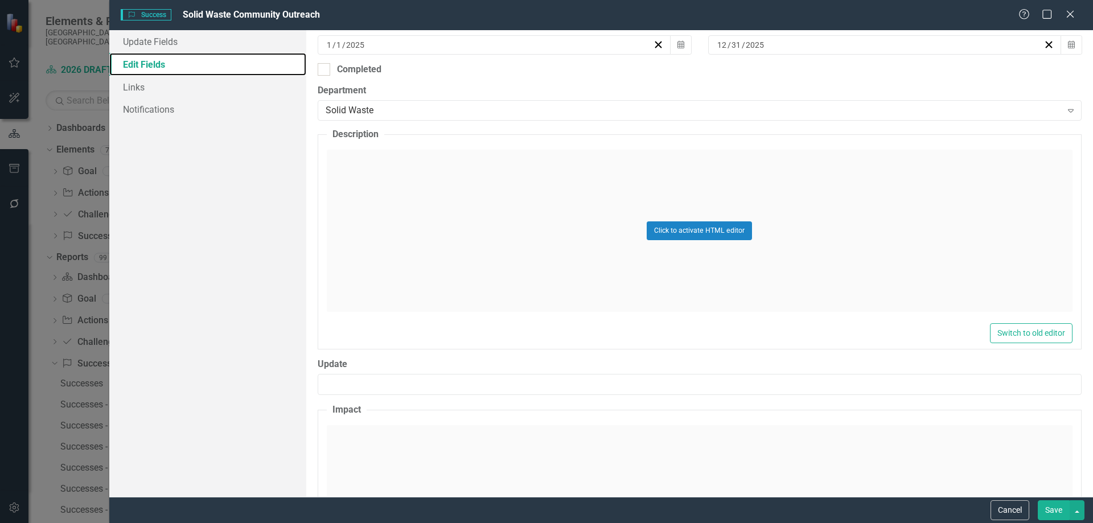
scroll to position [455, 0]
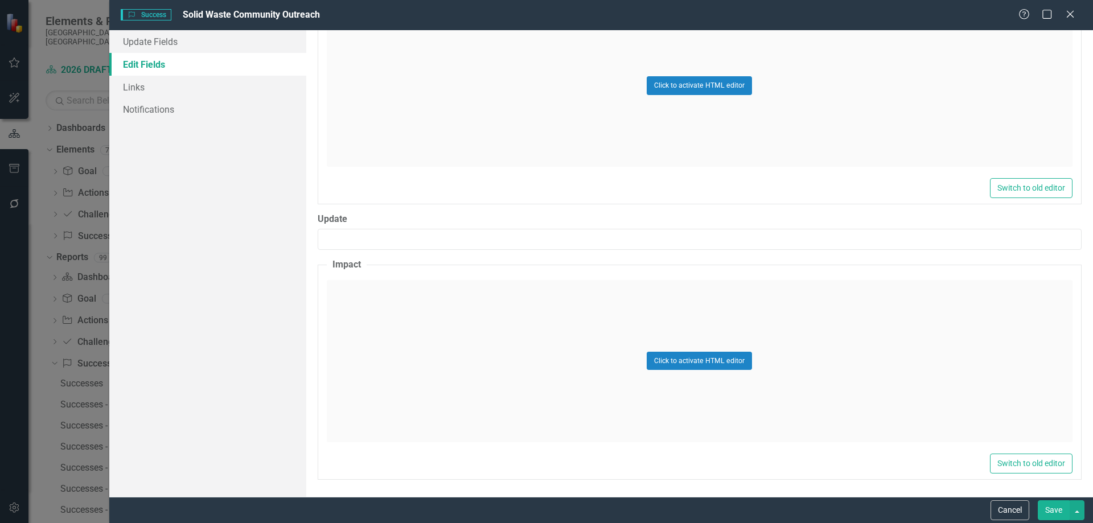
click at [1054, 505] on button "Save" at bounding box center [1053, 510] width 32 height 20
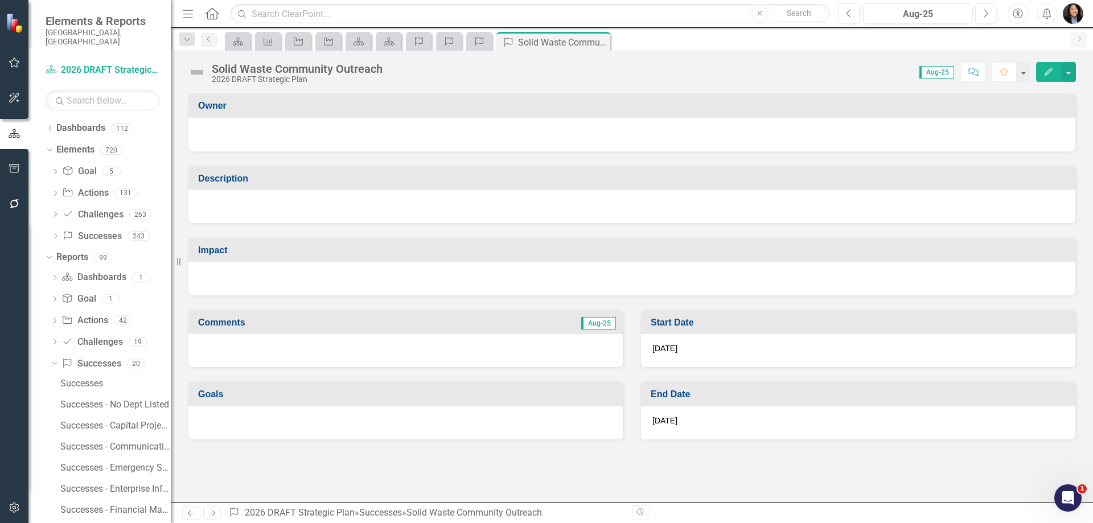
click at [384, 130] on div at bounding box center [632, 133] width 864 height 14
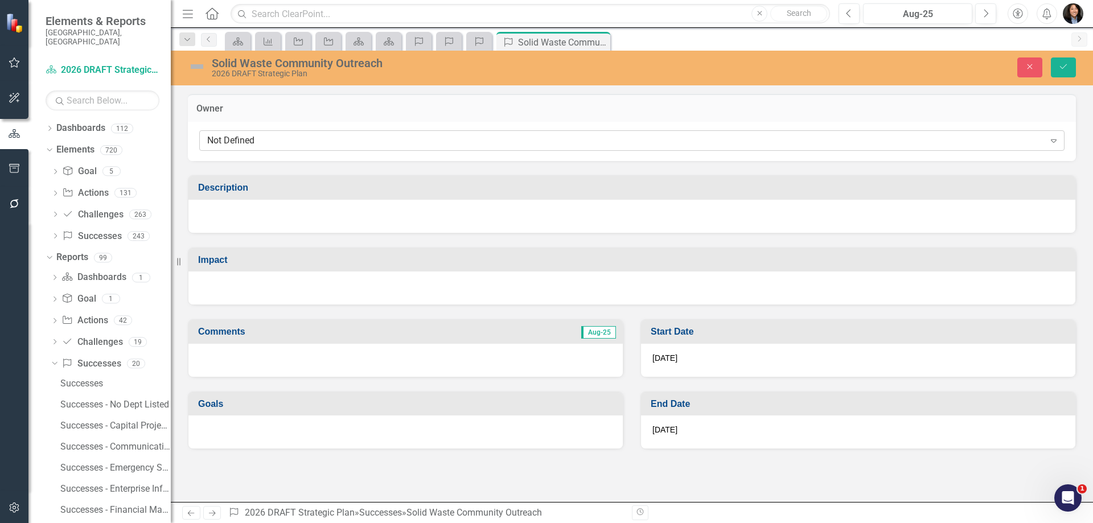
click at [323, 143] on div "Not Defined" at bounding box center [625, 140] width 837 height 13
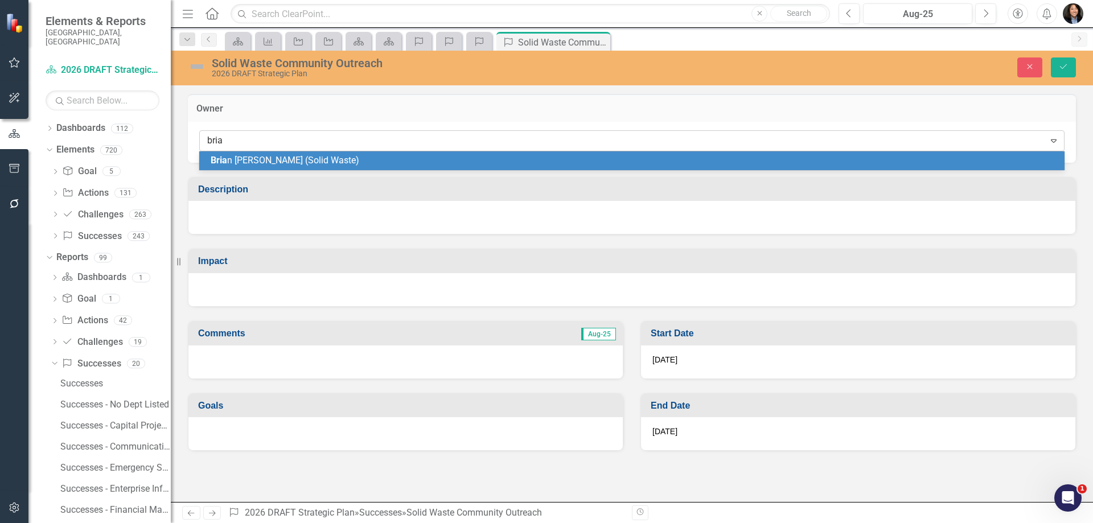
type input "[PERSON_NAME]"
click at [297, 162] on span "[PERSON_NAME] (Solid Waste)" at bounding box center [307, 160] width 193 height 11
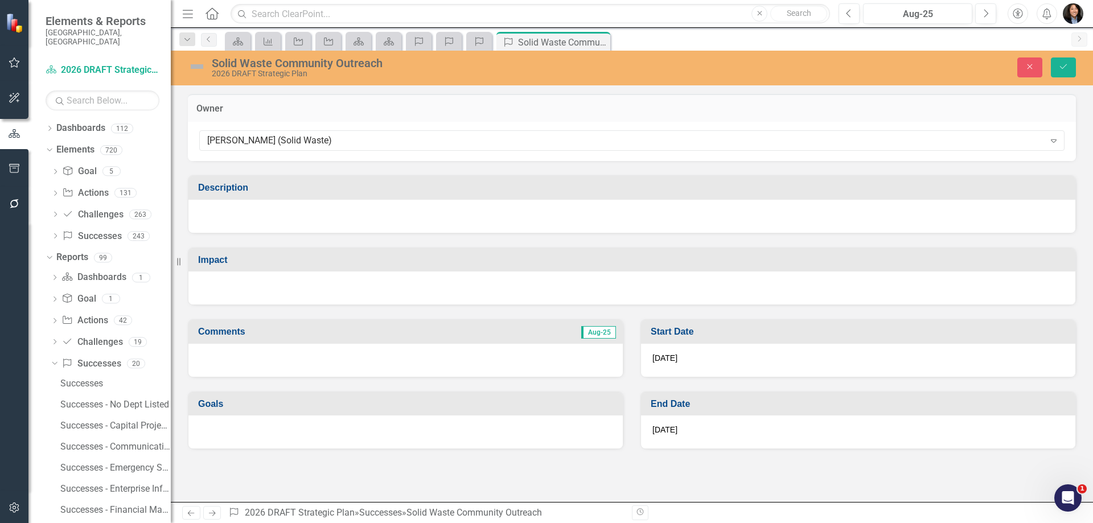
click at [285, 223] on div at bounding box center [631, 216] width 887 height 33
click at [285, 222] on div at bounding box center [631, 216] width 887 height 33
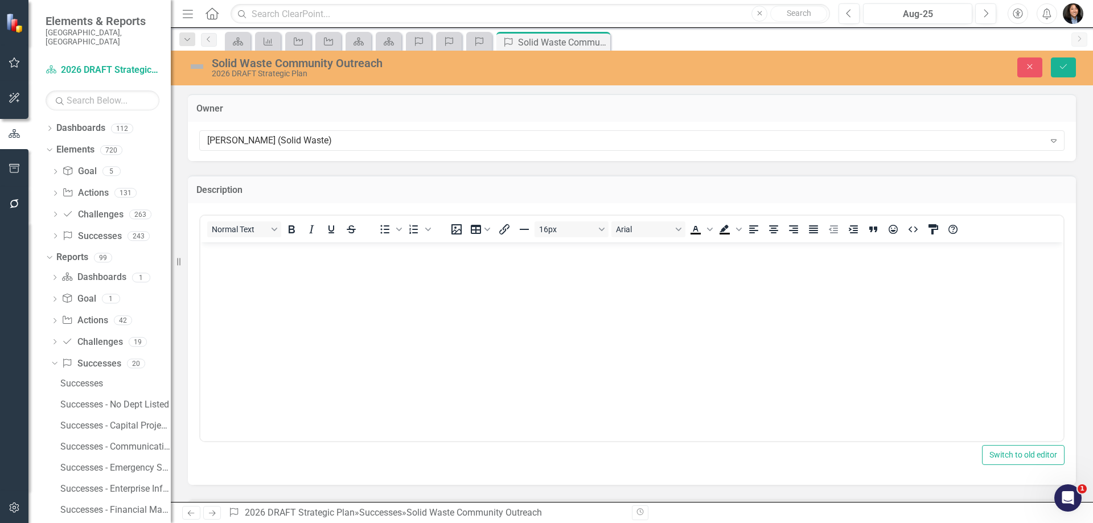
scroll to position [0, 0]
click at [317, 310] on body "Rich Text Area. Press ALT-0 for help." at bounding box center [631, 327] width 863 height 171
paste body "Rich Text Area. Press ALT-0 for help."
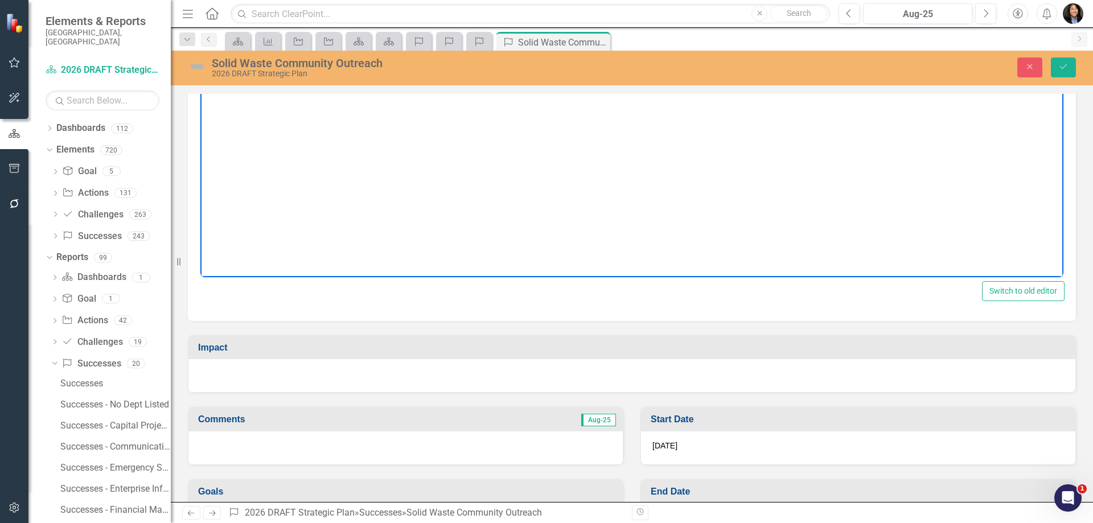
scroll to position [210, 0]
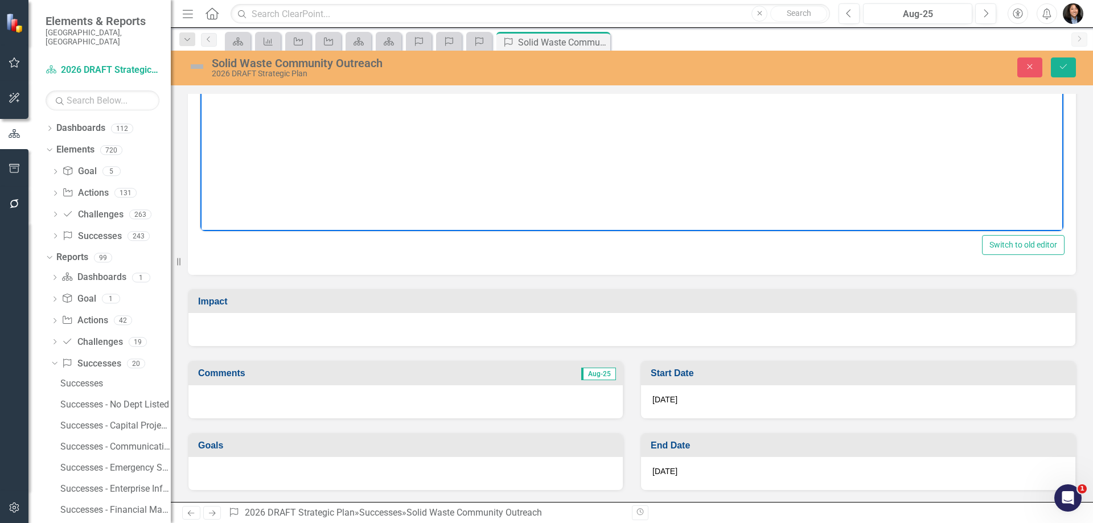
click at [325, 327] on div at bounding box center [631, 329] width 887 height 33
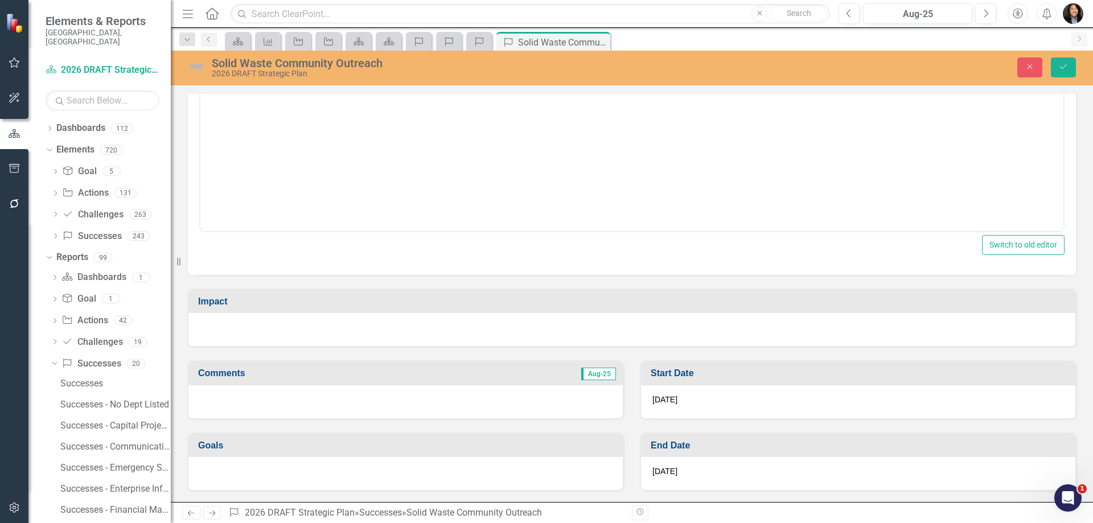
click at [325, 327] on div at bounding box center [631, 329] width 887 height 33
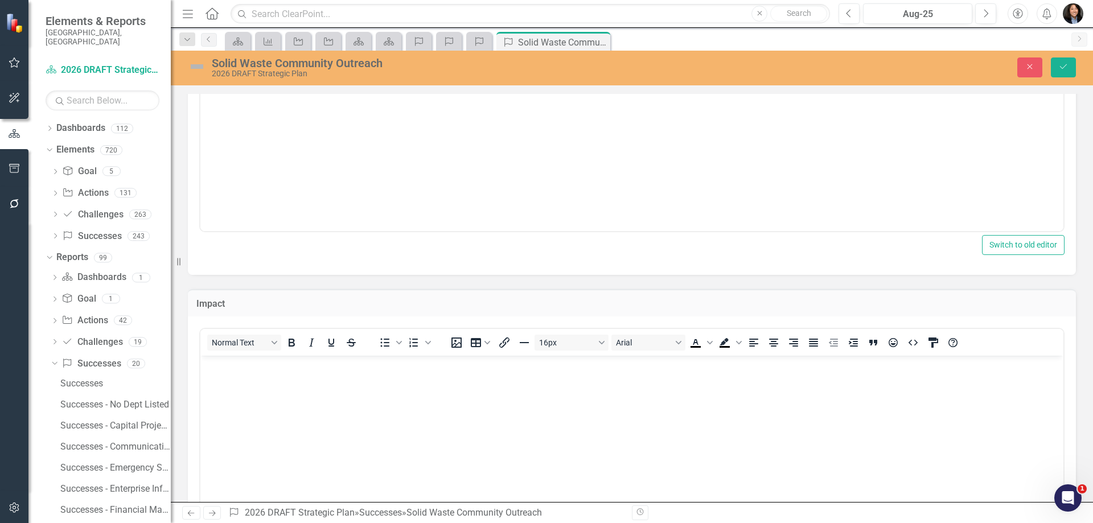
scroll to position [0, 0]
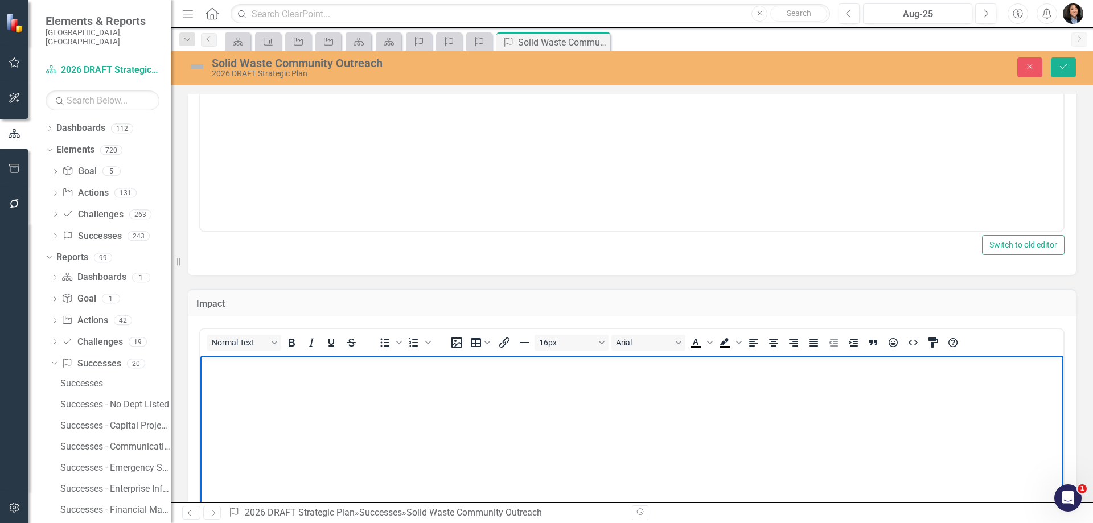
click at [316, 388] on body "Rich Text Area. Press ALT-0 for help." at bounding box center [631, 441] width 863 height 171
paste body "Rich Text Area. Press ALT-0 for help."
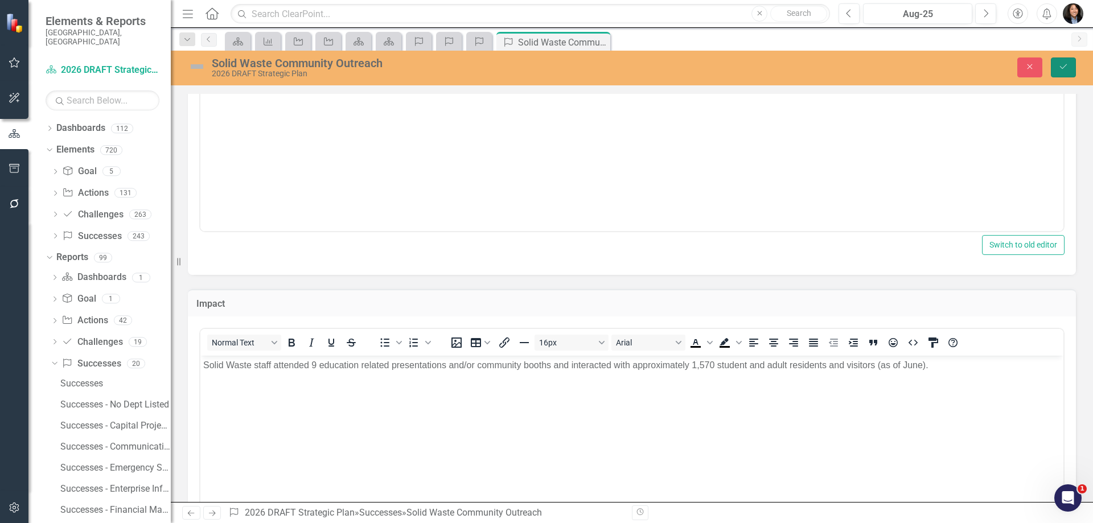
click at [1066, 68] on icon "Save" at bounding box center [1063, 67] width 10 height 8
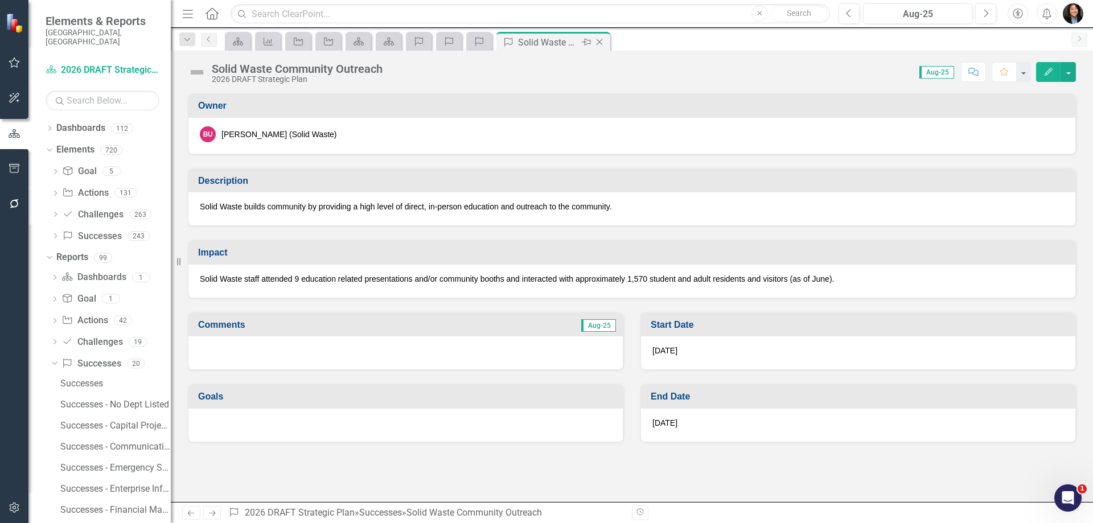
click at [599, 43] on icon at bounding box center [599, 42] width 6 height 6
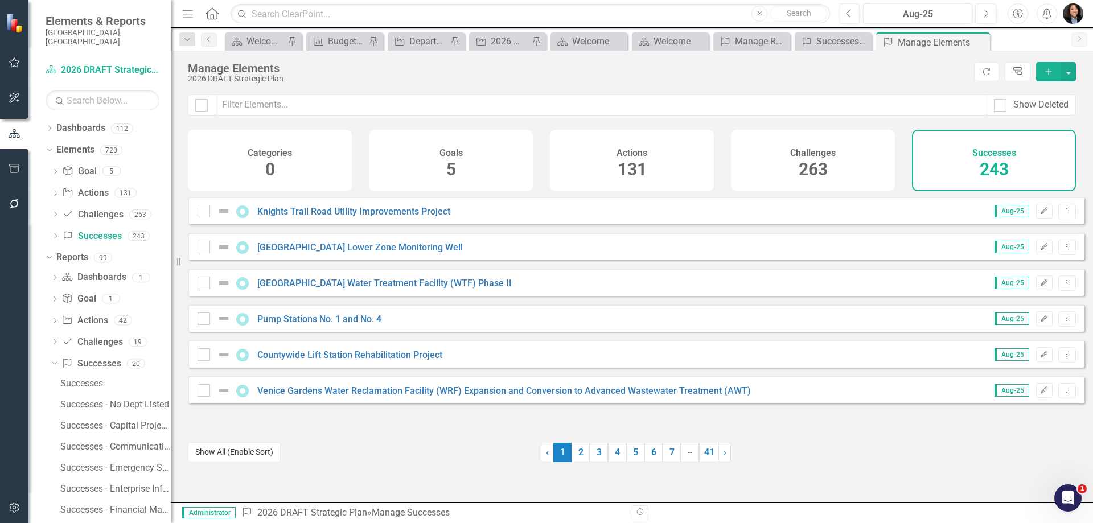
click at [244, 445] on button "Show All (Enable Sort)" at bounding box center [234, 452] width 93 height 20
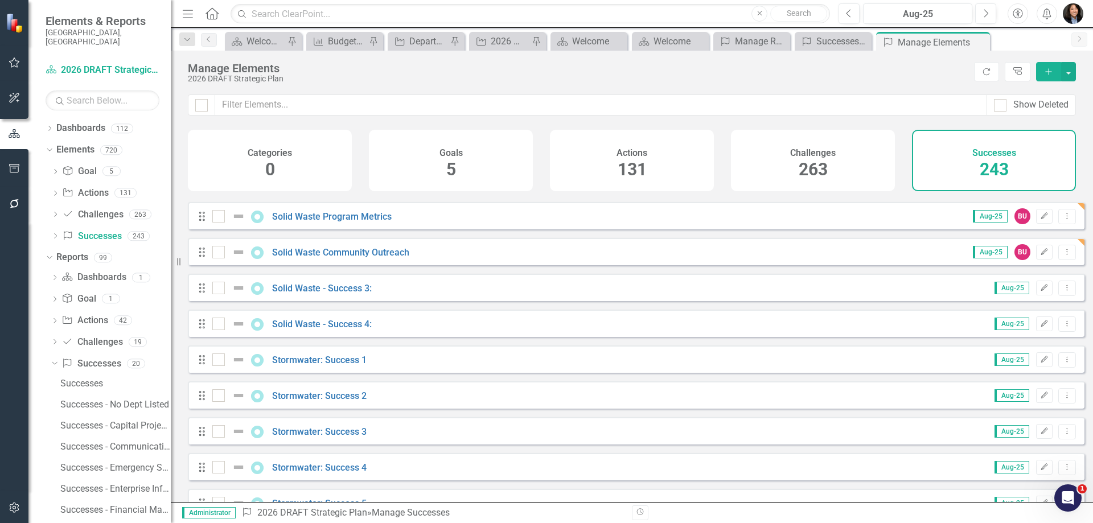
scroll to position [6602, 0]
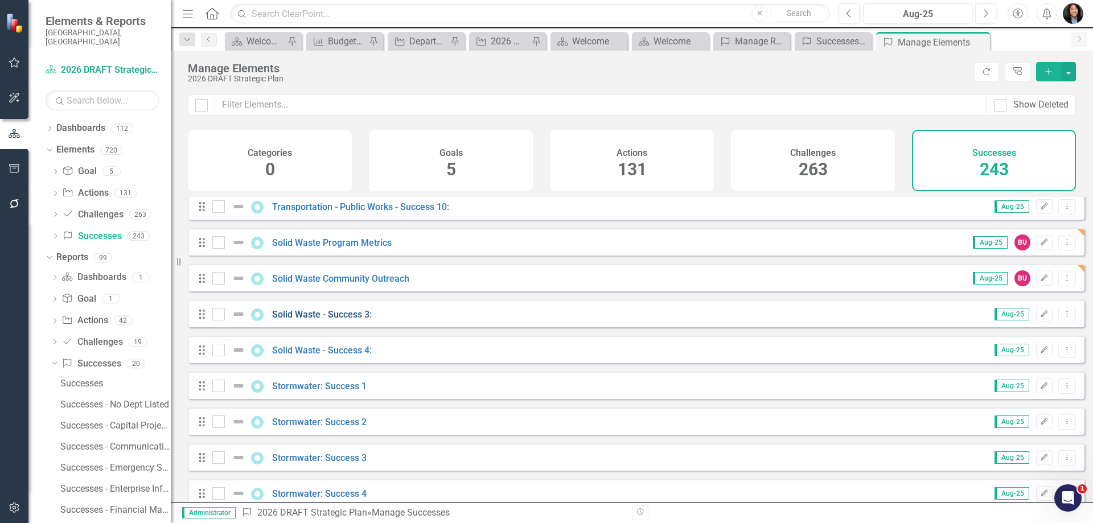
click at [339, 320] on link "Solid Waste - Success 3:" at bounding box center [322, 314] width 100 height 11
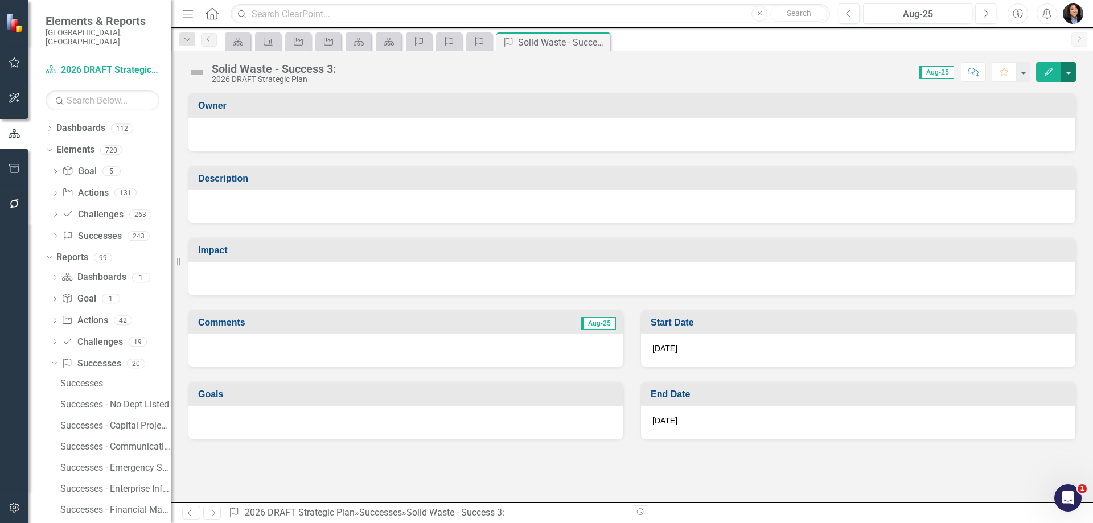
click at [1064, 71] on button "button" at bounding box center [1068, 72] width 15 height 20
click at [1047, 88] on link "Edit Edit Success" at bounding box center [1029, 93] width 92 height 21
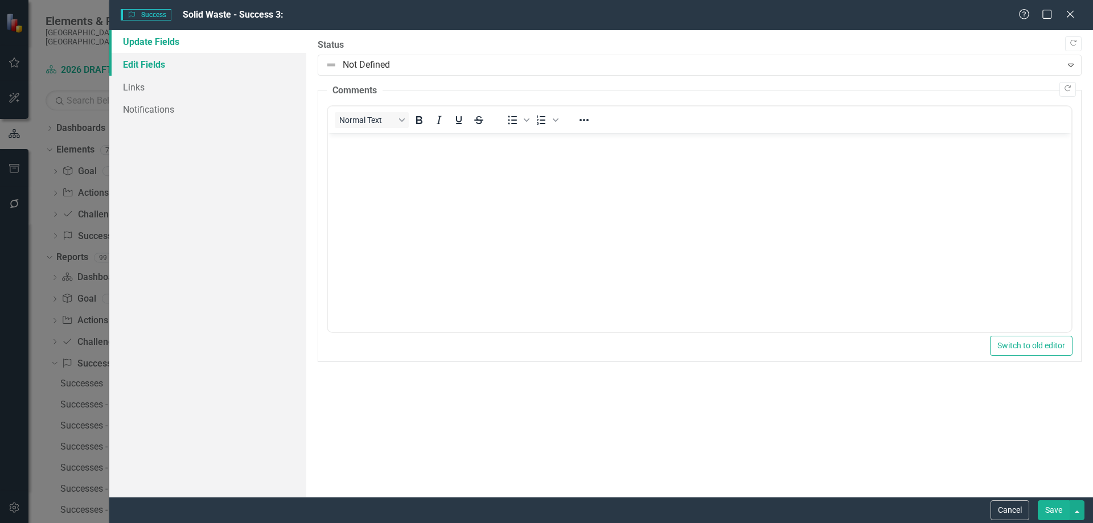
click at [158, 69] on link "Edit Fields" at bounding box center [207, 64] width 197 height 23
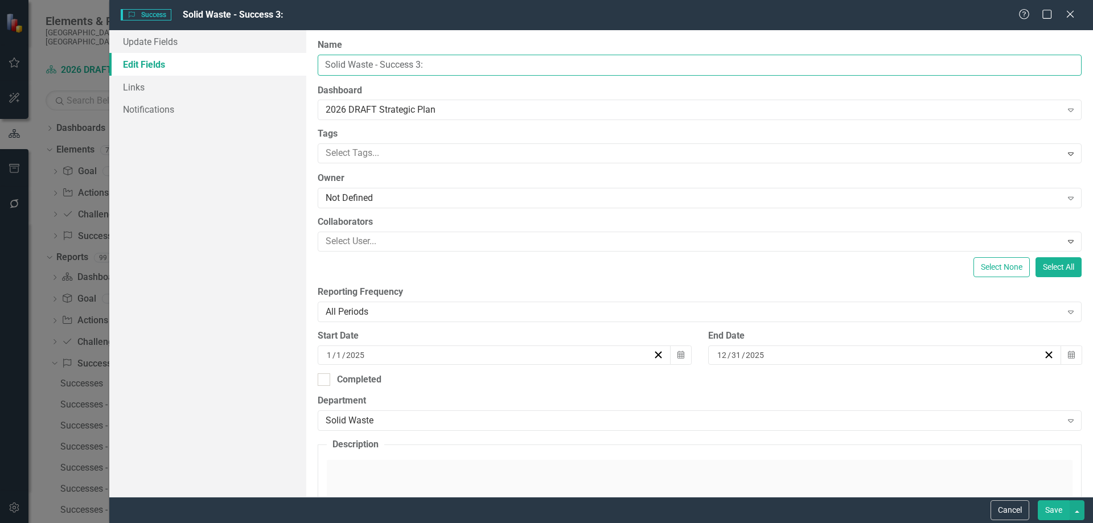
click at [463, 66] on input "Solid Waste - Success 3:" at bounding box center [700, 65] width 764 height 21
paste input "Industry Advancement"
type input "Solid Waste Industry Advancement"
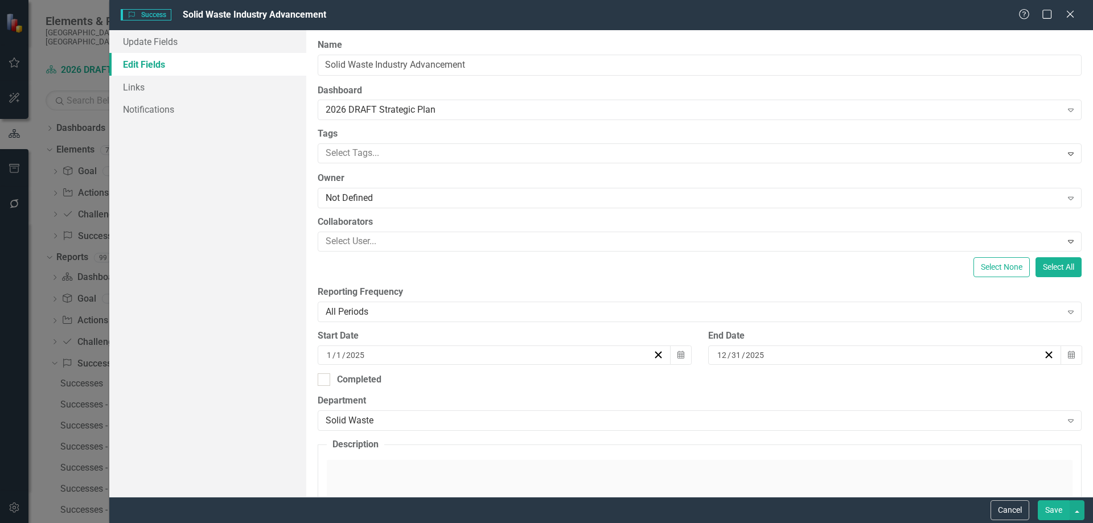
click at [1051, 507] on button "Save" at bounding box center [1053, 510] width 32 height 20
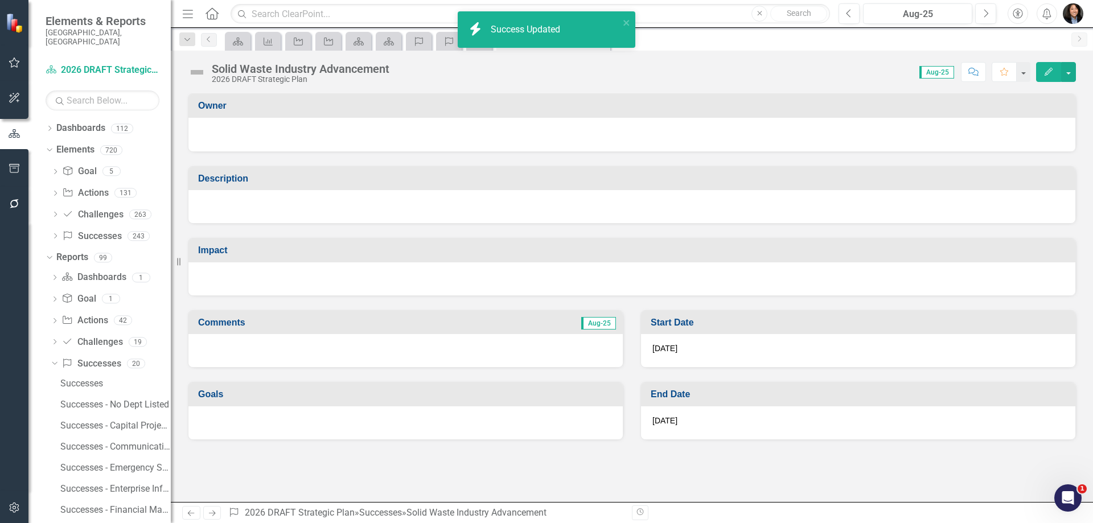
click at [314, 121] on div at bounding box center [631, 135] width 887 height 34
click at [314, 122] on div at bounding box center [631, 135] width 887 height 34
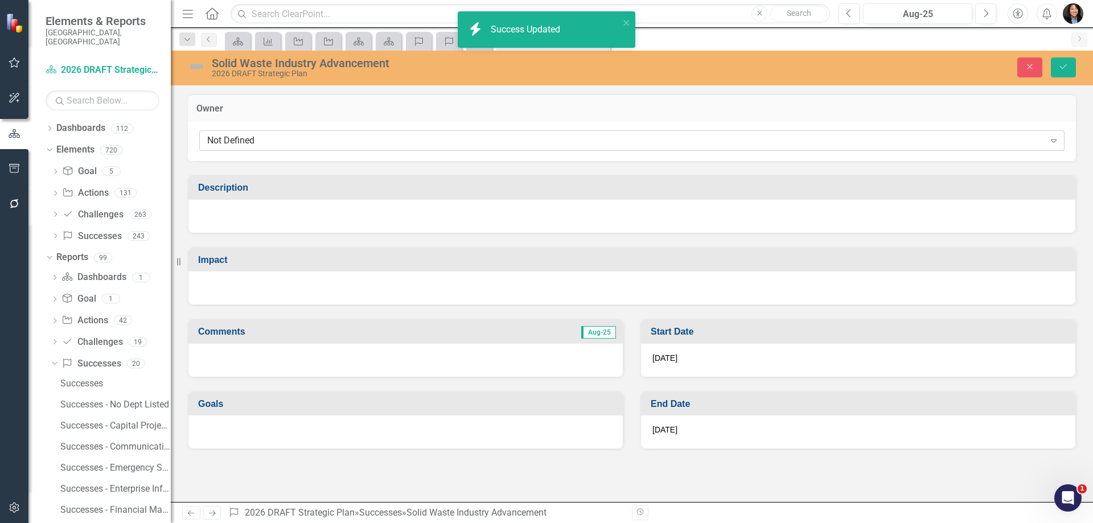
click at [295, 145] on div "Not Defined" at bounding box center [625, 140] width 837 height 13
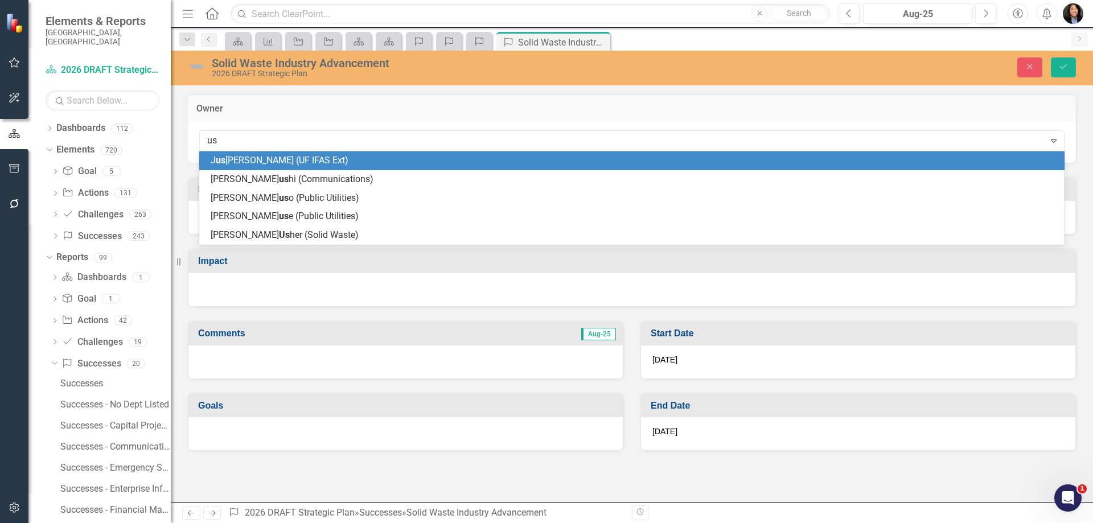
type input "ush"
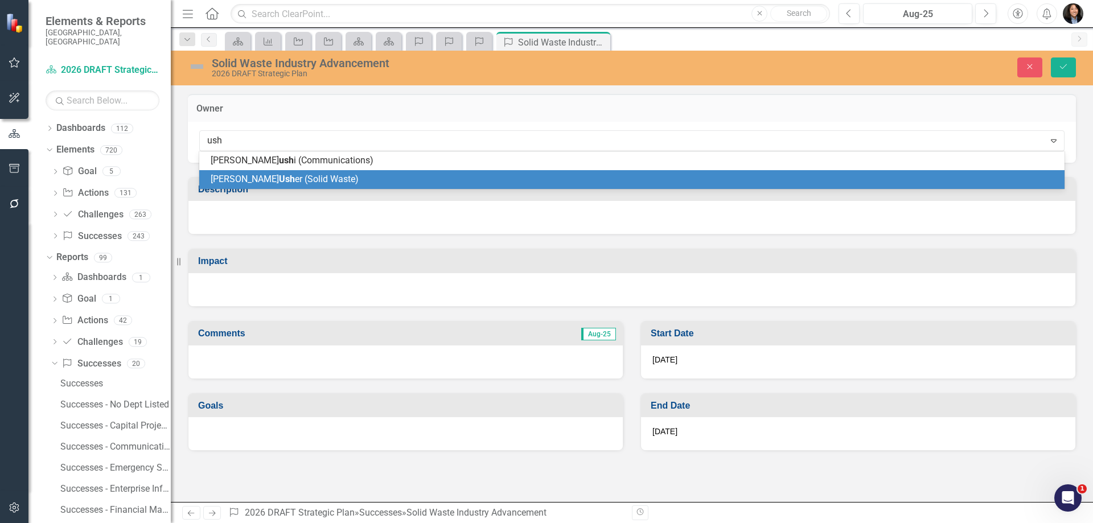
click at [269, 176] on span "[PERSON_NAME] er (Solid Waste)" at bounding box center [285, 179] width 148 height 11
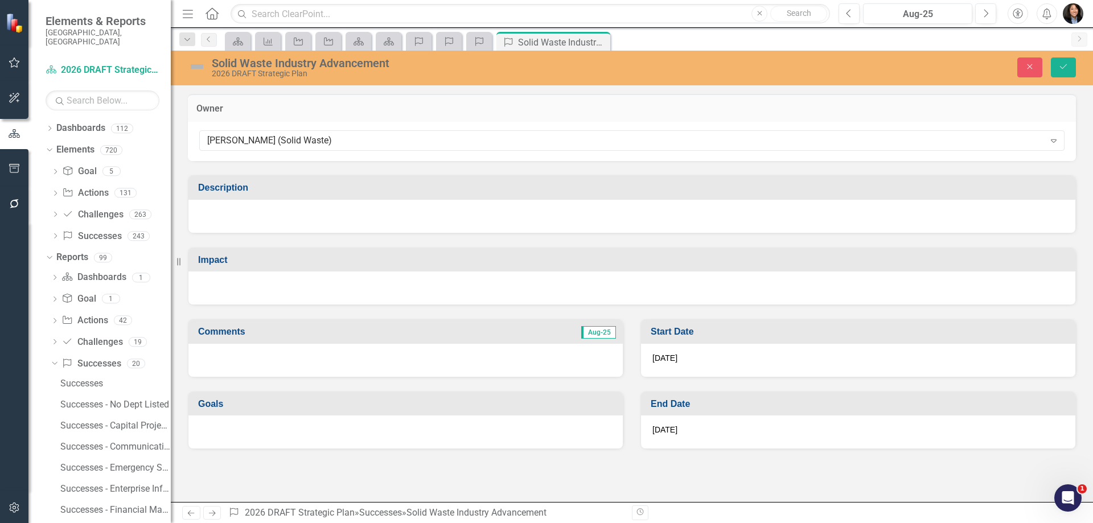
click at [295, 220] on div at bounding box center [631, 216] width 887 height 33
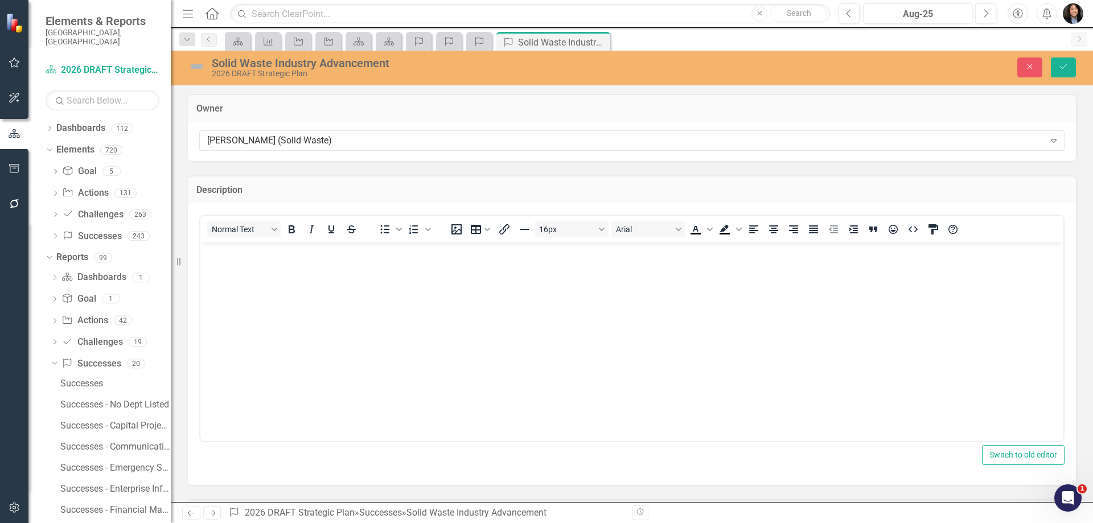
click at [361, 286] on body "Rich Text Area. Press ALT-0 for help." at bounding box center [631, 327] width 863 height 171
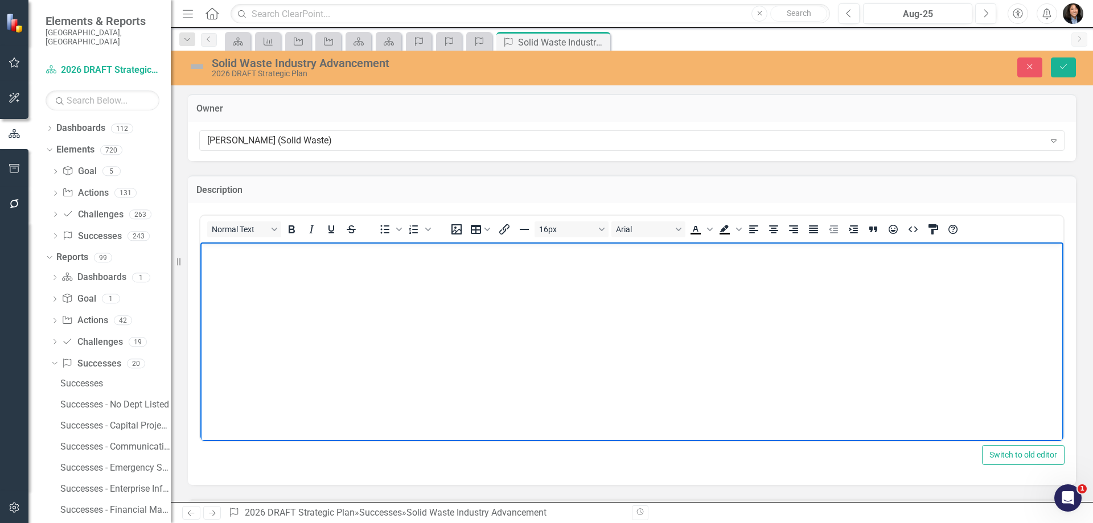
paste body "Rich Text Area. Press ALT-0 for help."
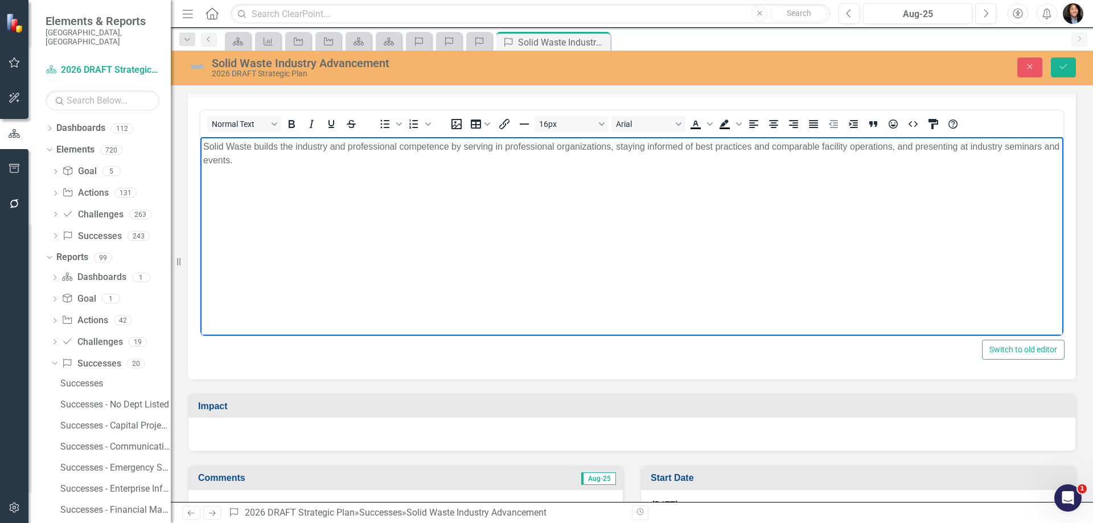
scroll to position [210, 0]
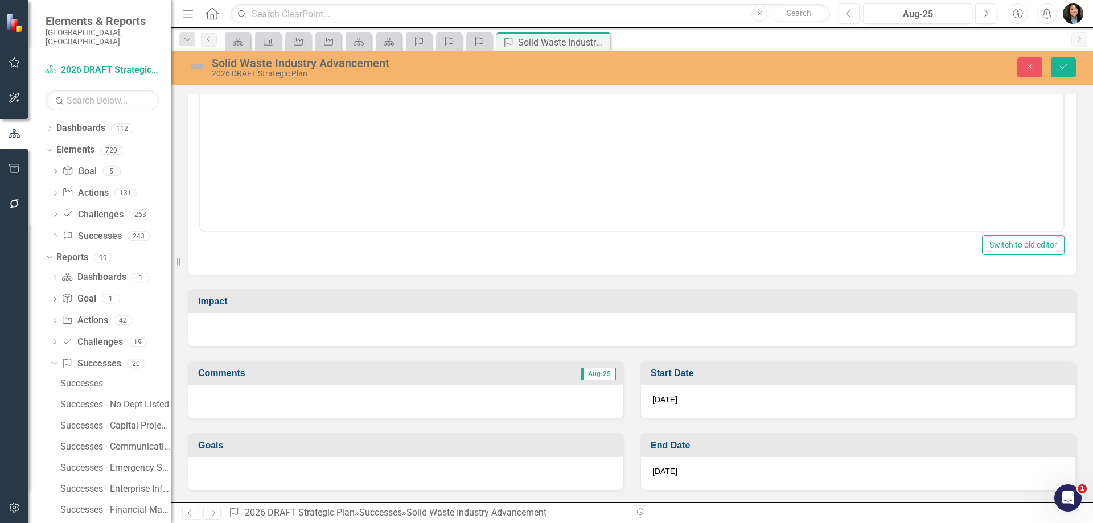
click at [343, 326] on div at bounding box center [631, 329] width 887 height 33
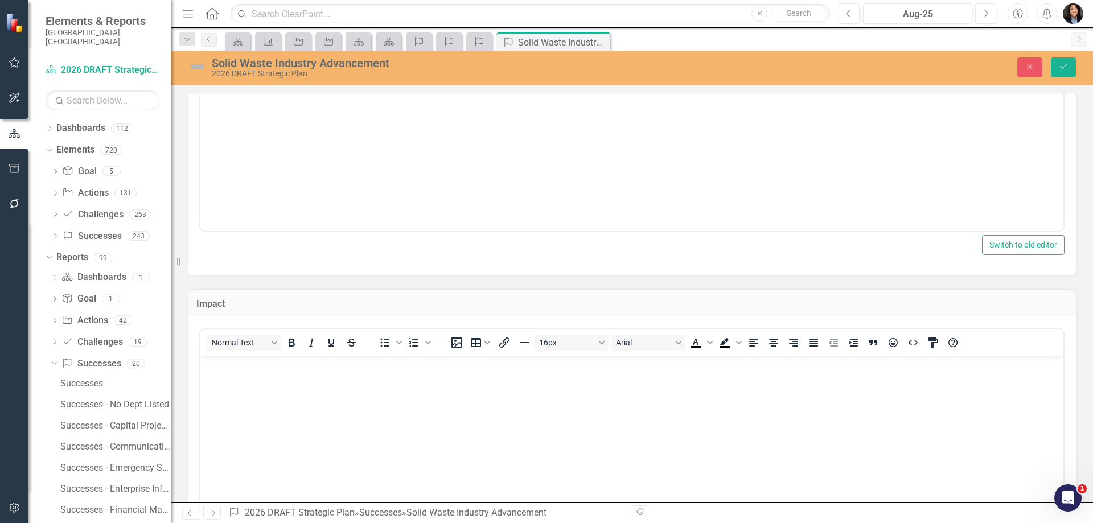
scroll to position [0, 0]
click at [337, 413] on body "Rich Text Area. Press ALT-0 for help." at bounding box center [631, 441] width 863 height 171
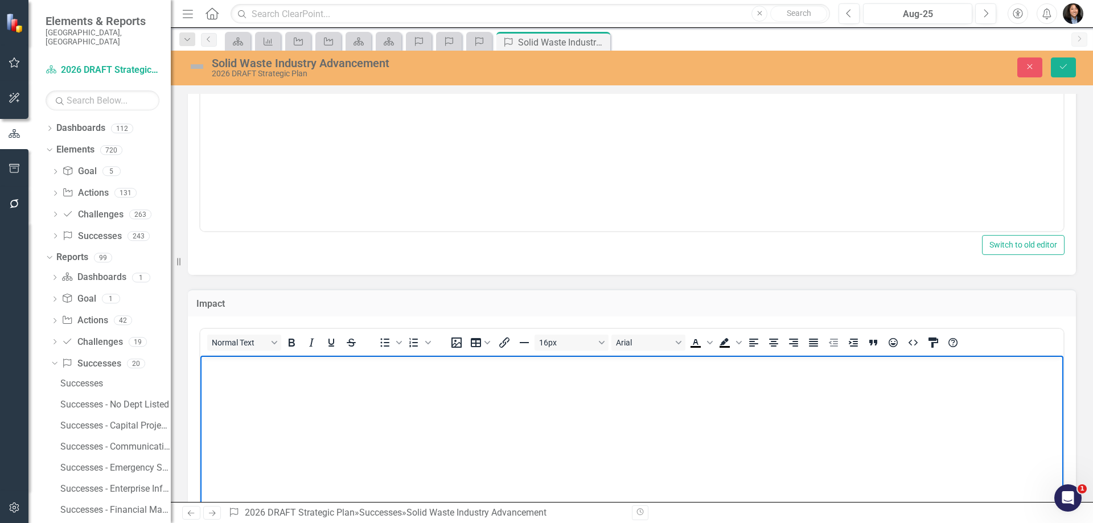
paste body "Rich Text Area. Press ALT-0 for help."
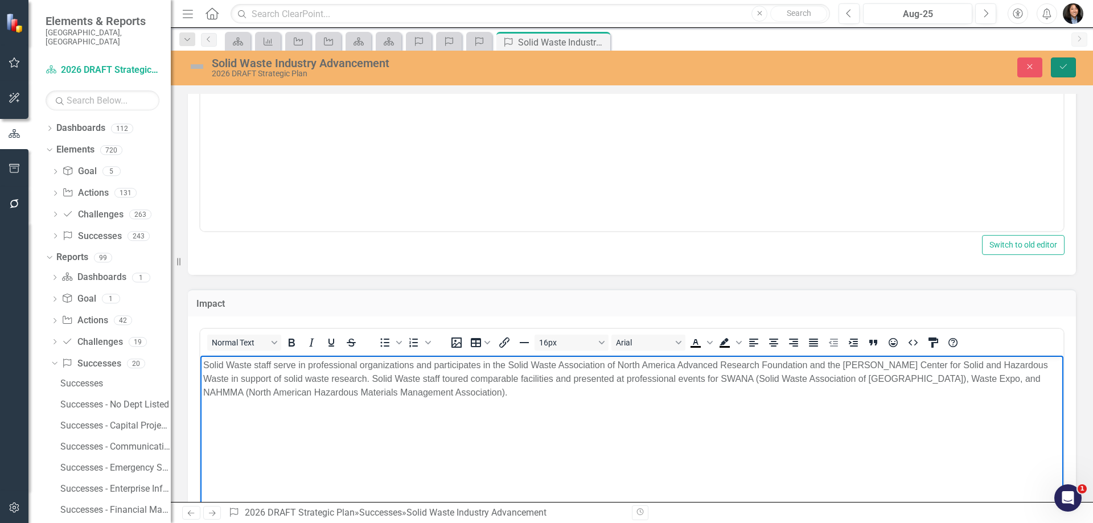
click at [1067, 70] on icon "Save" at bounding box center [1063, 67] width 10 height 8
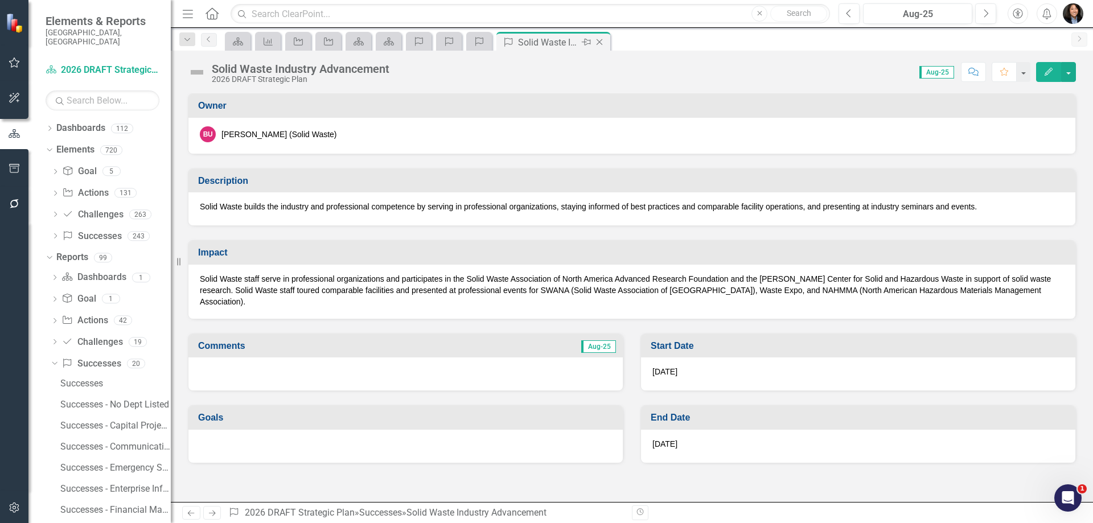
click at [606, 43] on div "Close" at bounding box center [600, 42] width 14 height 14
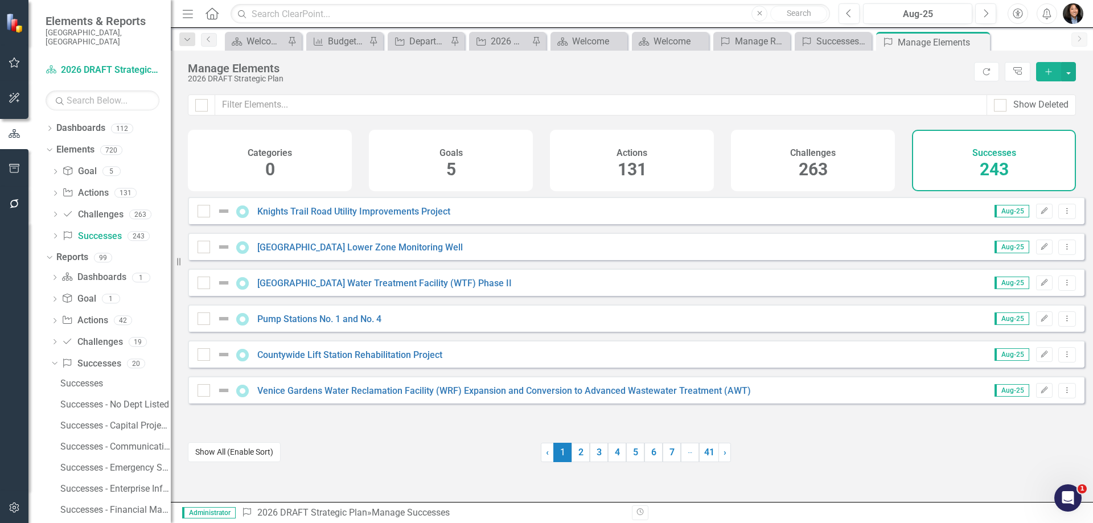
click at [214, 453] on button "Show All (Enable Sort)" at bounding box center [234, 452] width 93 height 20
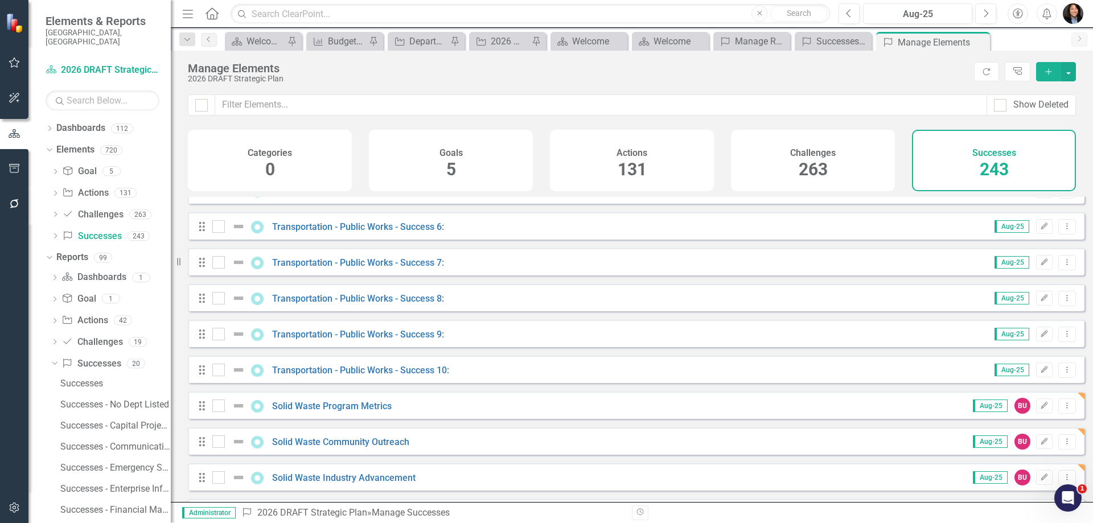
scroll to position [6545, 0]
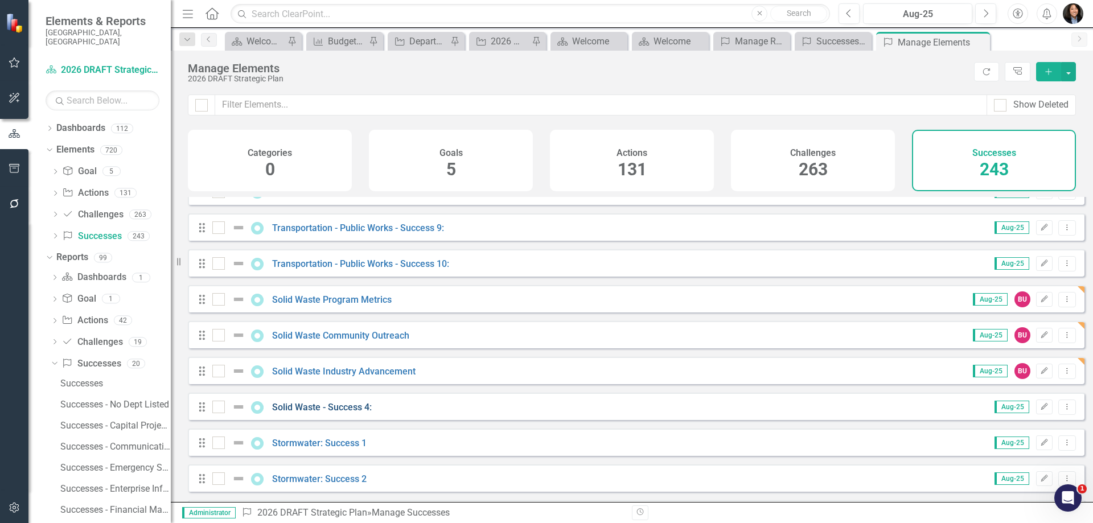
click at [323, 413] on link "Solid Waste - Success 4:" at bounding box center [322, 407] width 100 height 11
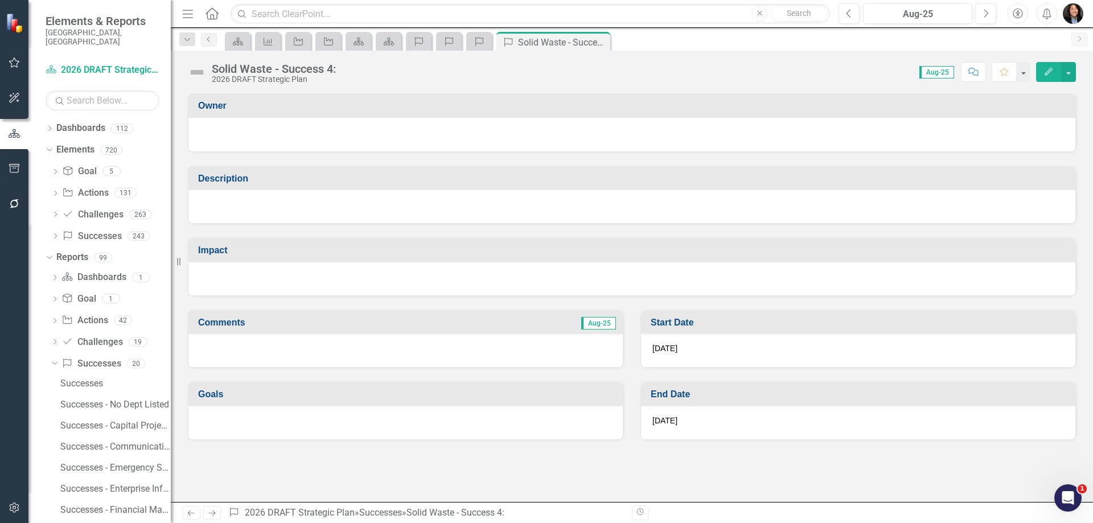
click at [278, 135] on div at bounding box center [632, 133] width 864 height 14
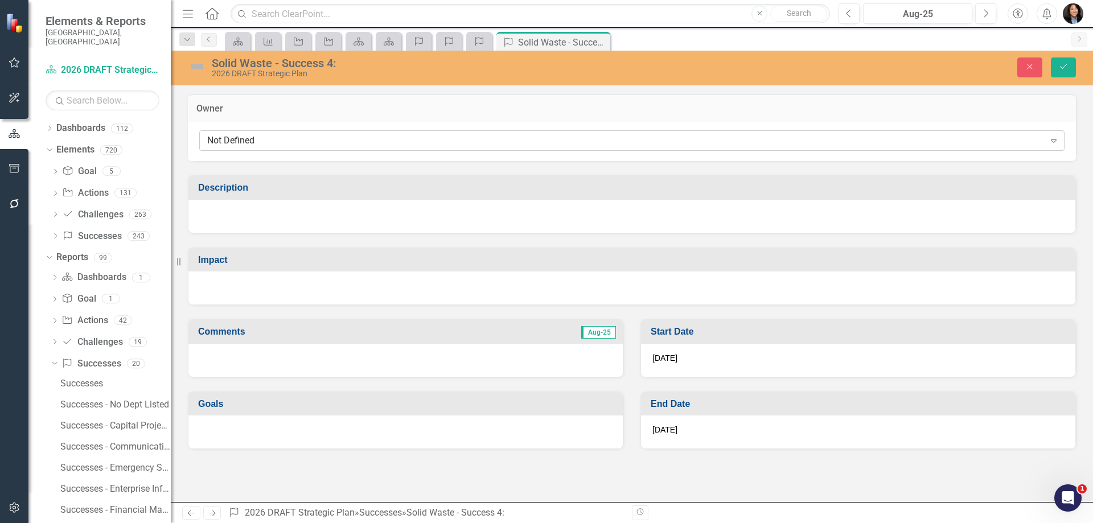
click at [278, 137] on div "Not Defined" at bounding box center [625, 140] width 837 height 13
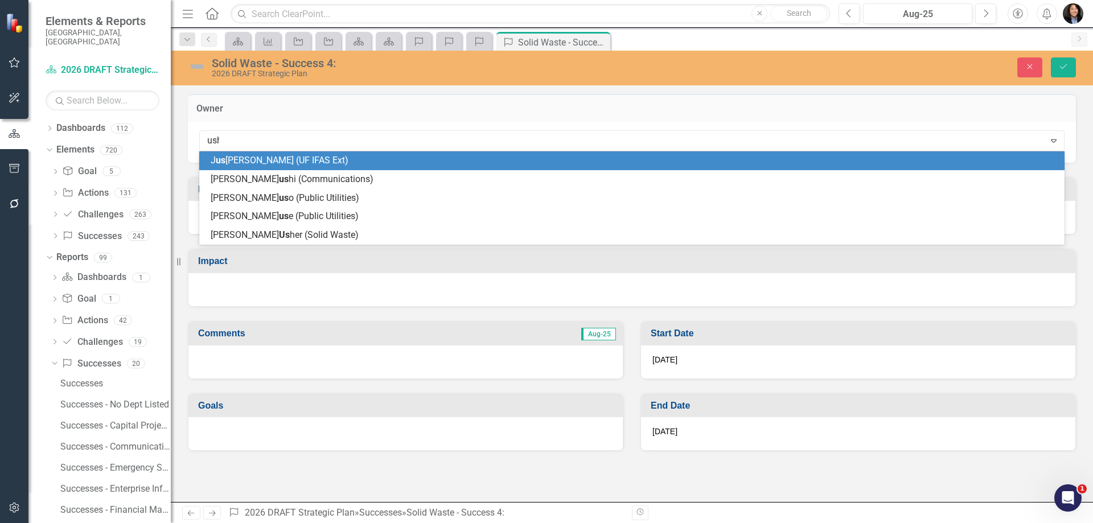
type input "[PERSON_NAME]"
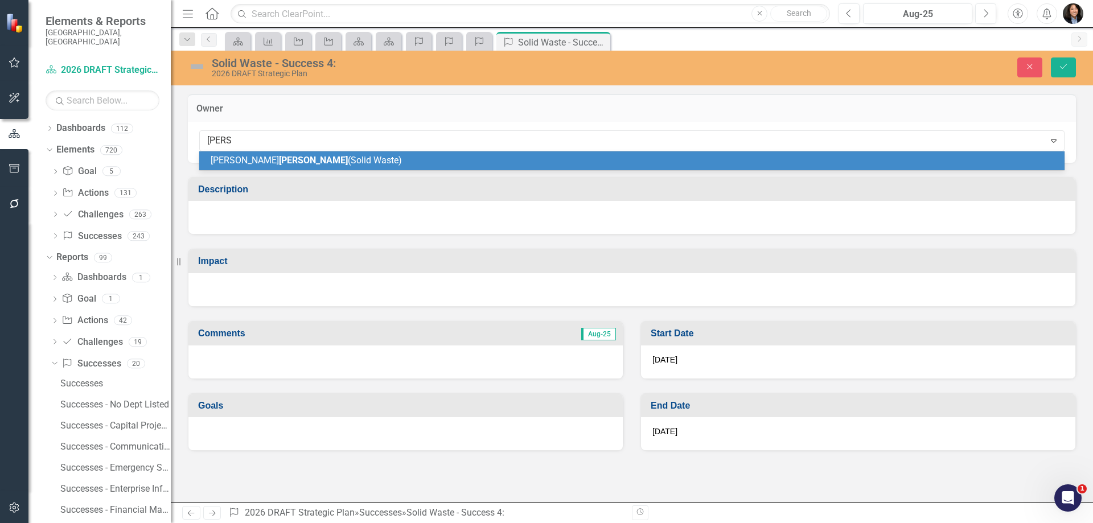
click at [278, 165] on span "[PERSON_NAME] (Solid Waste)" at bounding box center [306, 160] width 191 height 11
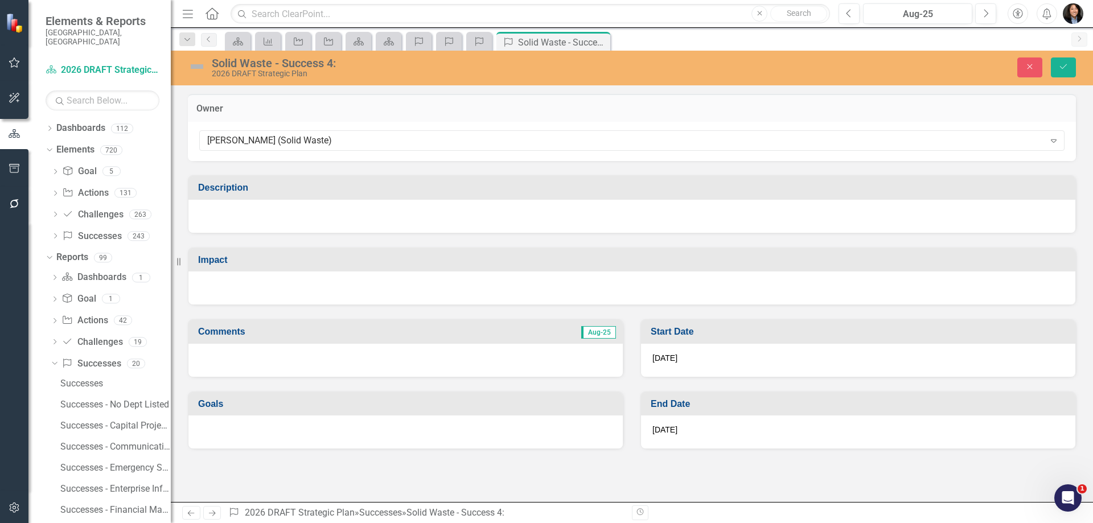
click at [266, 216] on div at bounding box center [631, 216] width 887 height 33
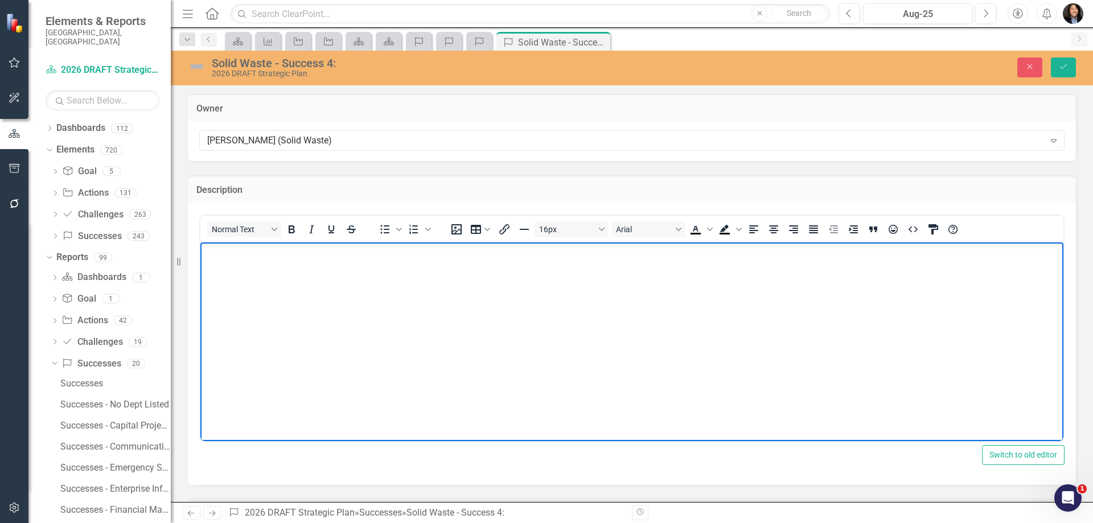
click at [828, 306] on body "Rich Text Area. Press ALT-0 for help." at bounding box center [631, 327] width 863 height 171
paste body "Rich Text Area. Press ALT-0 for help."
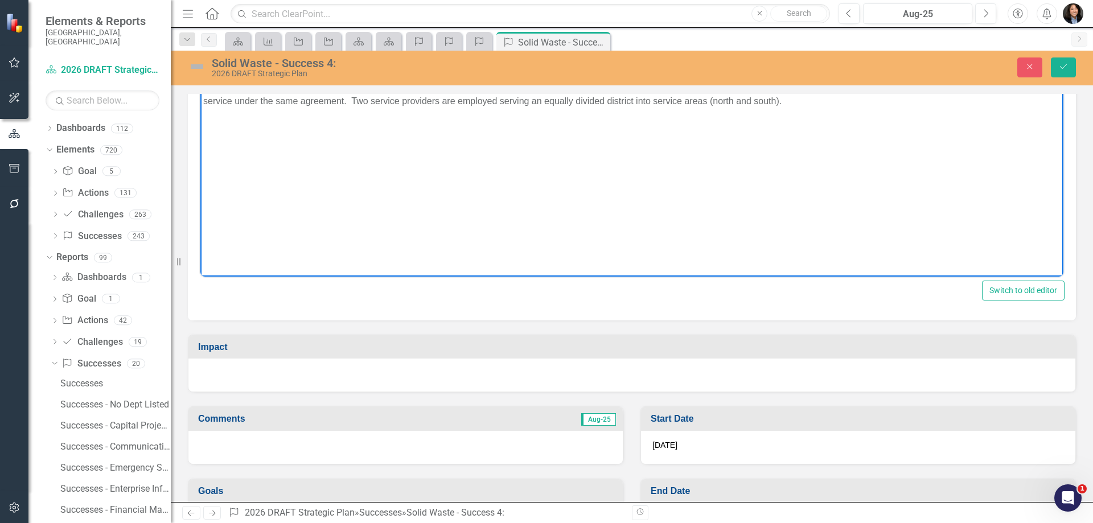
scroll to position [171, 0]
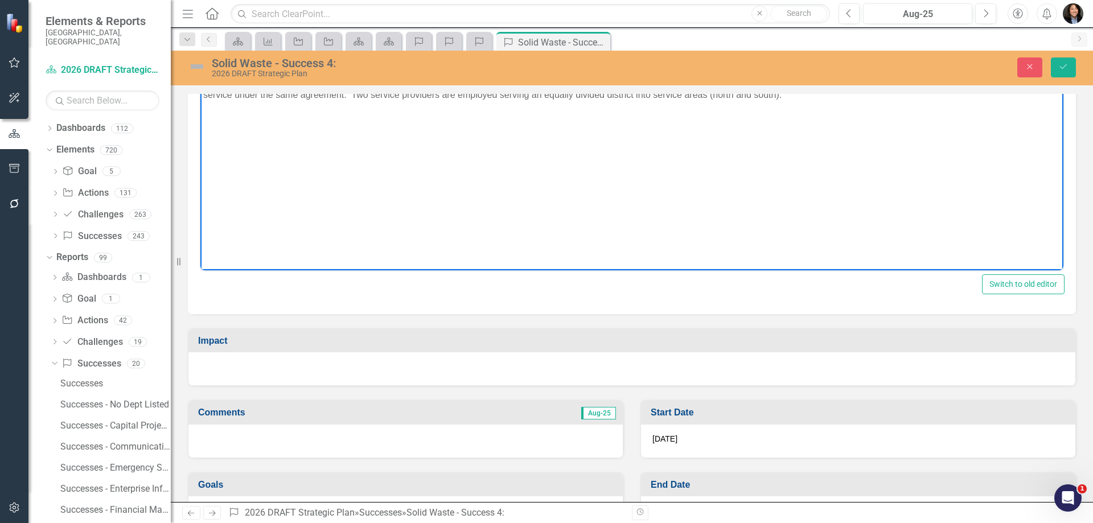
click at [435, 367] on div at bounding box center [631, 368] width 887 height 33
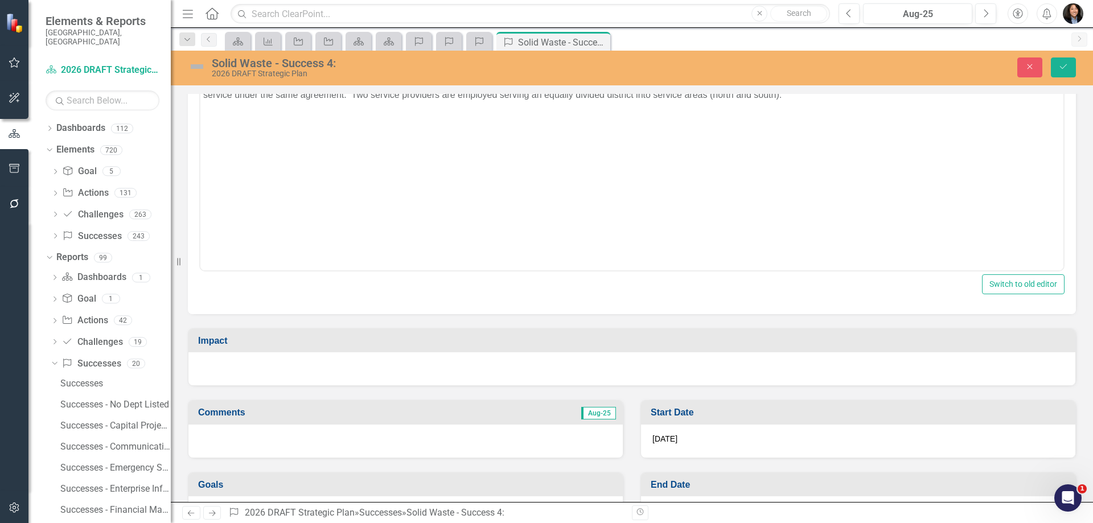
click at [435, 367] on div at bounding box center [631, 368] width 887 height 33
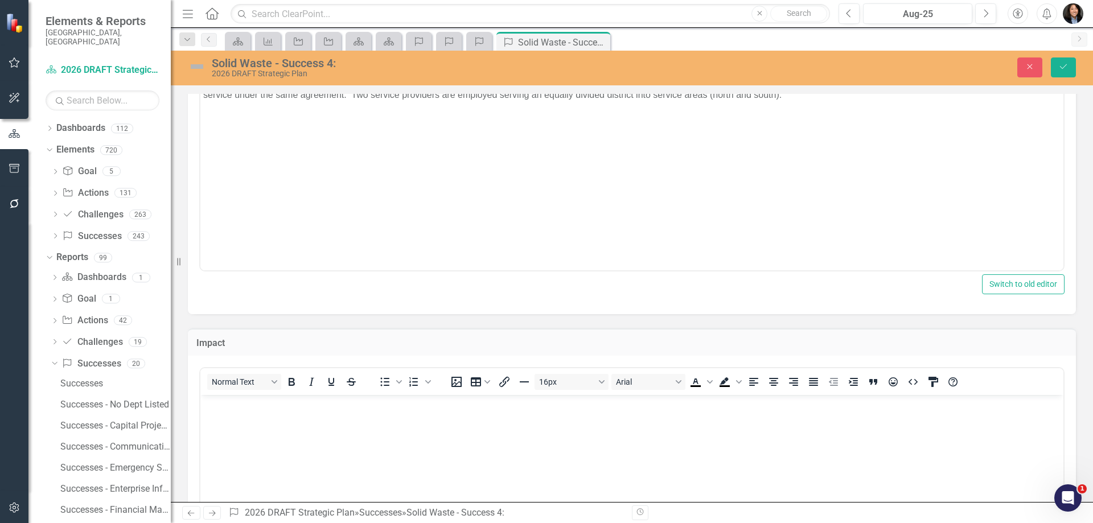
scroll to position [0, 0]
click at [425, 438] on body "Rich Text Area. Press ALT-0 for help." at bounding box center [631, 480] width 863 height 171
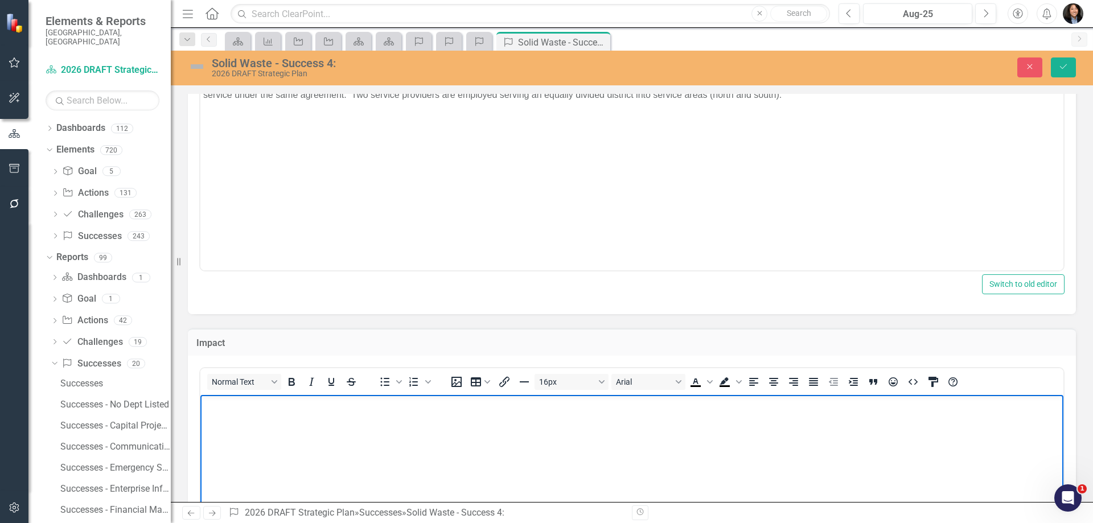
paste body "Rich Text Area. Press ALT-0 for help."
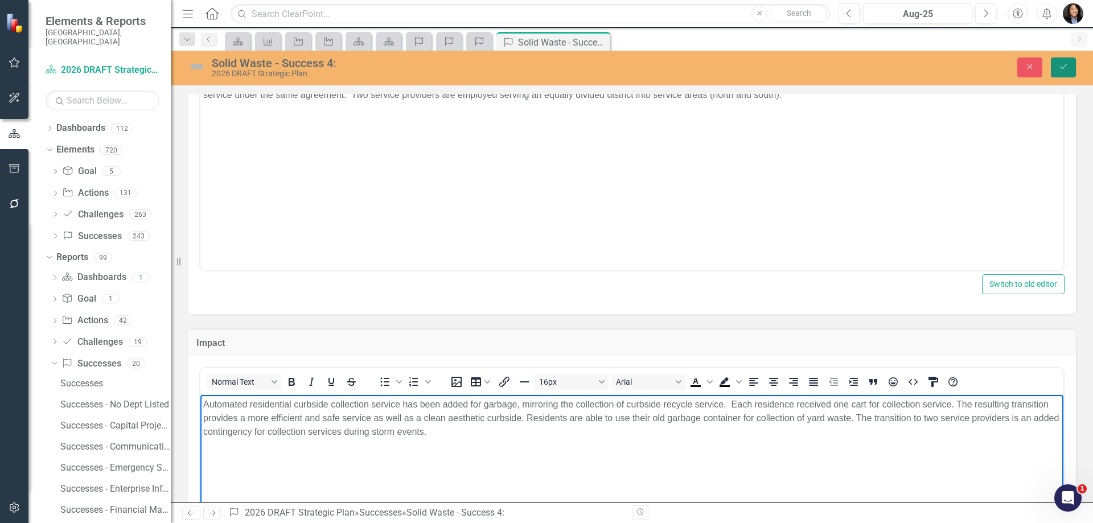
click at [1066, 71] on icon "Save" at bounding box center [1063, 67] width 10 height 8
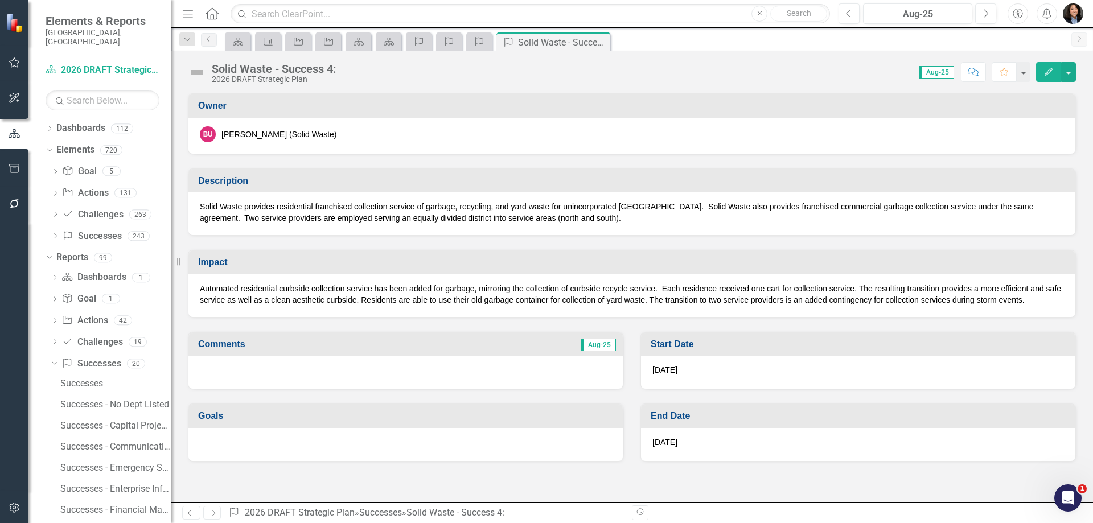
click at [1053, 74] on button "Edit" at bounding box center [1048, 72] width 25 height 20
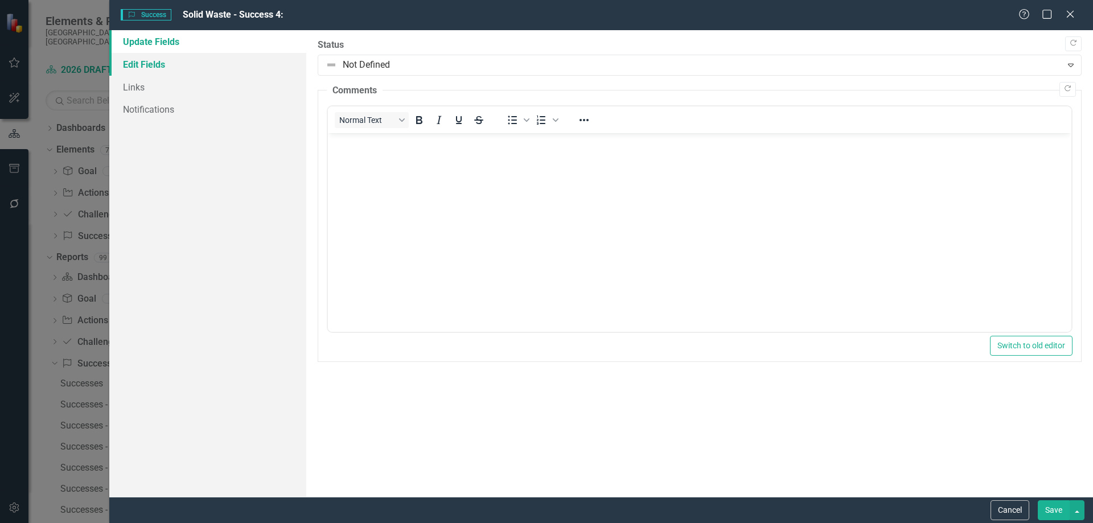
click at [194, 62] on link "Edit Fields" at bounding box center [207, 64] width 197 height 23
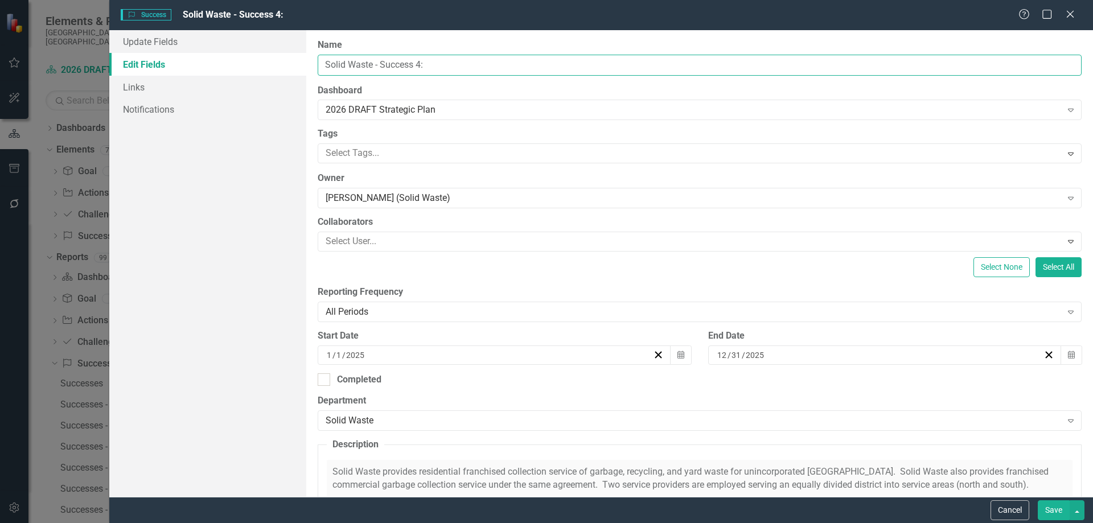
click at [475, 65] on input "Solid Waste - Success 4:" at bounding box center [700, 65] width 764 height 21
paste input "Franchise Collection Service Transition"
type input "Solid Waste Franchise Collection Service Transition"
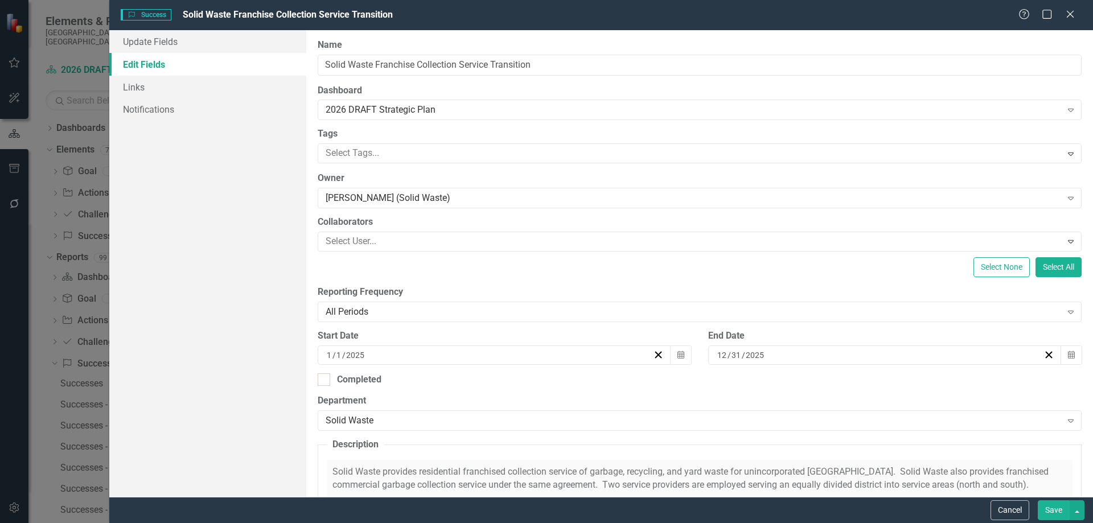
click at [1055, 509] on button "Save" at bounding box center [1053, 510] width 32 height 20
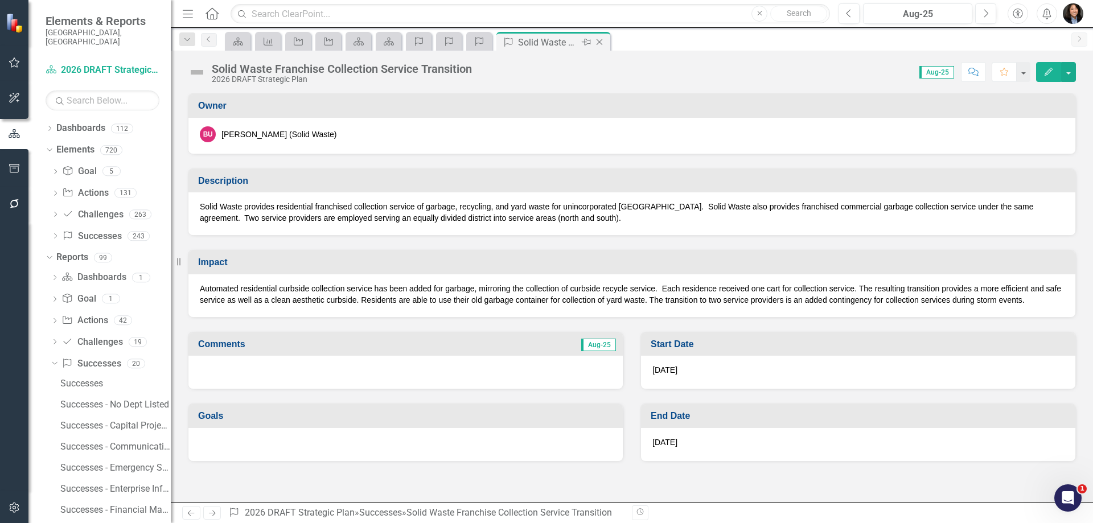
click at [602, 39] on icon "Close" at bounding box center [599, 42] width 11 height 9
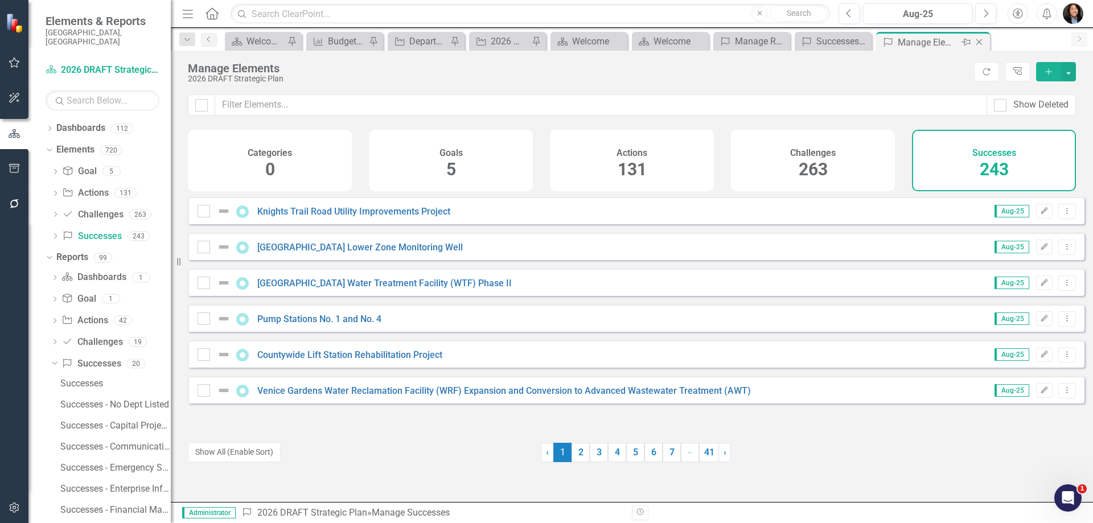
click at [983, 42] on icon "Close" at bounding box center [978, 42] width 11 height 9
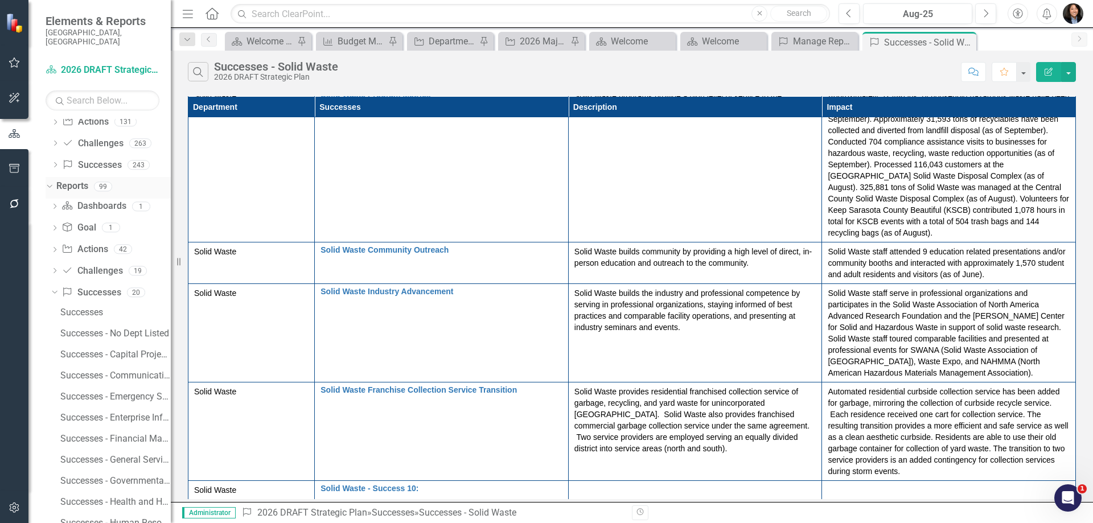
scroll to position [52, 0]
click at [94, 178] on link "Success Successes" at bounding box center [91, 184] width 59 height 13
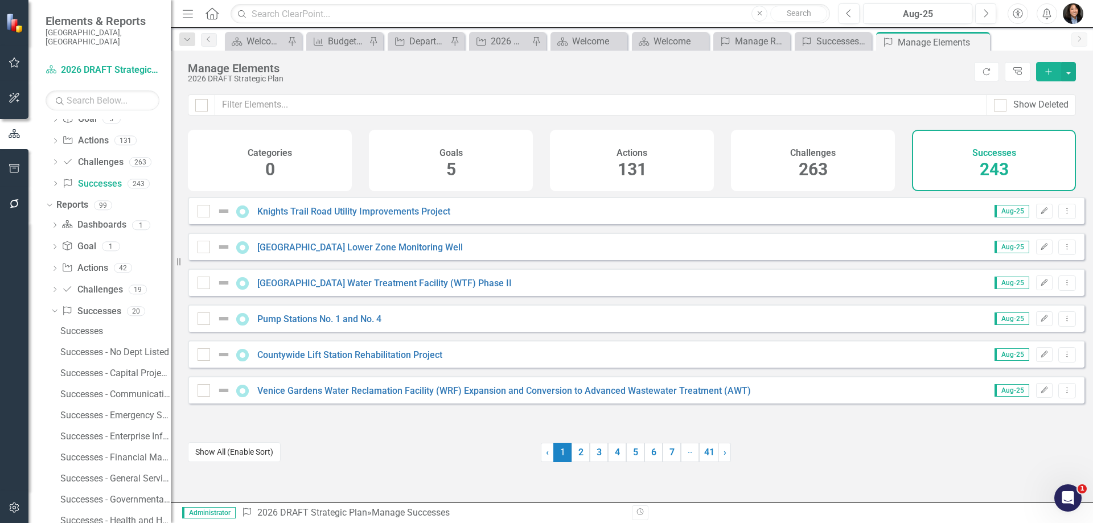
click at [232, 448] on button "Show All (Enable Sort)" at bounding box center [234, 452] width 93 height 20
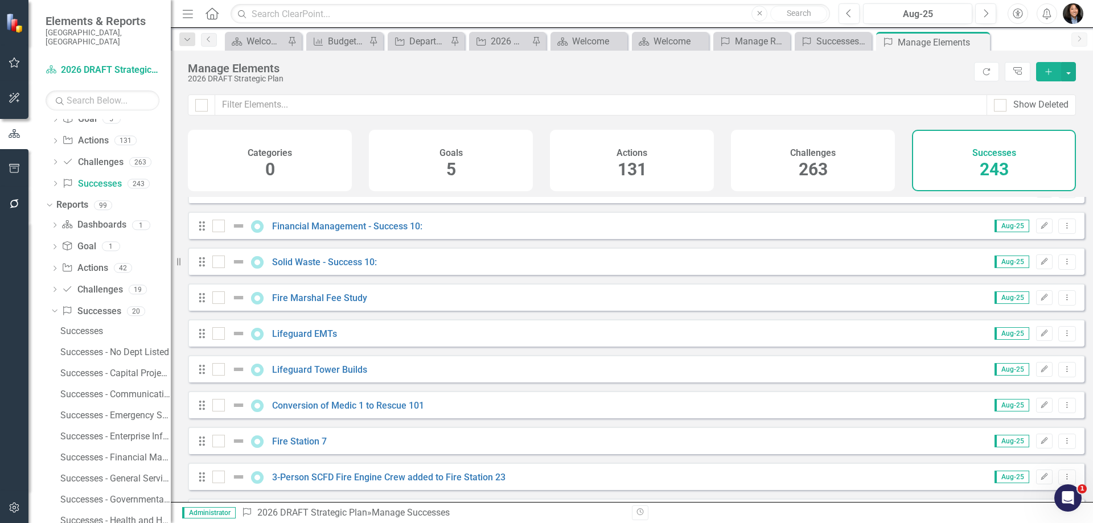
scroll to position [7854, 0]
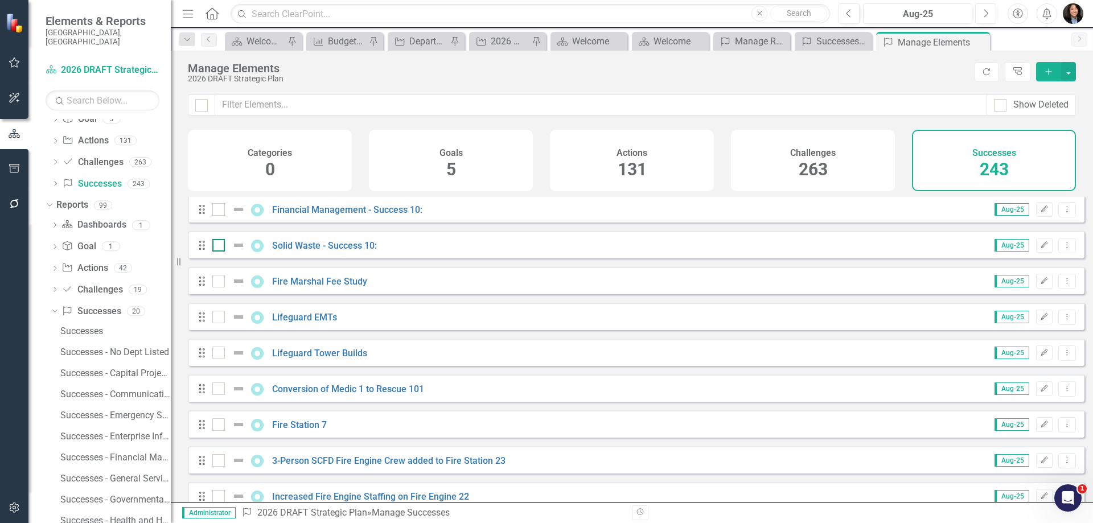
click at [215, 246] on input "checkbox" at bounding box center [215, 242] width 7 height 7
click at [1066, 68] on button "button" at bounding box center [1068, 71] width 15 height 19
click at [1039, 157] on link "Trash Delete Multiple" at bounding box center [1030, 155] width 90 height 21
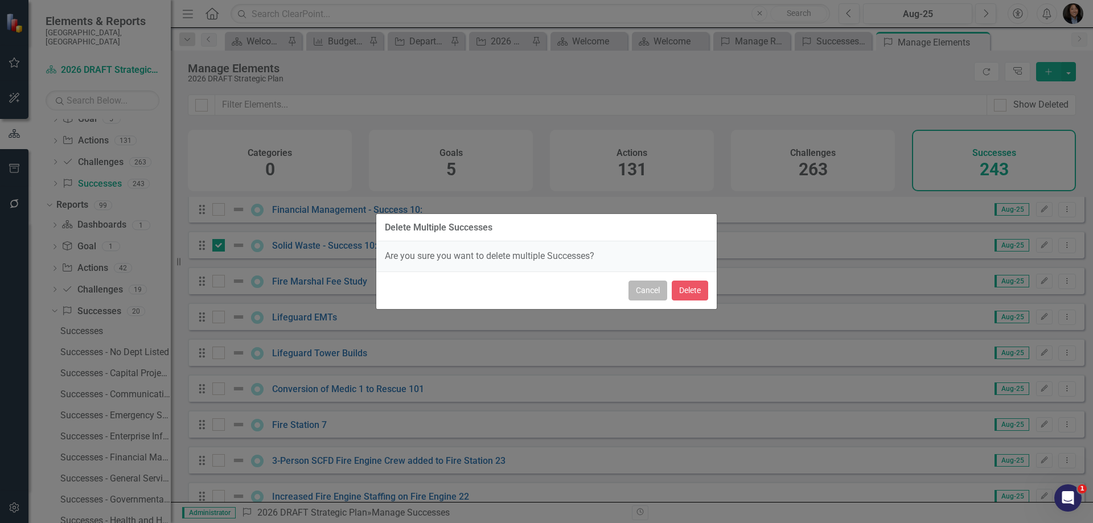
click at [642, 290] on button "Cancel" at bounding box center [647, 291] width 39 height 20
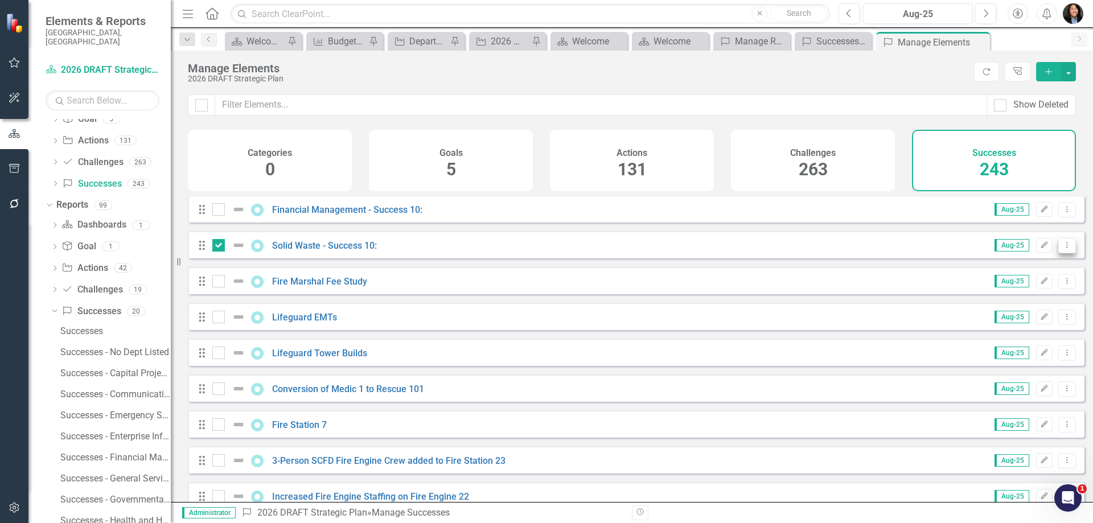
click at [1062, 249] on icon "Dropdown Menu" at bounding box center [1067, 244] width 10 height 7
click at [1037, 332] on link "Trash Delete Success" at bounding box center [1015, 336] width 101 height 21
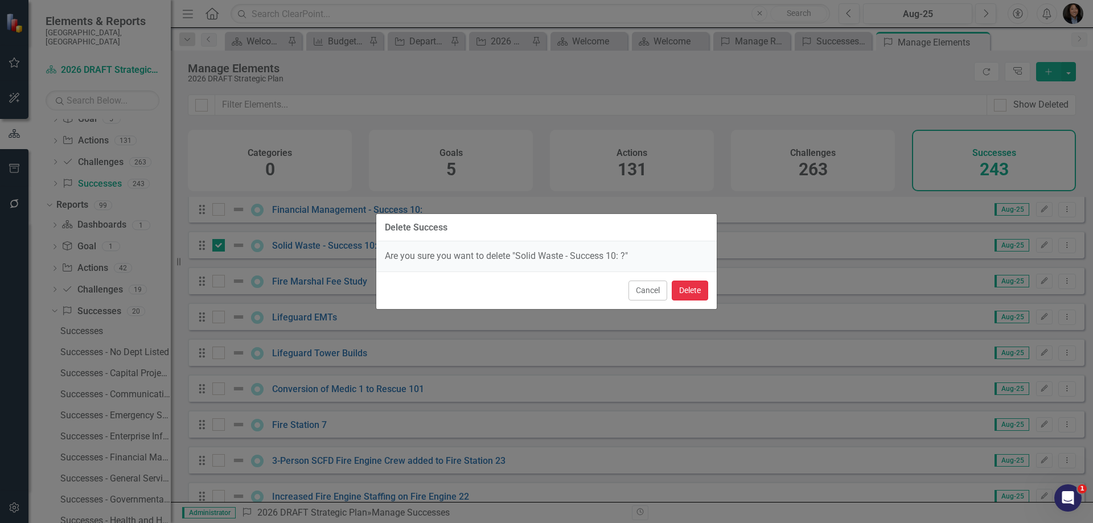
click at [690, 291] on button "Delete" at bounding box center [690, 291] width 36 height 20
checkbox input "false"
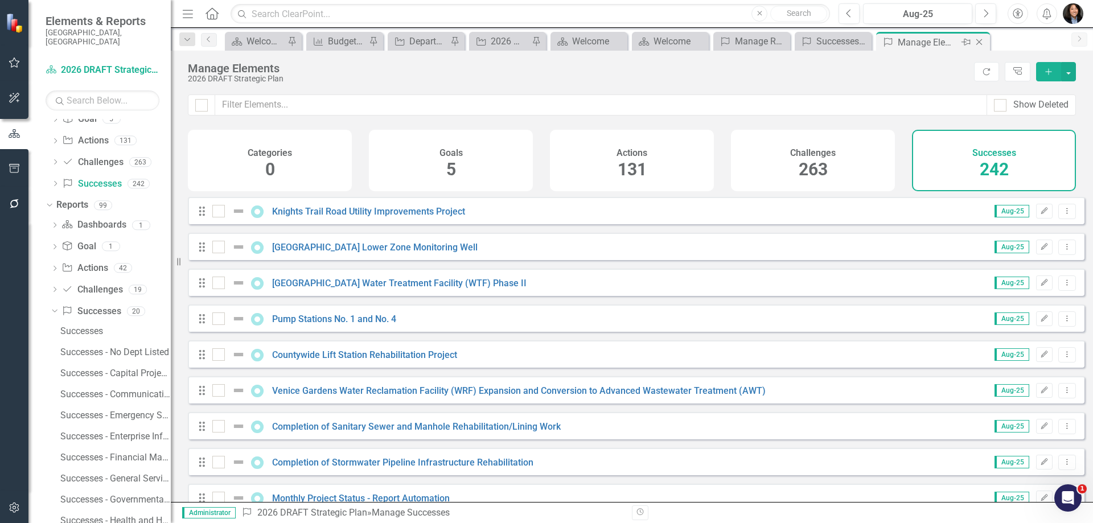
click at [979, 44] on icon "Close" at bounding box center [978, 42] width 11 height 9
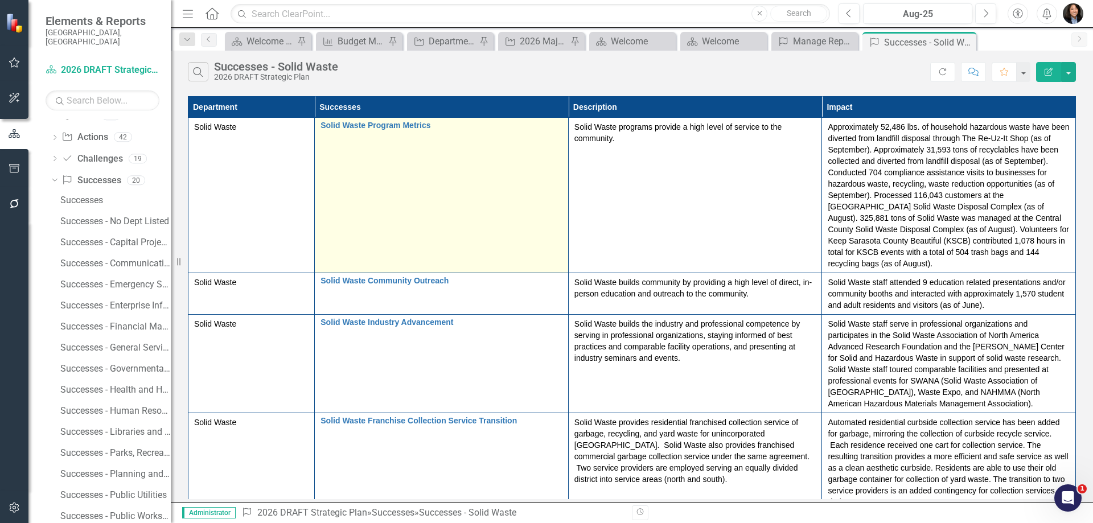
scroll to position [197, 0]
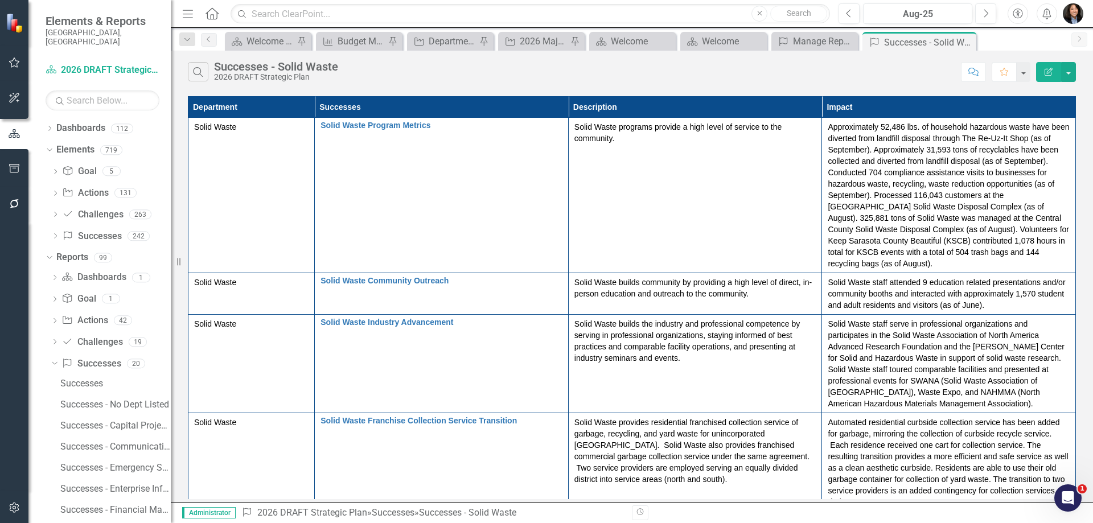
scroll to position [197, 0]
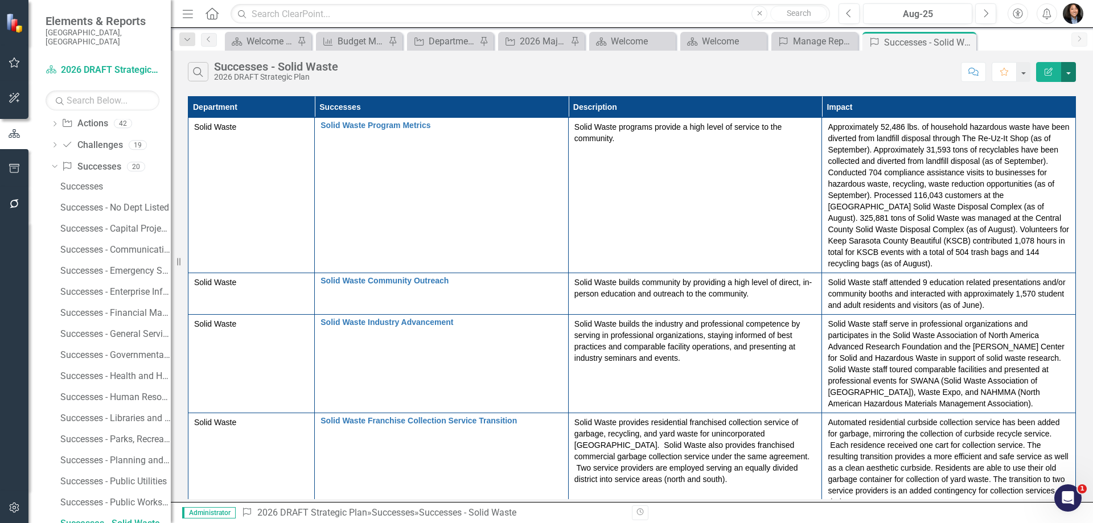
click at [1070, 67] on button "button" at bounding box center [1068, 72] width 15 height 20
click at [1044, 119] on link "PDF Export to PDF" at bounding box center [1030, 115] width 90 height 21
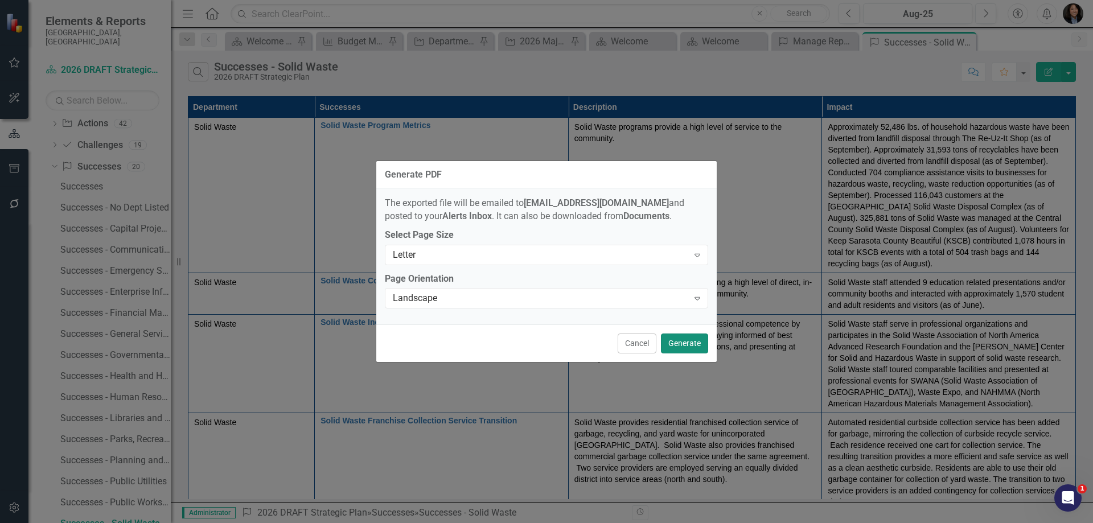
click at [679, 343] on button "Generate" at bounding box center [684, 343] width 47 height 20
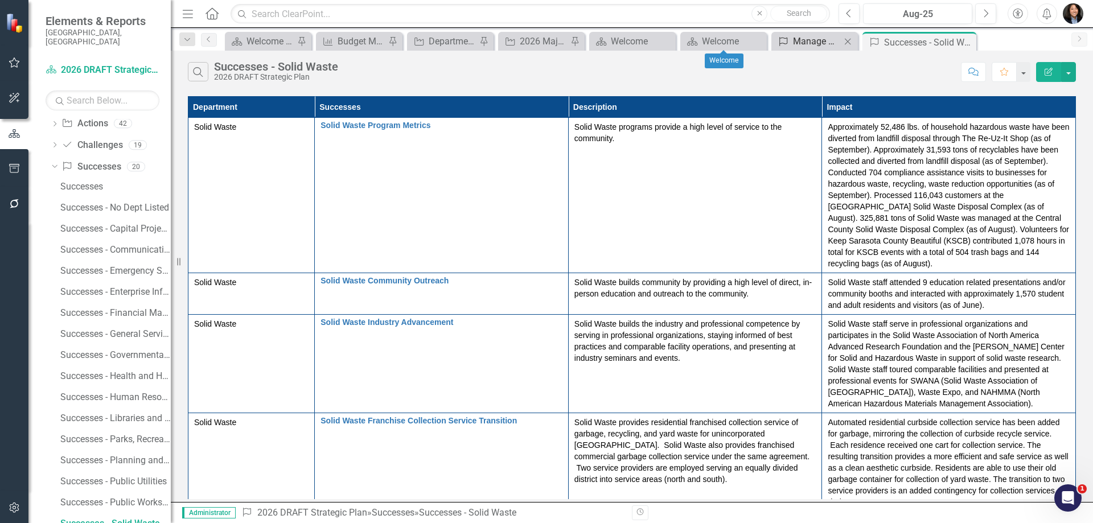
click at [804, 42] on div "Manage Reports" at bounding box center [817, 41] width 48 height 14
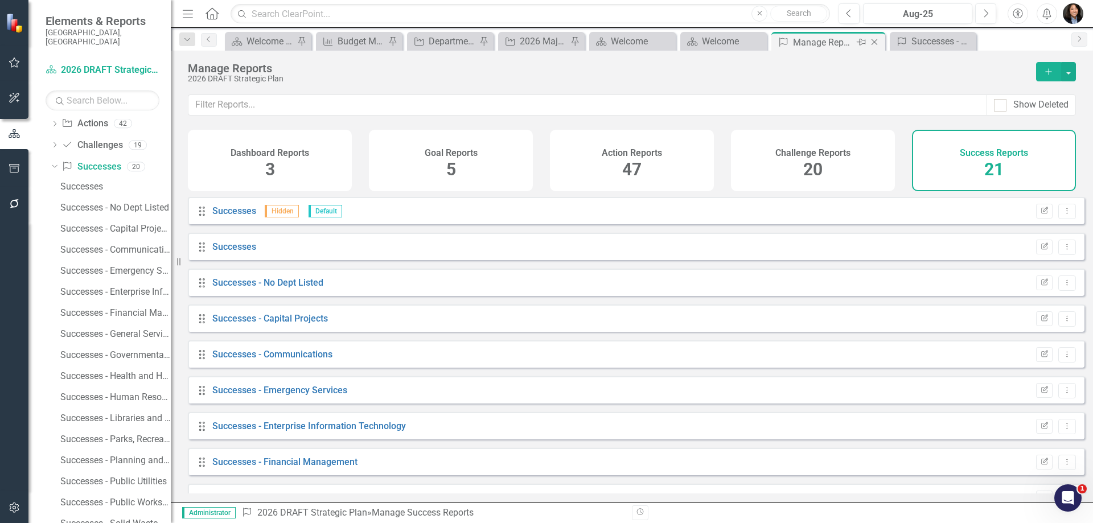
click at [876, 40] on icon at bounding box center [874, 42] width 6 height 6
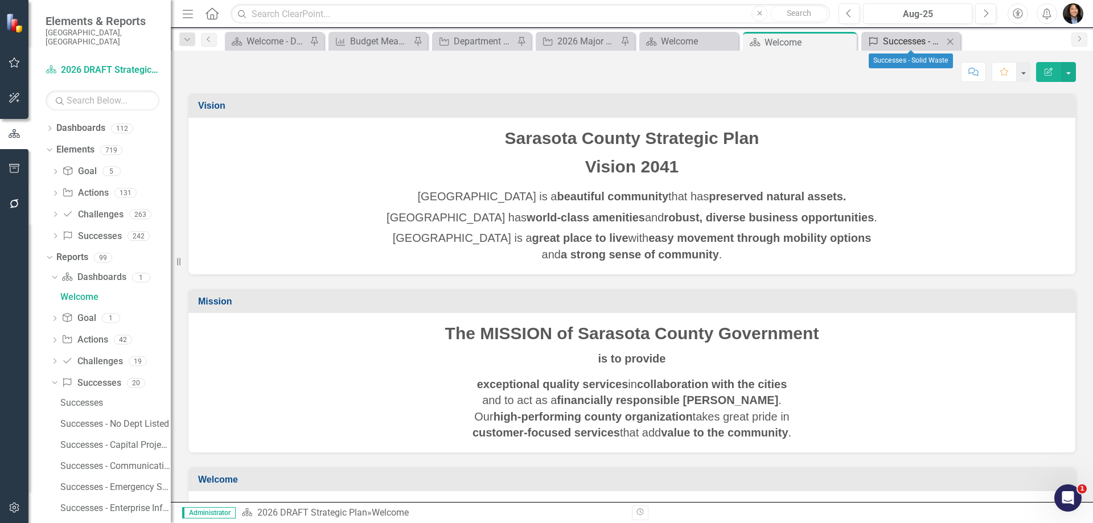
click at [919, 39] on div "Successes - Solid Waste" at bounding box center [913, 41] width 60 height 14
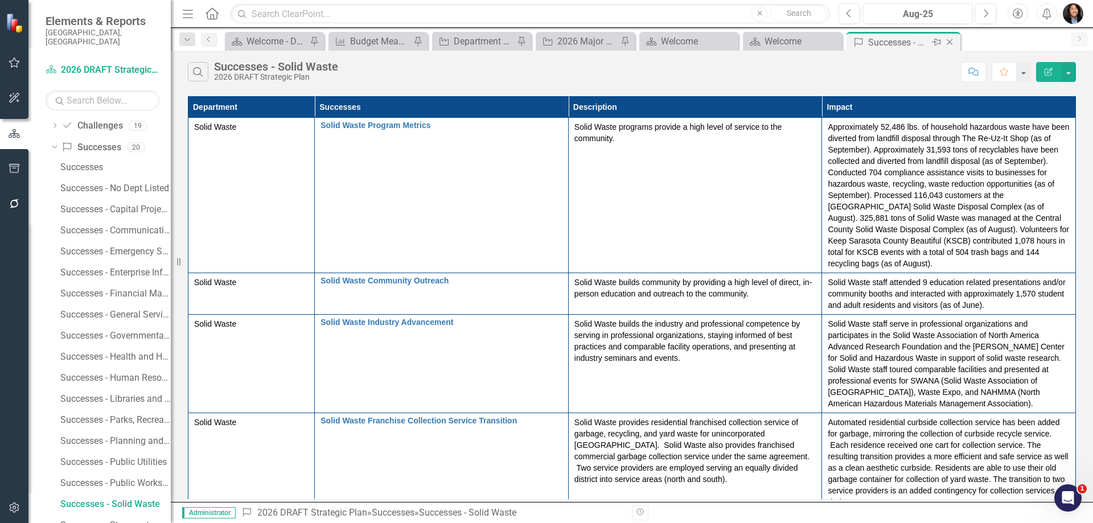
scroll to position [197, 0]
click at [953, 40] on icon "Close" at bounding box center [949, 42] width 11 height 9
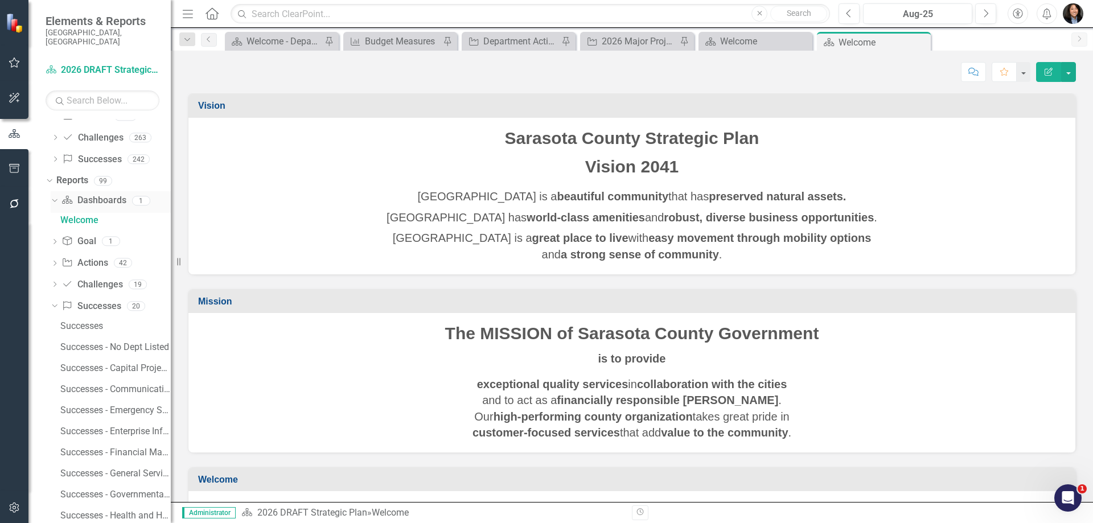
scroll to position [57, 0]
click at [52, 322] on icon "Dropdown" at bounding box center [53, 326] width 6 height 8
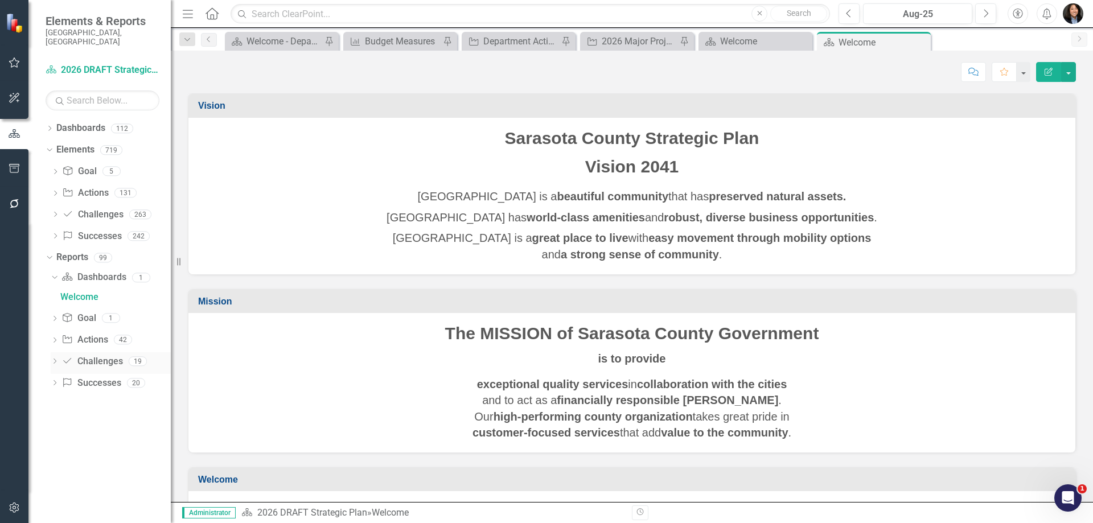
click at [92, 355] on link "Challenge Challenges" at bounding box center [91, 361] width 61 height 13
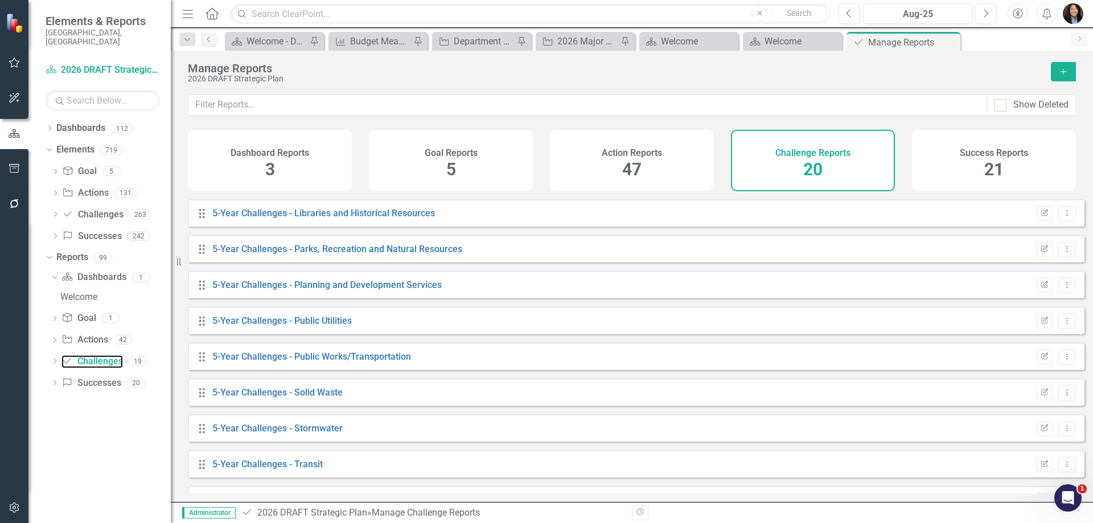
scroll to position [398, 0]
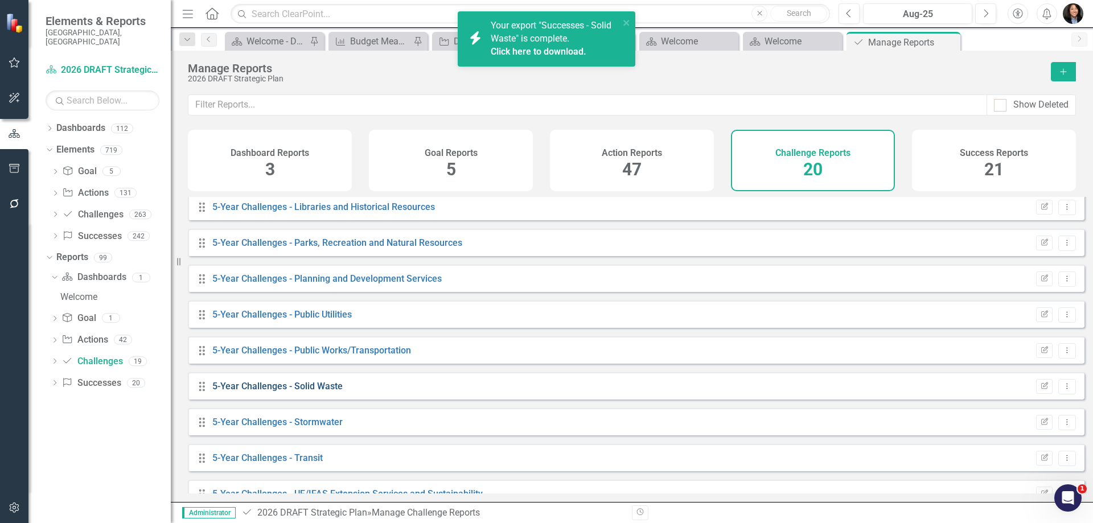
click at [298, 390] on link "5-Year Challenges - Solid Waste" at bounding box center [277, 386] width 130 height 11
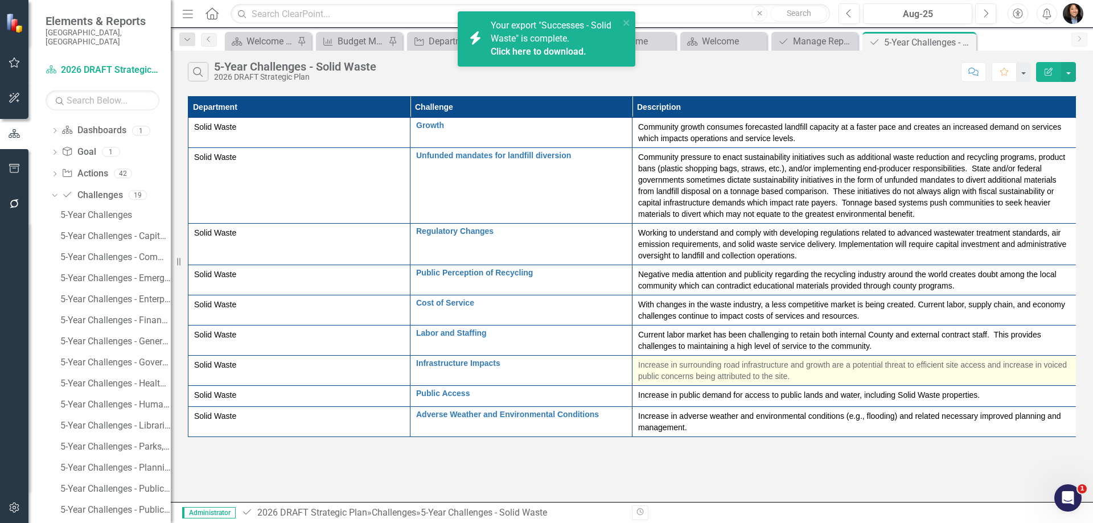
scroll to position [154, 0]
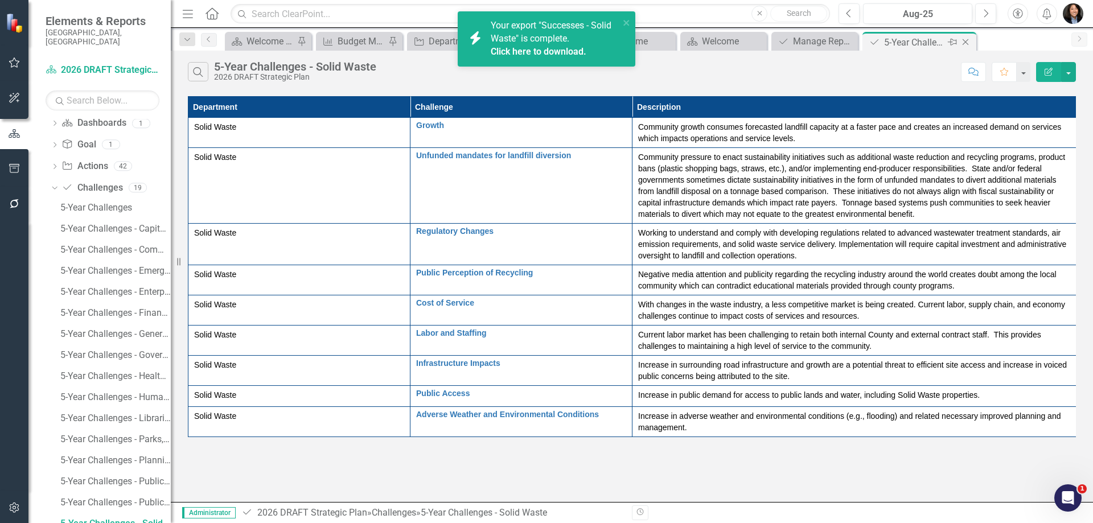
click at [968, 42] on icon "Close" at bounding box center [965, 42] width 11 height 9
